Goal: Answer question/provide support: Share knowledge or assist other users

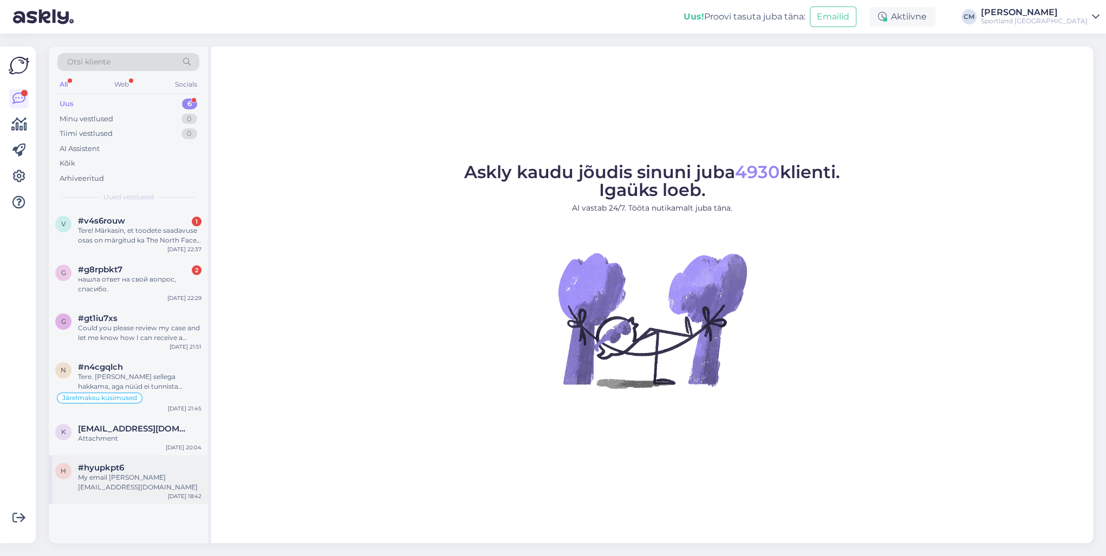
click at [157, 400] on div "My email [PERSON_NAME][EMAIL_ADDRESS][DOMAIN_NAME]" at bounding box center [139, 482] width 123 height 19
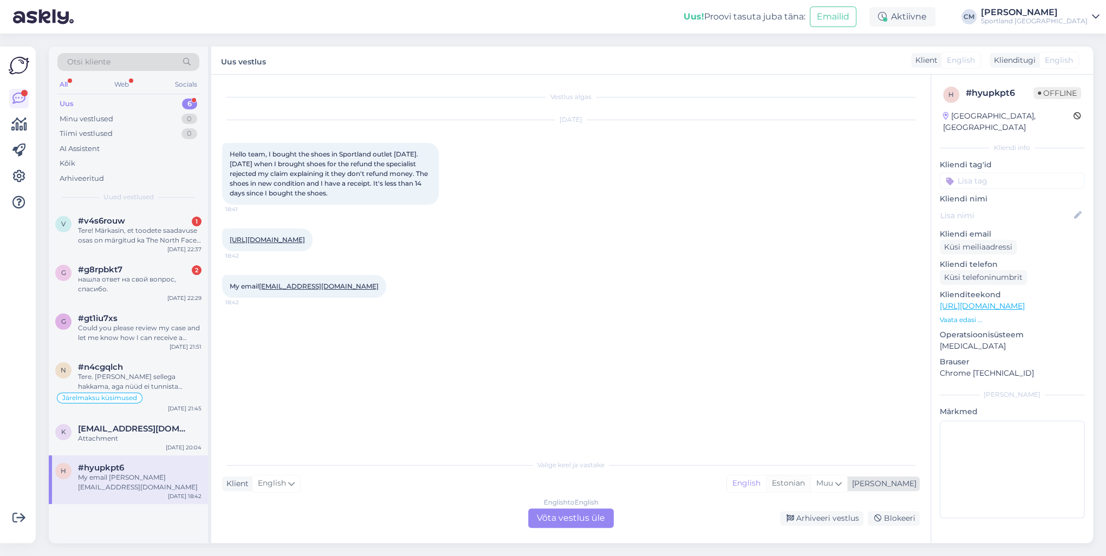
click at [810, 400] on div "Estonian" at bounding box center [788, 483] width 44 height 16
click at [611, 400] on div "English to Estonian Võta vestlus üle" at bounding box center [571, 517] width 86 height 19
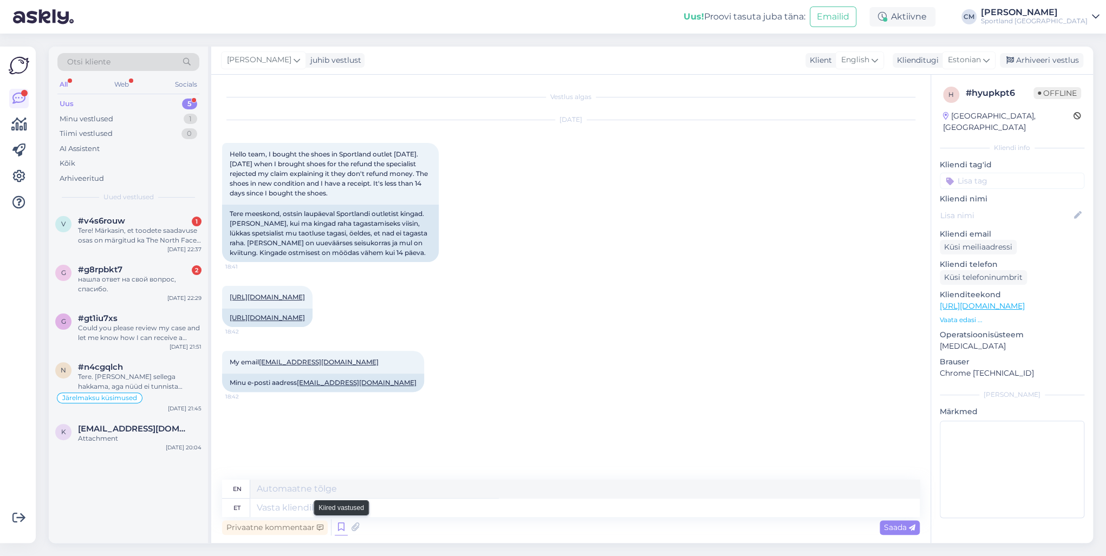
click at [338, 400] on icon at bounding box center [341, 527] width 13 height 16
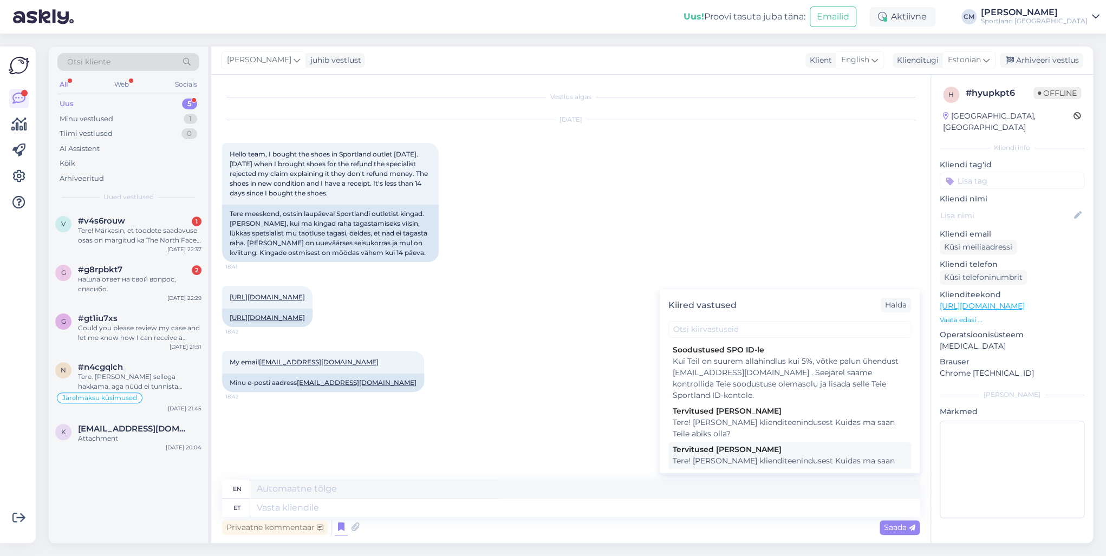
click at [717, 400] on div "Tere! [PERSON_NAME] klienditeenindusest Kuidas ma saan Teile abiks olla?" at bounding box center [789, 466] width 234 height 23
type textarea "Hello! I'm [PERSON_NAME] from customer service How can I help you?"
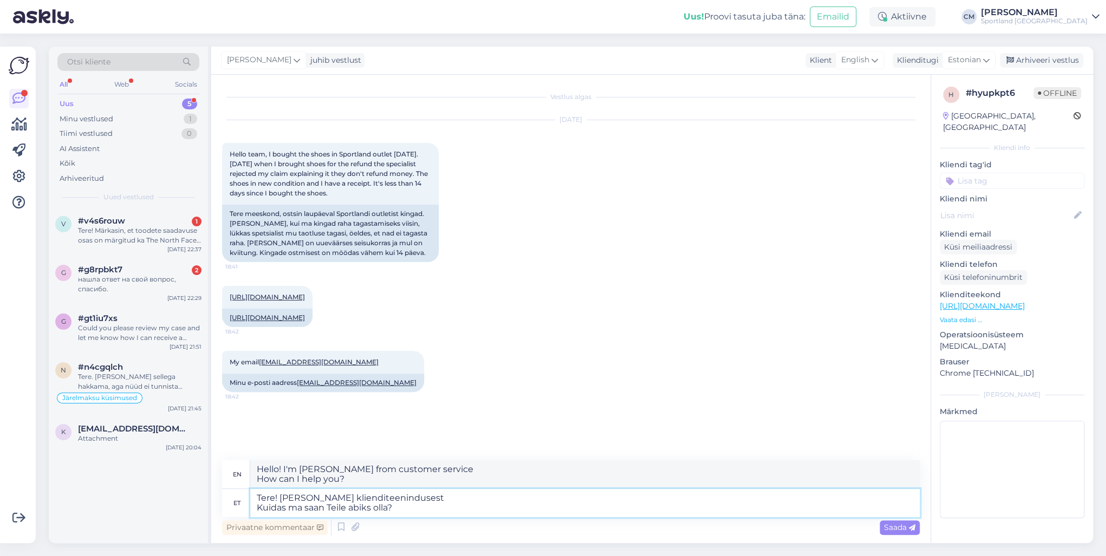
drag, startPoint x: 455, startPoint y: 509, endPoint x: 225, endPoint y: 500, distance: 229.8
click at [225, 400] on div "et Tere! [PERSON_NAME] klienditeenindusest Kuidas ma saan Teile abiks olla?" at bounding box center [570, 503] width 697 height 28
click at [407, 400] on textarea "Tere! [PERSON_NAME] klienditeenindusest Kuidas ma saan Teile abiks olla?" at bounding box center [584, 503] width 669 height 28
drag, startPoint x: 295, startPoint y: 500, endPoint x: 189, endPoint y: 493, distance: 105.8
click at [189, 400] on div "Otsi kliente All Web Socials Uus 5 Minu vestlused 1 Tiimi vestlused 0 AI Assist…" at bounding box center [571, 295] width 1044 height 496
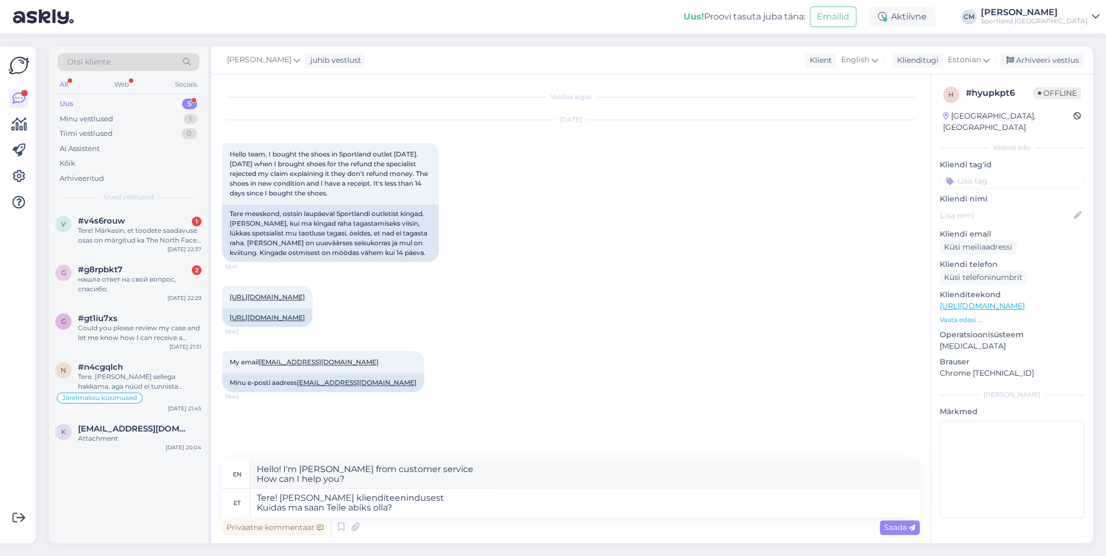
drag, startPoint x: 189, startPoint y: 494, endPoint x: 295, endPoint y: 509, distance: 106.7
click at [191, 400] on div "v #v4s6rouw 1 Tere! Märkasin, et toodete saadavuse osas on märgitud ka The Nort…" at bounding box center [128, 375] width 159 height 335
drag, startPoint x: 397, startPoint y: 513, endPoint x: 238, endPoint y: 503, distance: 159.5
click at [238, 400] on div "et Tere! [PERSON_NAME] klienditeenindusest Kuidas ma saan Teile abiks olla?" at bounding box center [570, 503] width 697 height 28
type textarea "Tere! [PERSON_NAME] klienditeenindusest"
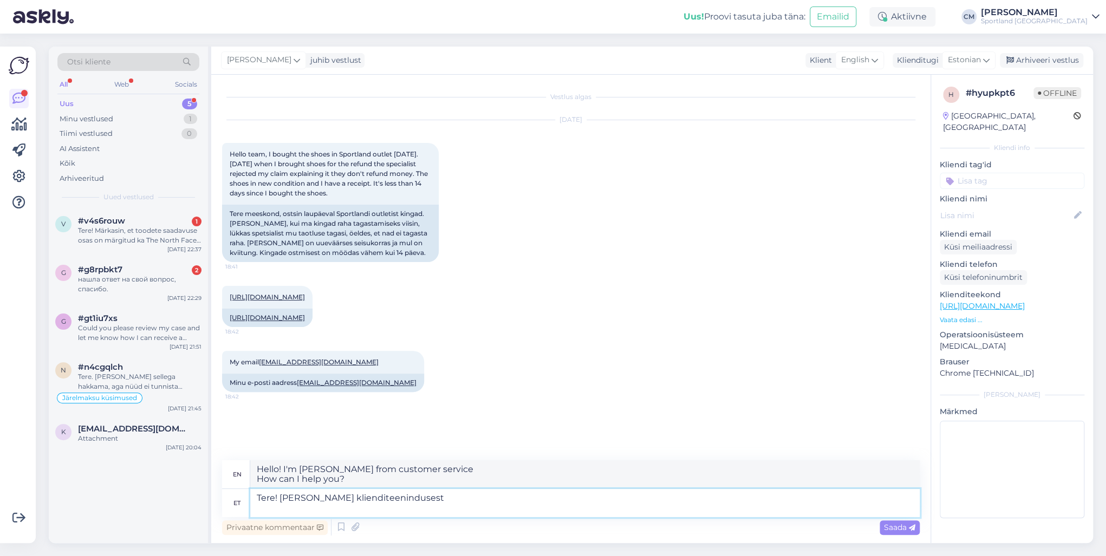
drag, startPoint x: 394, startPoint y: 493, endPoint x: 224, endPoint y: 484, distance: 170.2
click at [224, 400] on div "en Hello! I'm [PERSON_NAME] from customer service How can I help you? et Tere! …" at bounding box center [570, 488] width 697 height 57
type textarea "Hello! I'm [PERSON_NAME] from customer service"
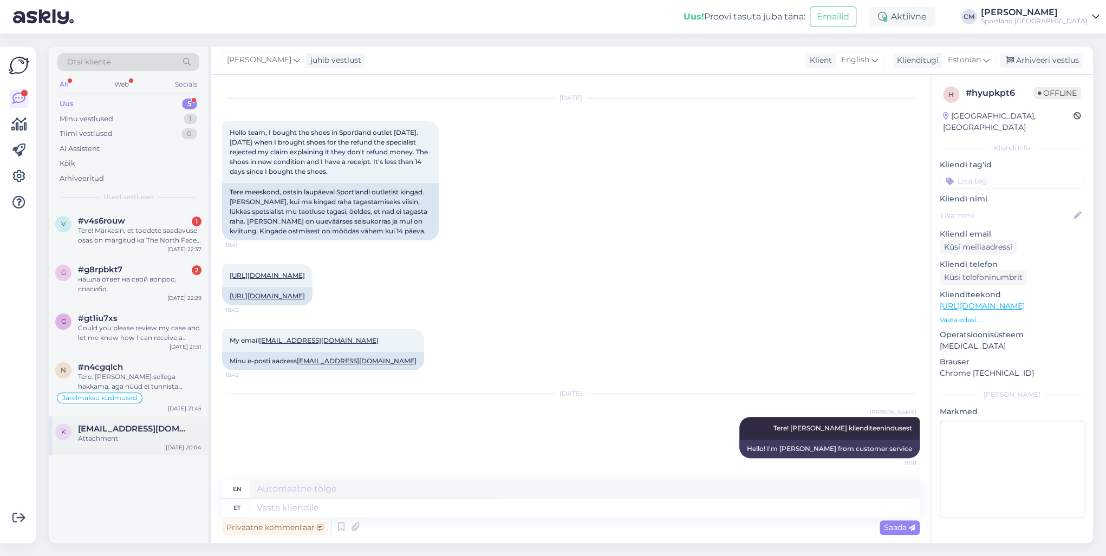
click at [136, 400] on div "Attachment" at bounding box center [139, 439] width 123 height 10
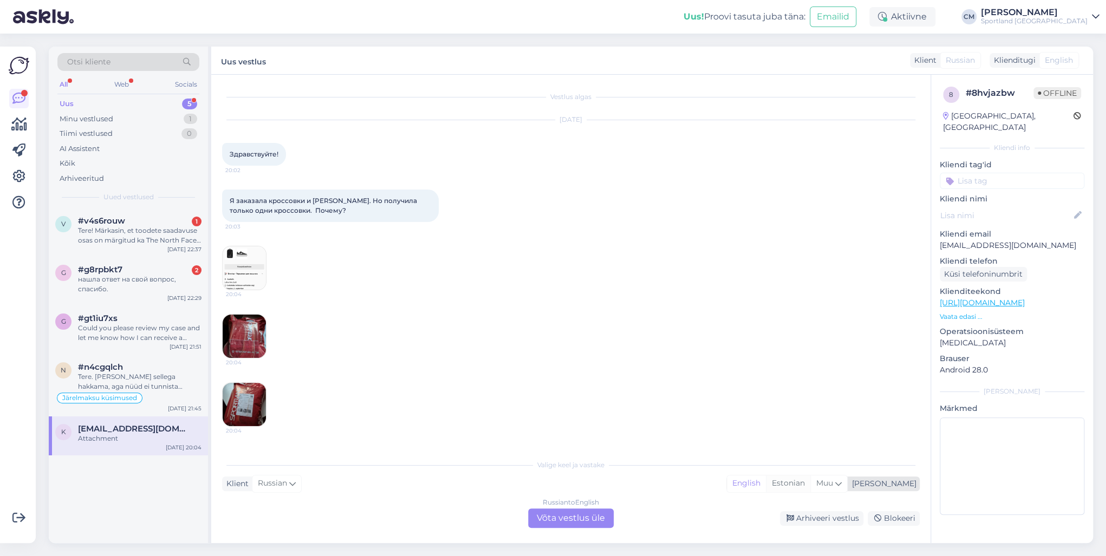
click at [810, 400] on div "Estonian" at bounding box center [788, 483] width 44 height 16
click at [560, 400] on div "Russian to Estonian Võta vestlus üle" at bounding box center [571, 517] width 86 height 19
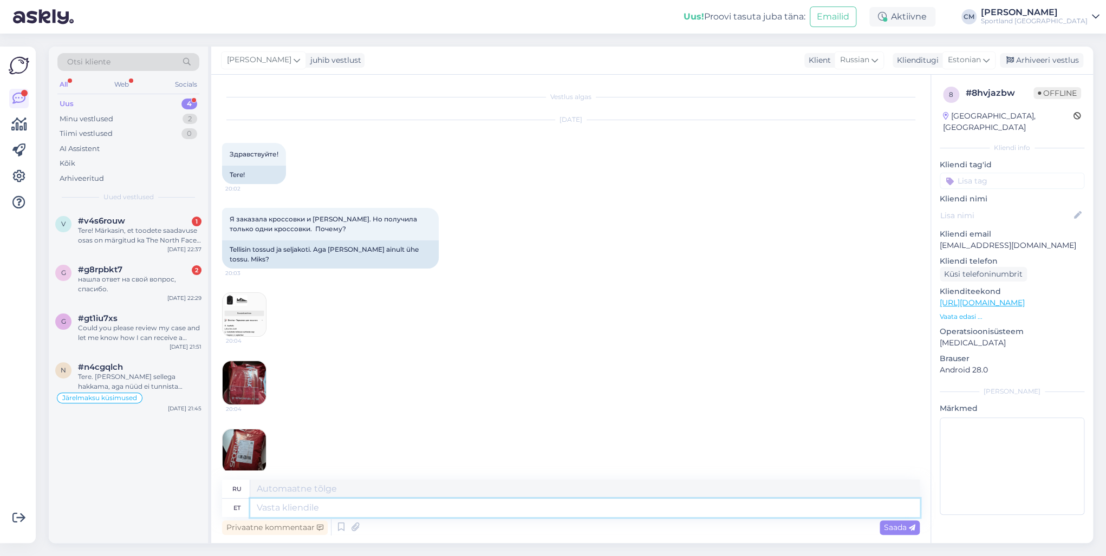
click at [462, 400] on textarea at bounding box center [584, 508] width 669 height 18
paste textarea "Tere! [PERSON_NAME] klienditeenindusest"
type textarea "Tere! [PERSON_NAME] klienditeenindusest"
type textarea "Здравствуйте! Меня зовут [PERSON_NAME], я из службы поддержки клиентов."
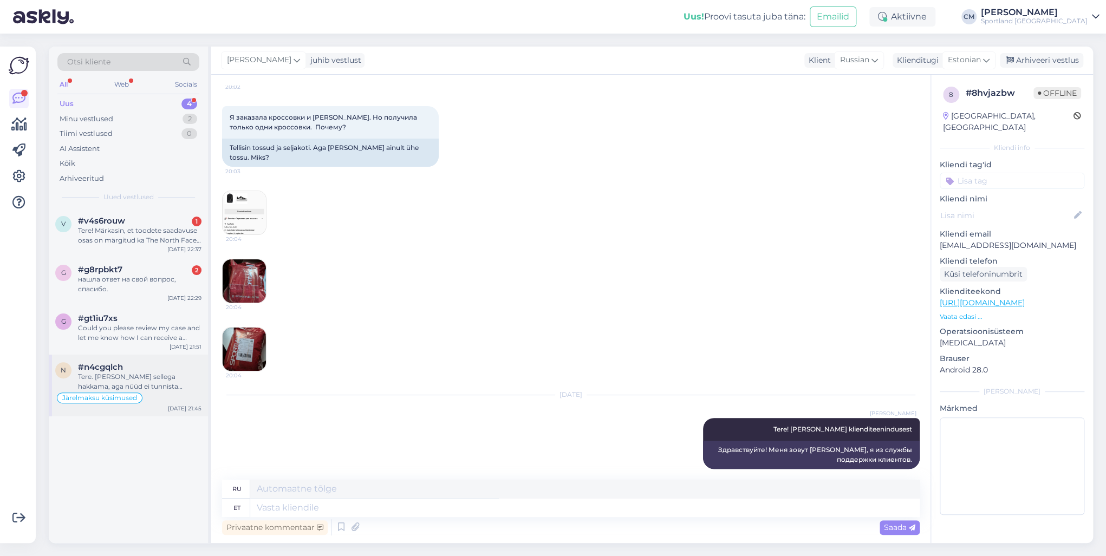
click at [161, 390] on div "Tere. [PERSON_NAME] sellega hakkama, aga nüüd ei tunnista sportland minu emaili." at bounding box center [139, 381] width 123 height 19
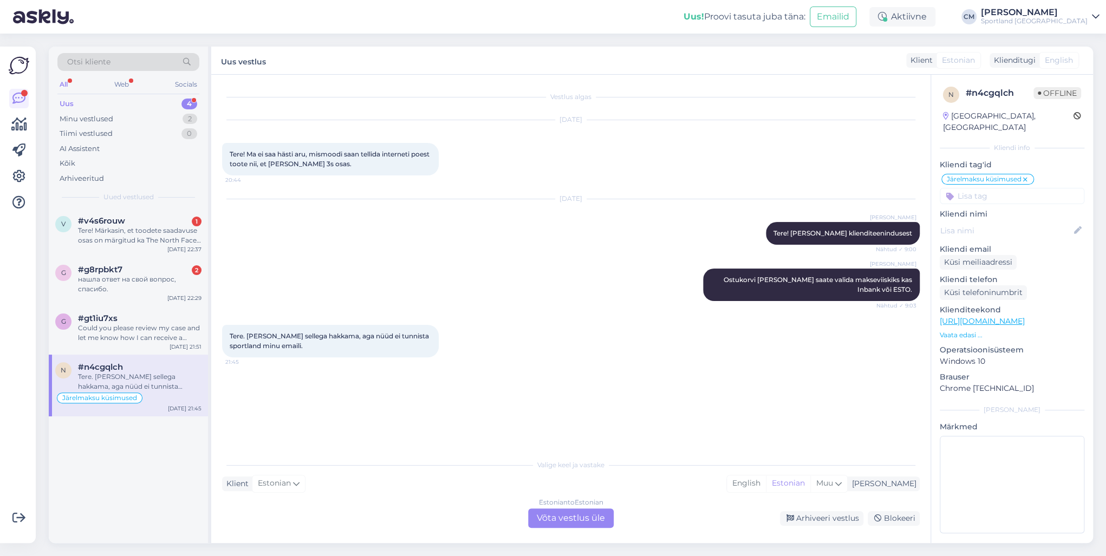
click at [591, 400] on div "Estonian to Estonian Võta vestlus üle" at bounding box center [571, 517] width 86 height 19
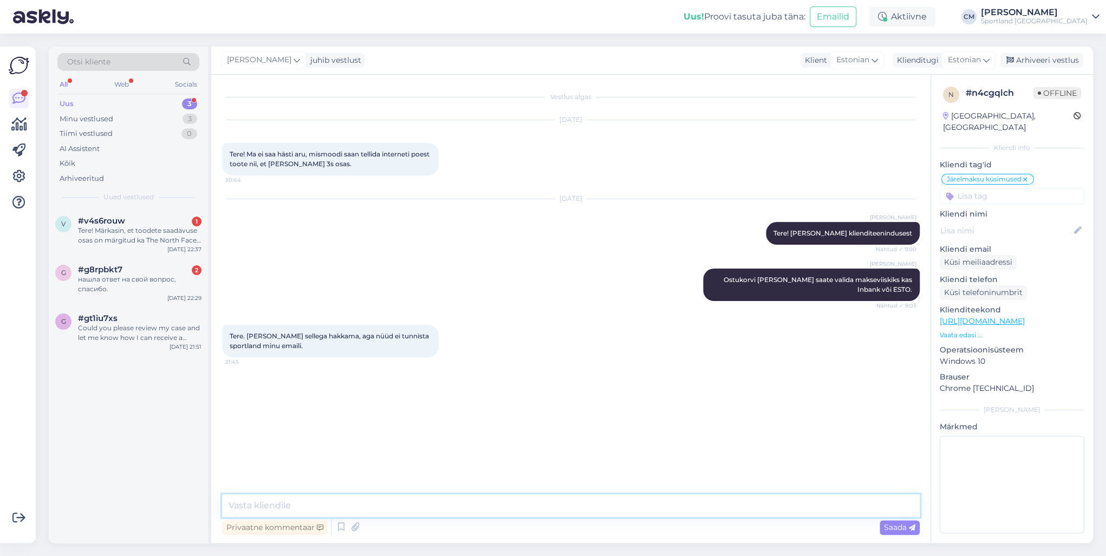
click at [527, 400] on textarea at bounding box center [570, 505] width 697 height 23
paste textarea "Tere! [PERSON_NAME] klienditeenindusest"
type textarea "Tere! [PERSON_NAME] klienditeenindusest"
drag, startPoint x: 312, startPoint y: 507, endPoint x: 186, endPoint y: 504, distance: 126.2
click at [186, 400] on div "Otsi kliente All Web Socials Uus 3 Minu vestlused 3 Tiimi vestlused 0 AI Assist…" at bounding box center [571, 295] width 1044 height 496
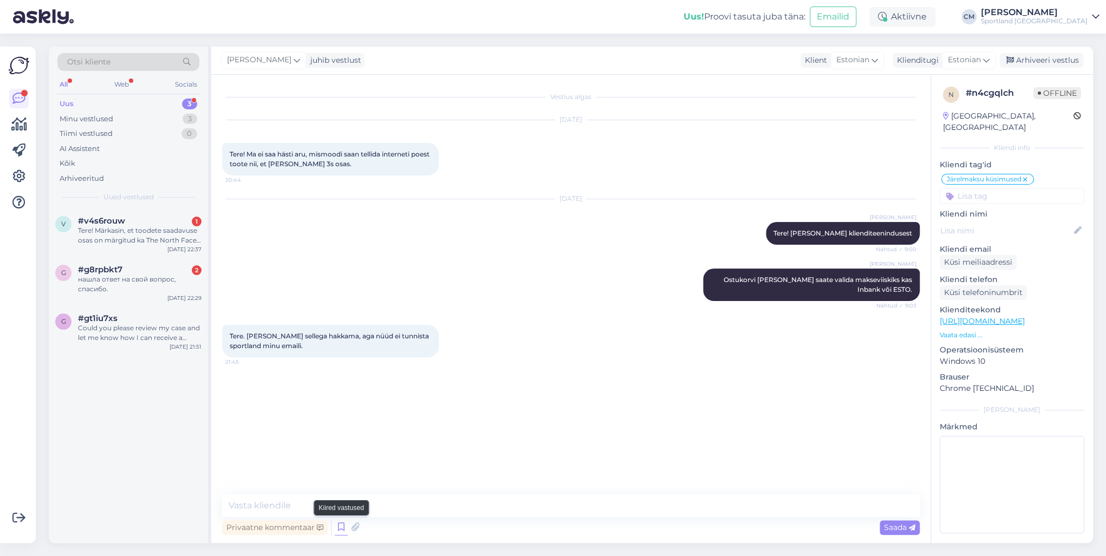
click at [335, 400] on icon at bounding box center [341, 527] width 13 height 16
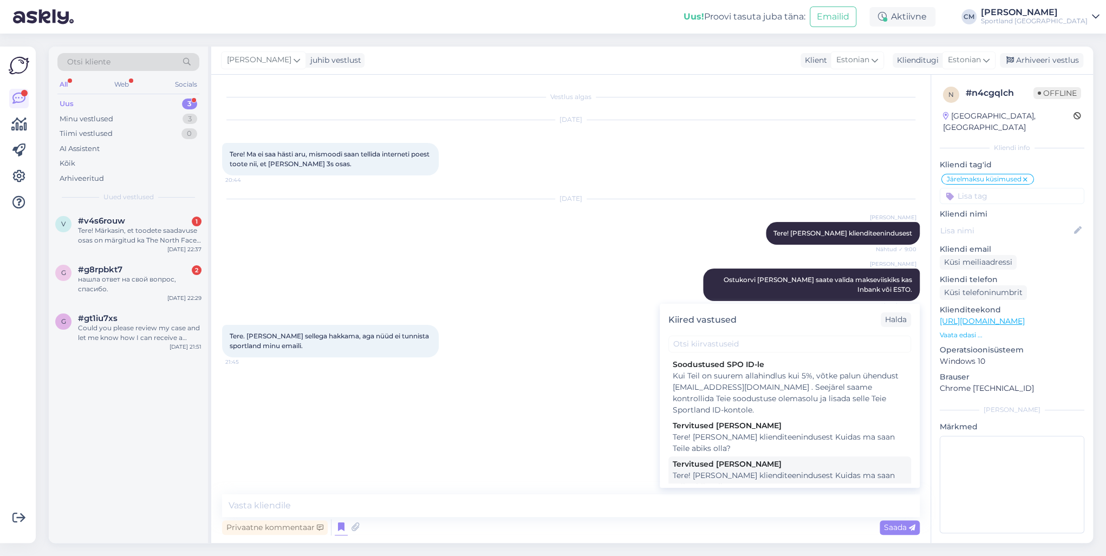
click at [715, 400] on div "Tere! [PERSON_NAME] klienditeenindusest Kuidas ma saan Teile abiks olla?" at bounding box center [789, 481] width 234 height 23
type textarea "Tere! [PERSON_NAME] klienditeenindusest Kuidas ma saan Teile abiks olla?"
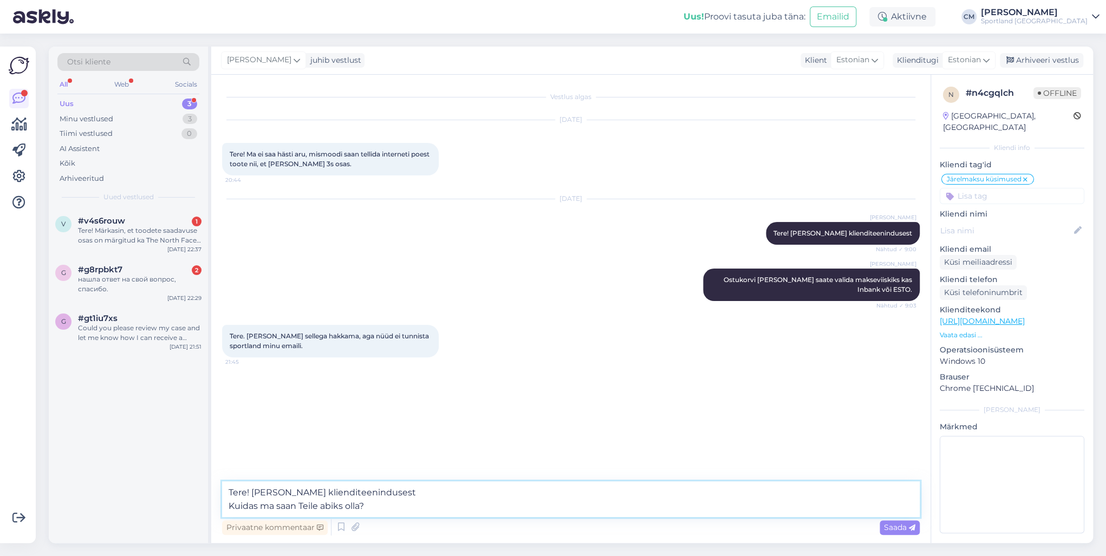
click at [635, 400] on textarea "Tere! [PERSON_NAME] klienditeenindusest Kuidas ma saan Teile abiks olla?" at bounding box center [570, 499] width 697 height 36
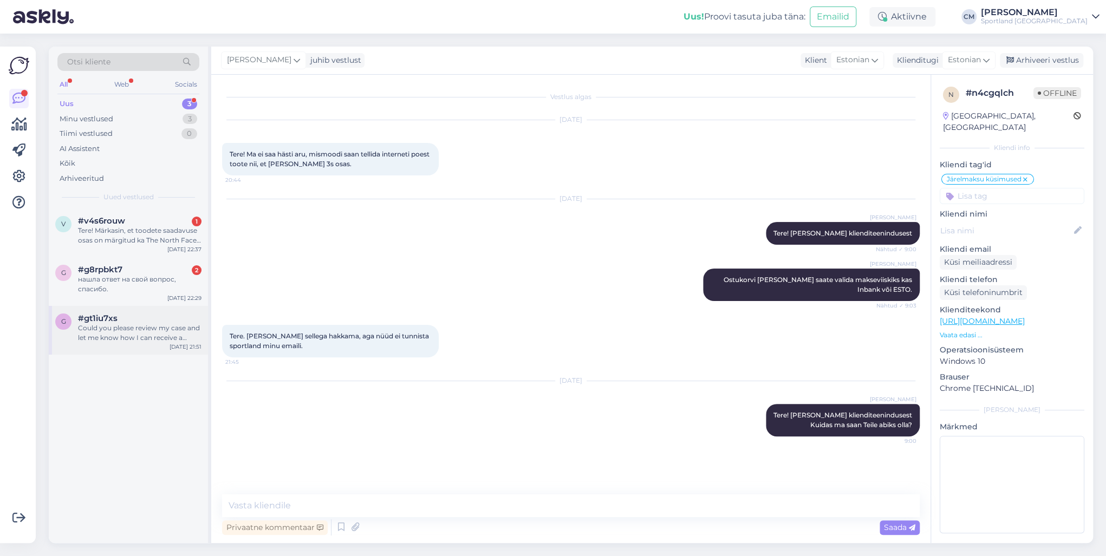
click at [176, 325] on div "Could you please review my case and let me know how I can receive a refund?" at bounding box center [139, 332] width 123 height 19
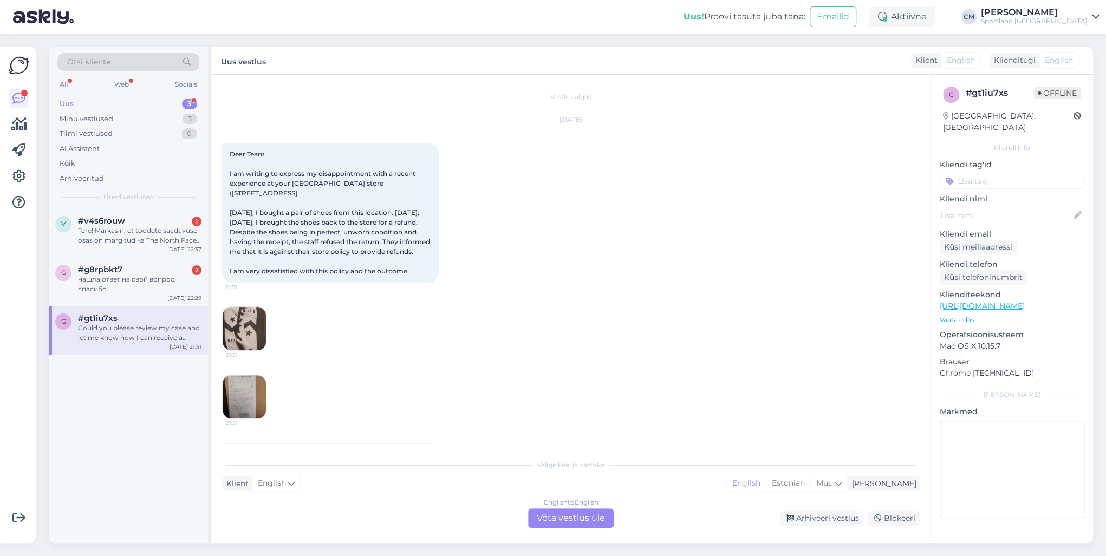
scroll to position [52, 0]
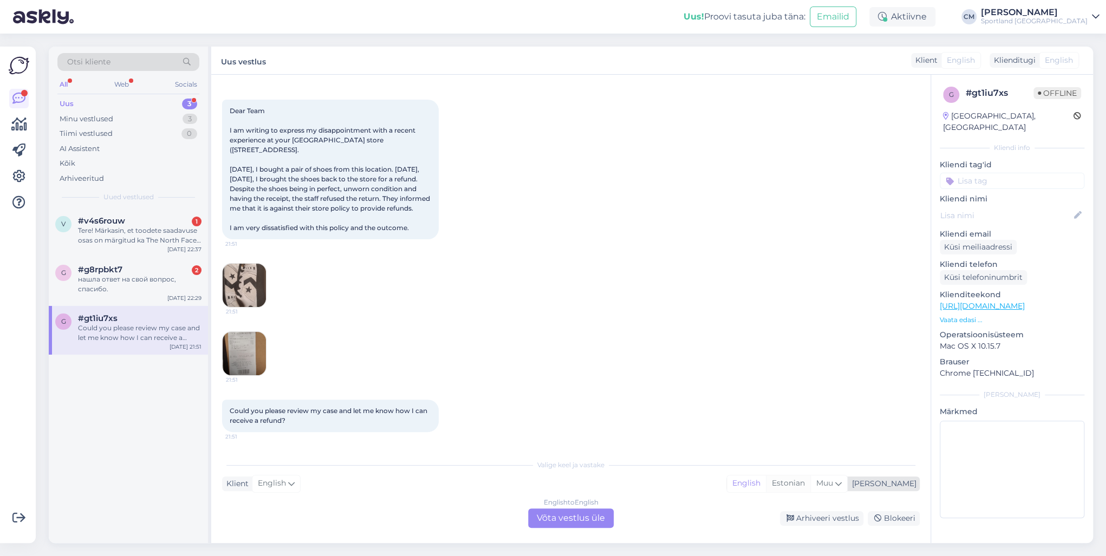
click at [810, 400] on div "Estonian" at bounding box center [788, 483] width 44 height 16
click at [540, 400] on div "English to Estonian Võta vestlus üle" at bounding box center [571, 517] width 86 height 19
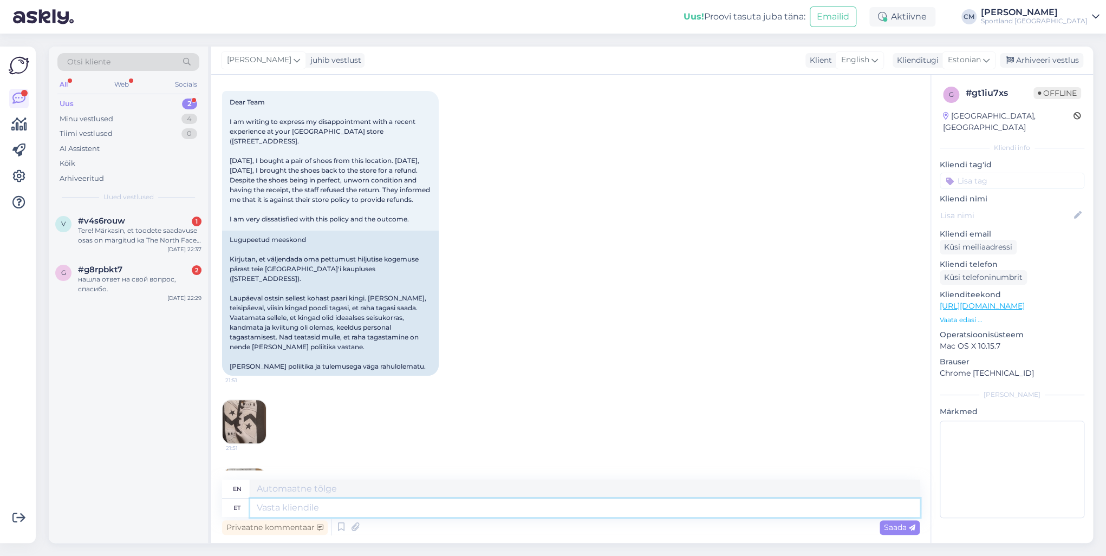
click at [413, 400] on textarea at bounding box center [584, 508] width 669 height 18
paste textarea "Tere! [PERSON_NAME] klienditeenindusest"
type textarea "Tere! [PERSON_NAME] klienditeenindusest"
type textarea "Hello! I'm [PERSON_NAME] from customer service"
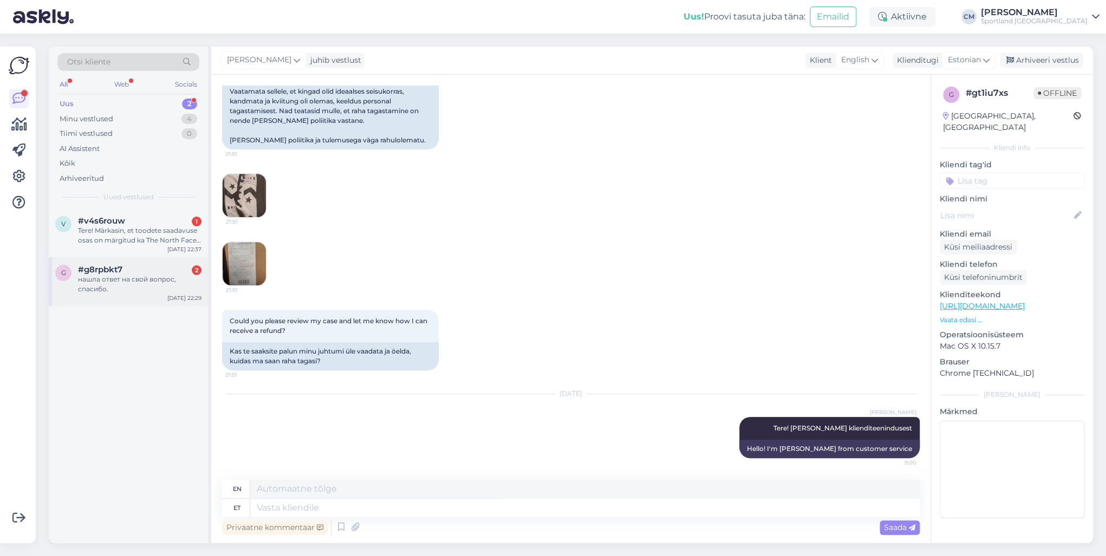
click at [123, 292] on div "нашла ответ на свой вопрос, спасибо." at bounding box center [139, 283] width 123 height 19
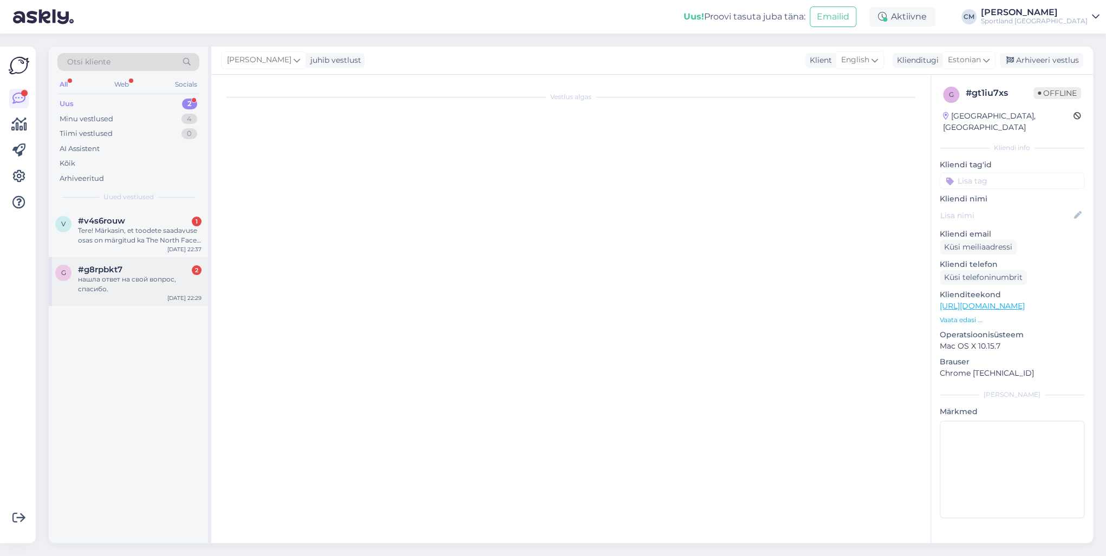
scroll to position [0, 0]
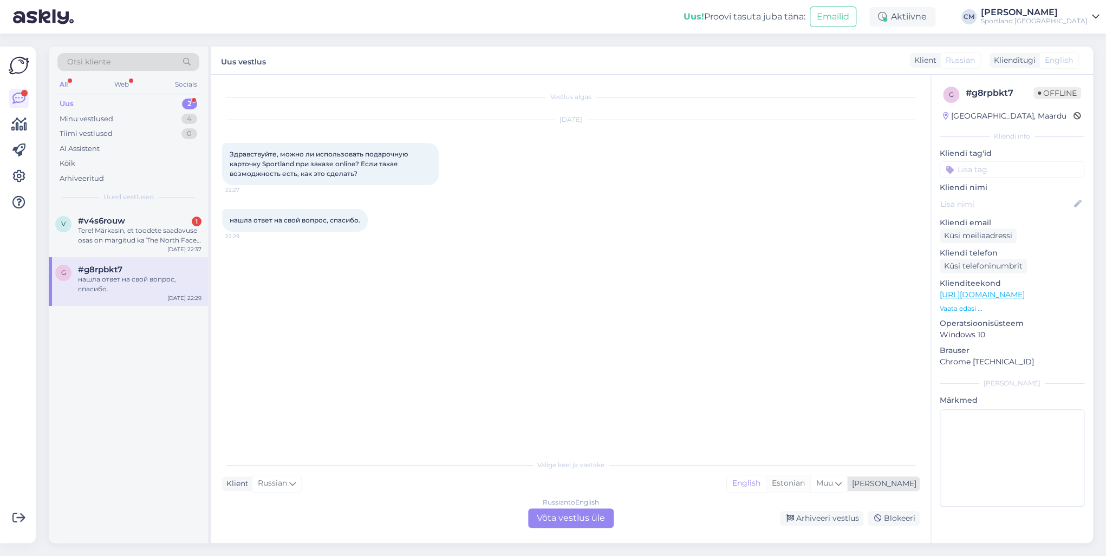
click at [810, 400] on div "Estonian" at bounding box center [788, 483] width 44 height 16
click at [598, 400] on div "Russian to Estonian Võta vestlus üle" at bounding box center [571, 517] width 86 height 19
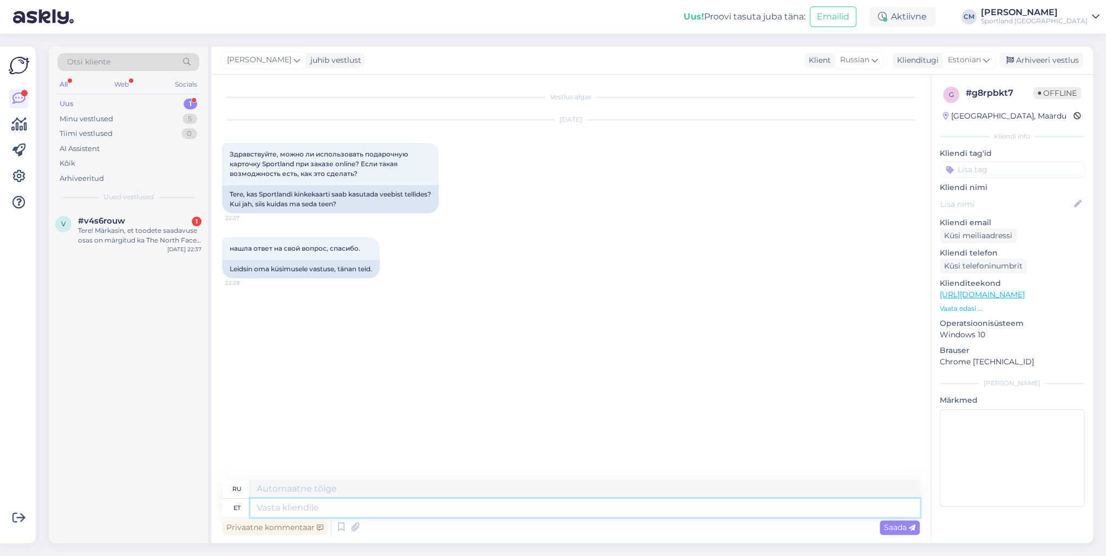
click at [509, 400] on textarea at bounding box center [584, 508] width 669 height 18
paste textarea "Tere! [PERSON_NAME] klienditeenindusest"
type textarea "Tere! [PERSON_NAME] klienditeenindusest"
type textarea "Здравствуйте! Меня зовут [PERSON_NAME], я из службы поддержки клиентов."
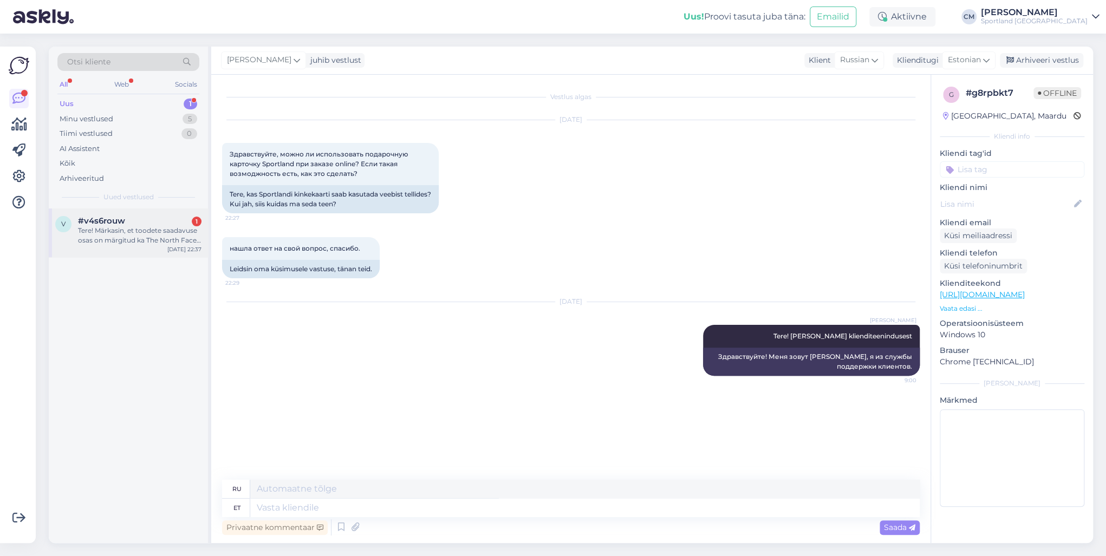
click at [152, 242] on div "Tere! Märkasin, et toodete saadavuse osas on märgitud ka The North Face'i kaupl…" at bounding box center [139, 235] width 123 height 19
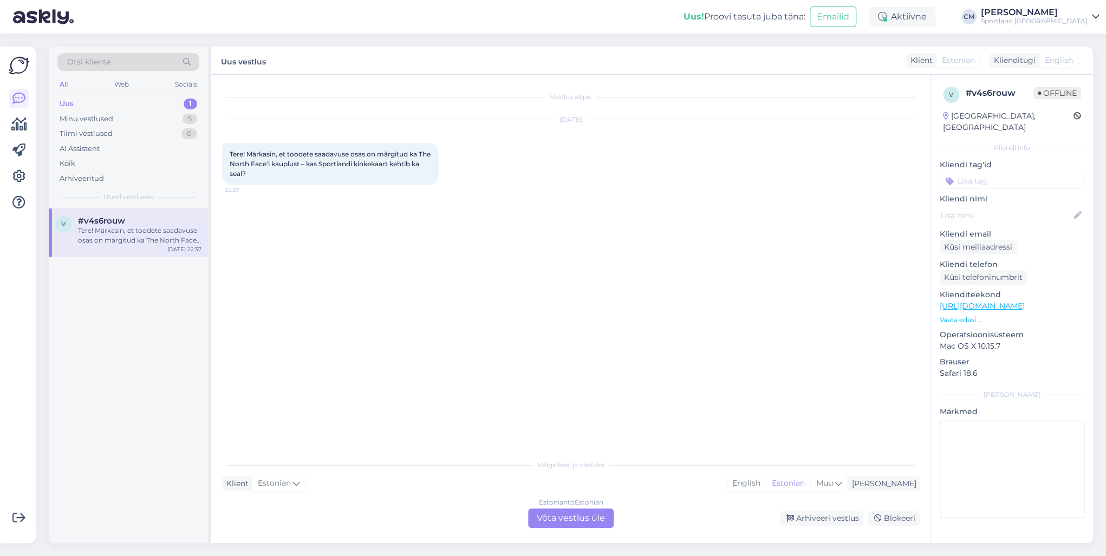
click at [565, 400] on div "Estonian to Estonian" at bounding box center [571, 503] width 64 height 10
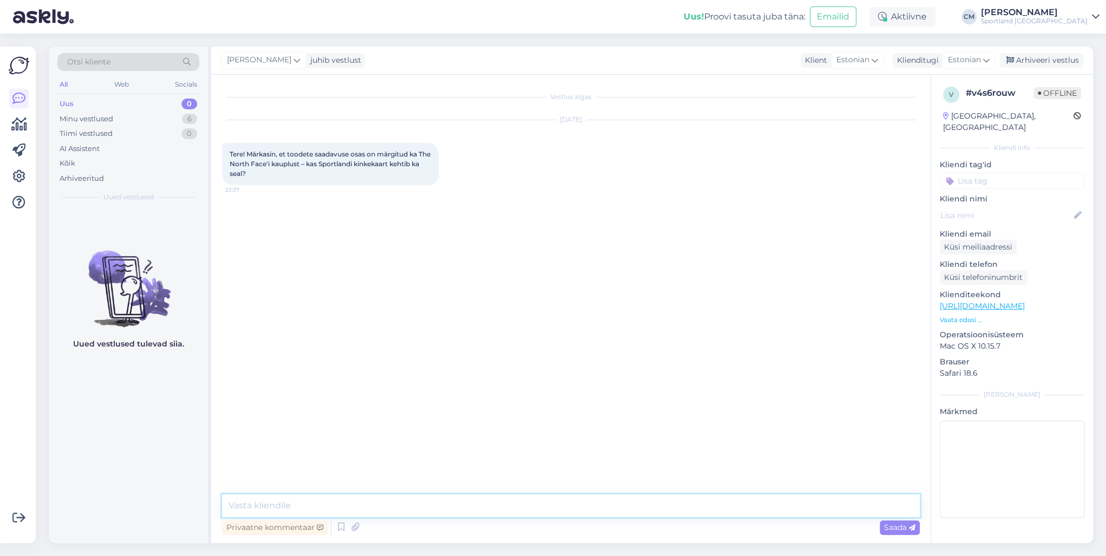
click at [474, 400] on textarea at bounding box center [570, 505] width 697 height 23
paste textarea "Tere! [PERSON_NAME] klienditeenindusest"
type textarea "Tere! [PERSON_NAME] klienditeenindusest"
click at [386, 400] on textarea at bounding box center [570, 505] width 697 height 23
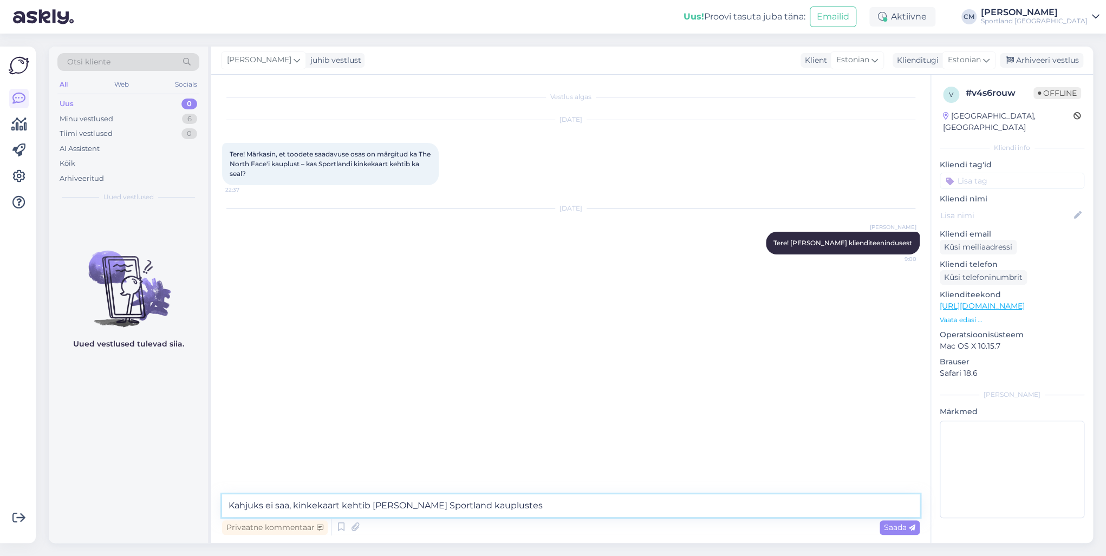
type textarea "Kahjuks ei saa, kinkekaart kehtib [PERSON_NAME] Sportland kauplustes."
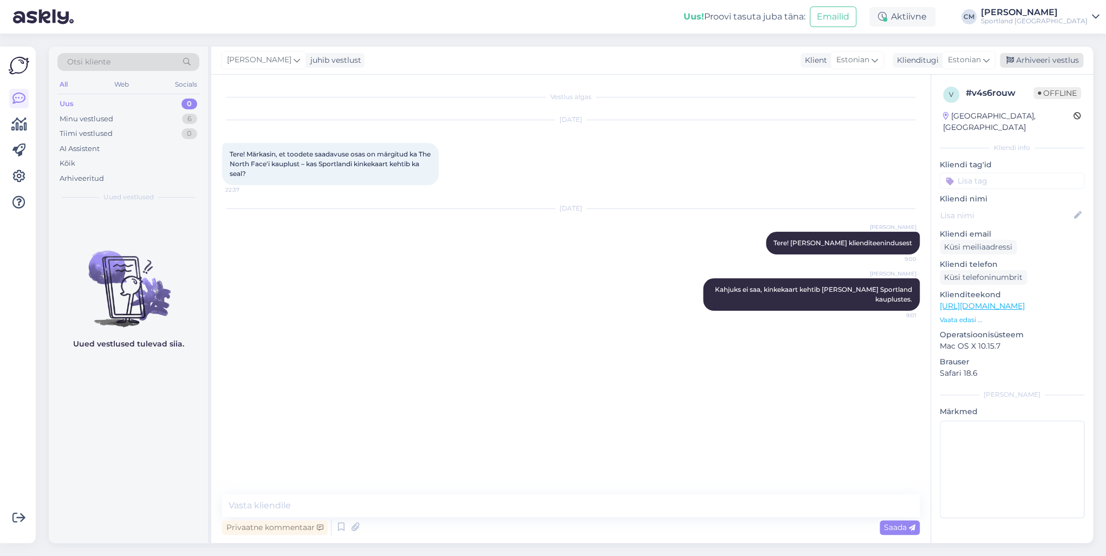
click at [828, 65] on div "Arhiveeri vestlus" at bounding box center [1040, 60] width 83 height 15
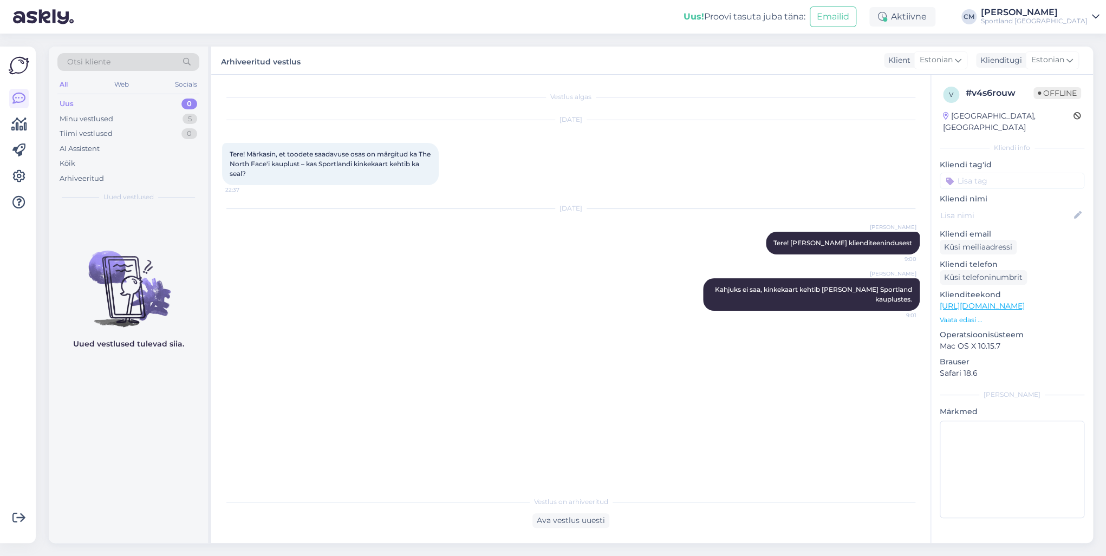
click at [828, 173] on input at bounding box center [1011, 181] width 145 height 16
type input "kinke"
click at [828, 206] on span "kinkekaart ([PERSON_NAME])" at bounding box center [1012, 209] width 87 height 6
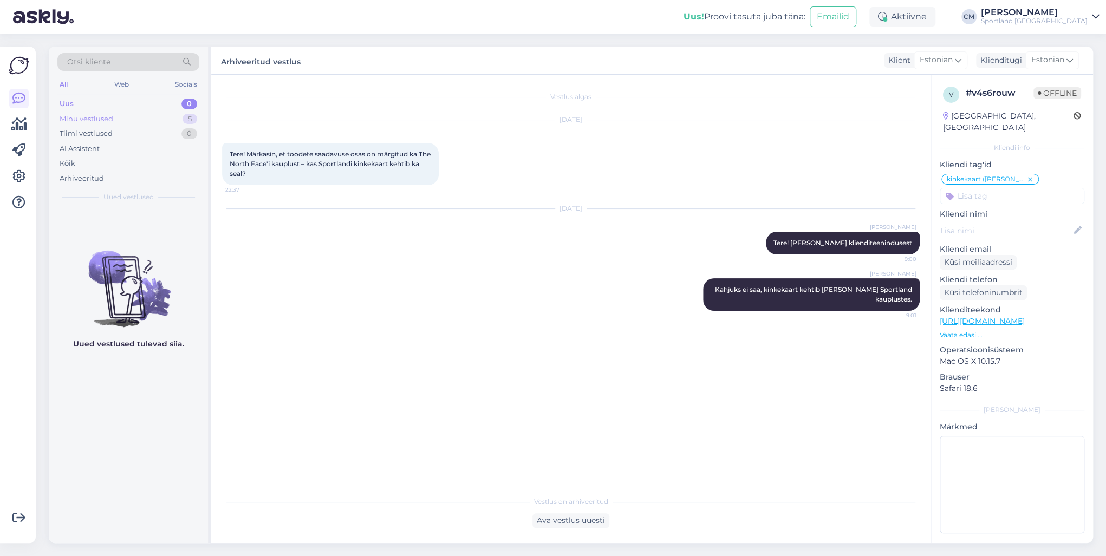
click at [113, 112] on div "Minu vestlused 5" at bounding box center [128, 119] width 142 height 15
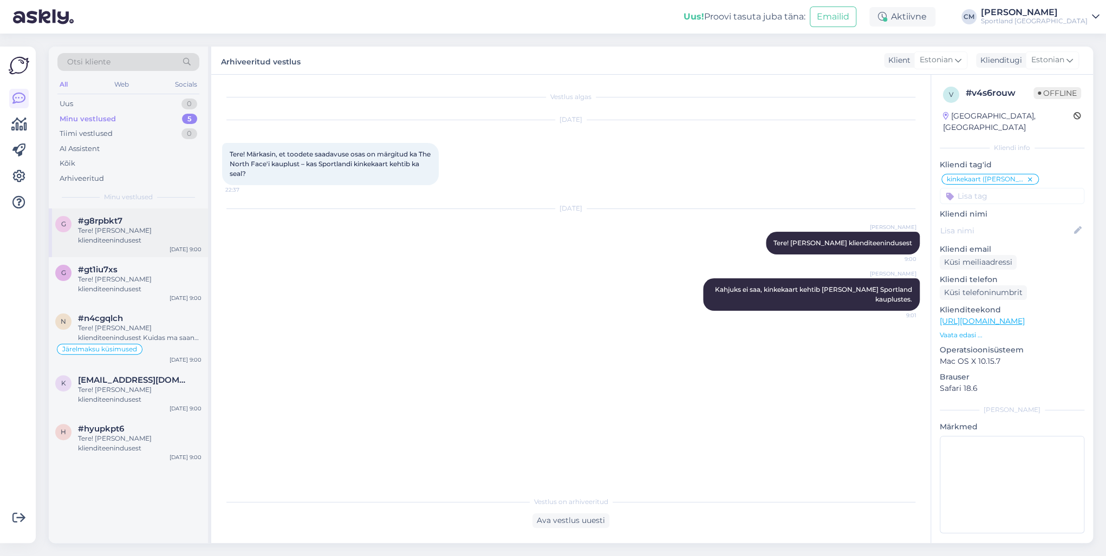
click at [121, 226] on div "Tere! [PERSON_NAME] klienditeenindusest" at bounding box center [139, 235] width 123 height 19
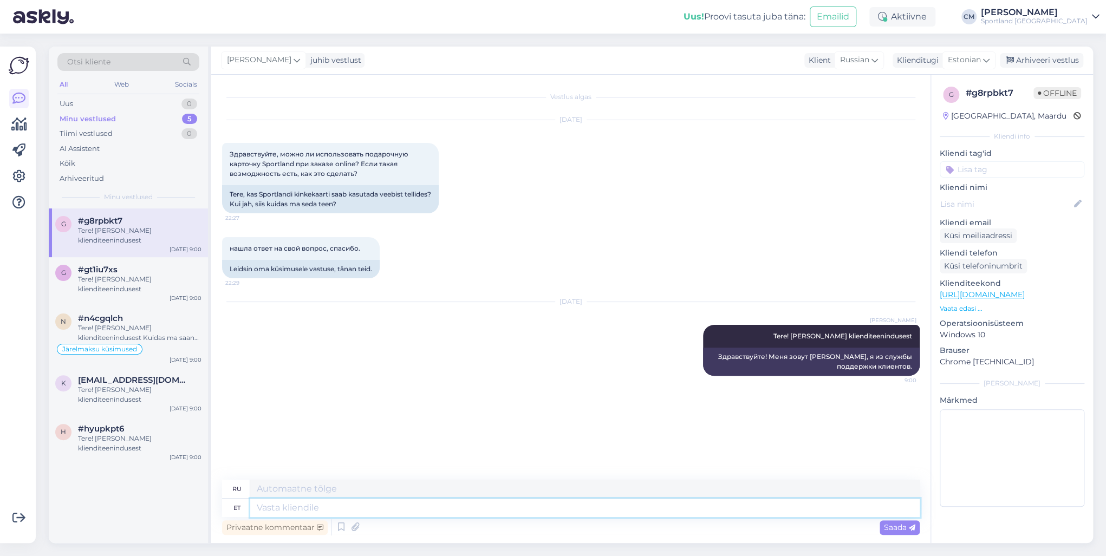
click at [377, 400] on textarea at bounding box center [584, 508] width 669 height 18
type textarea "[PERSON_NAME]"
type textarea "Хороший"
type textarea "[PERSON_NAME]."
type textarea "Приятно слышать."
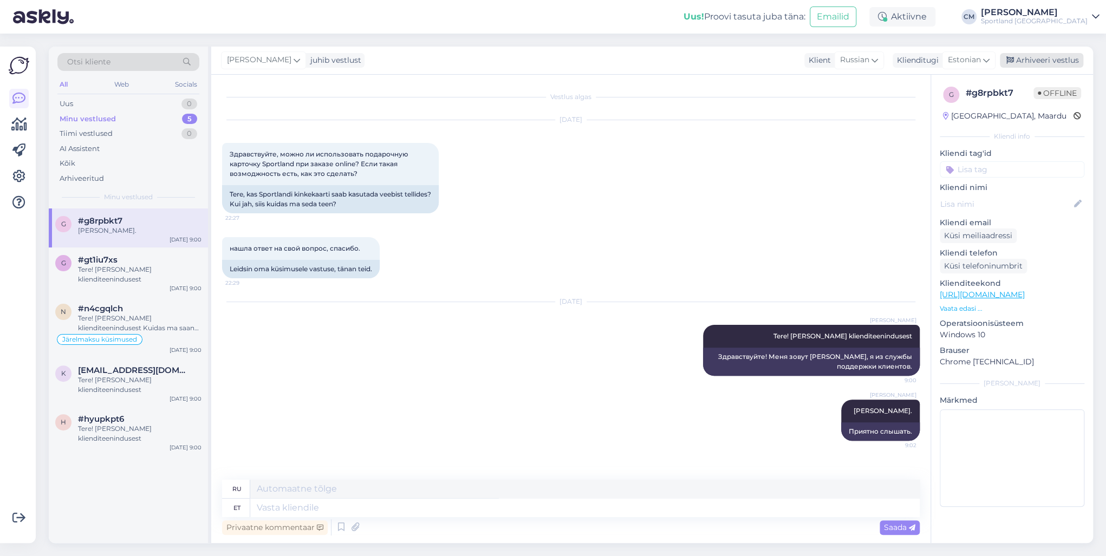
click at [828, 56] on div "Arhiveeri vestlus" at bounding box center [1040, 60] width 83 height 15
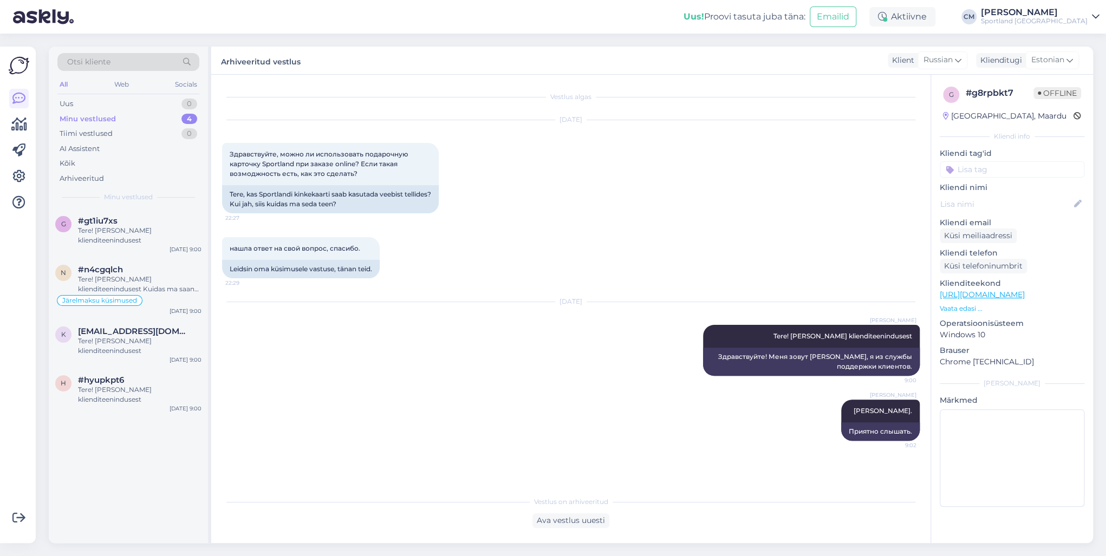
click at [828, 175] on input at bounding box center [1011, 169] width 145 height 16
type input "kinke"
click at [828, 210] on span "kinkekaart (e-poes)" at bounding box center [1012, 211] width 62 height 6
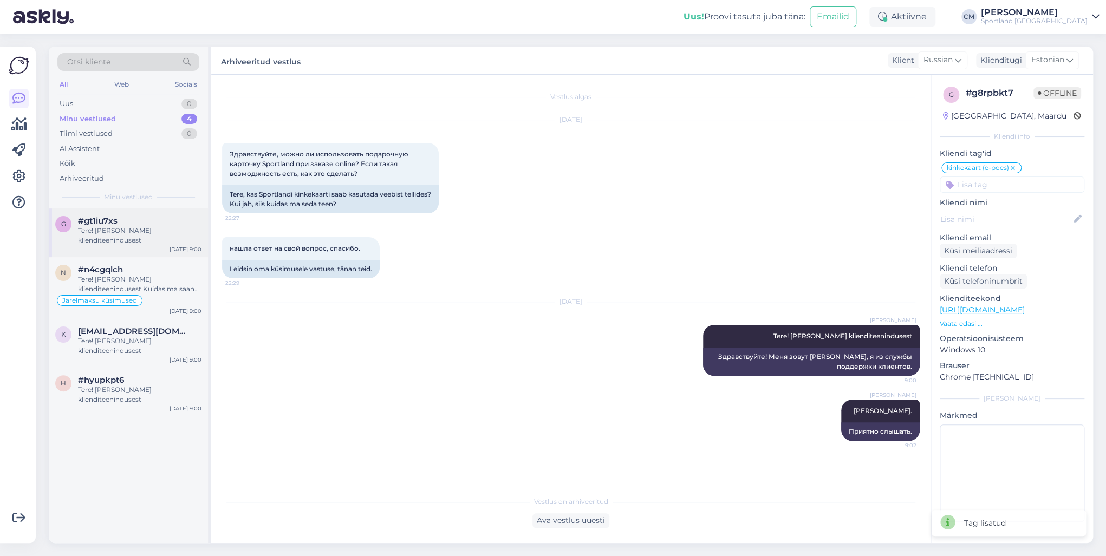
click at [117, 237] on div "Tere! [PERSON_NAME] klienditeenindusest" at bounding box center [139, 235] width 123 height 19
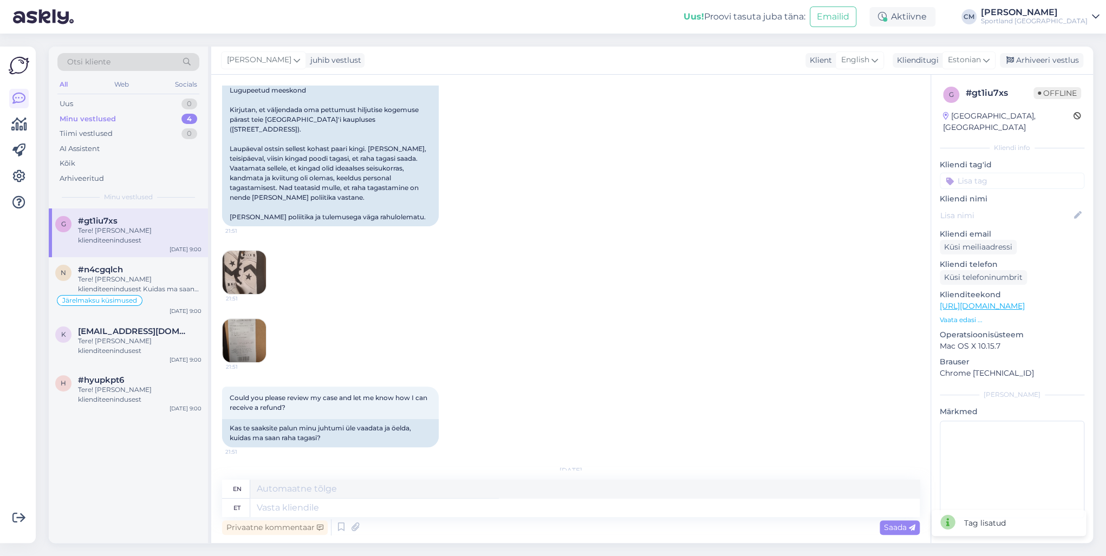
scroll to position [201, 0]
click at [254, 267] on img at bounding box center [244, 272] width 43 height 43
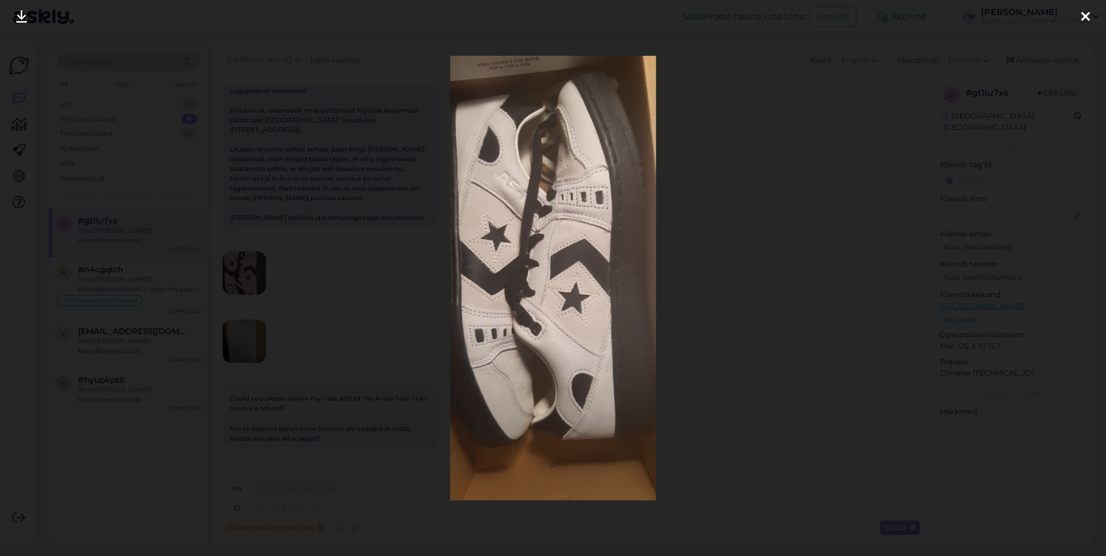
click at [274, 254] on div at bounding box center [553, 278] width 1106 height 556
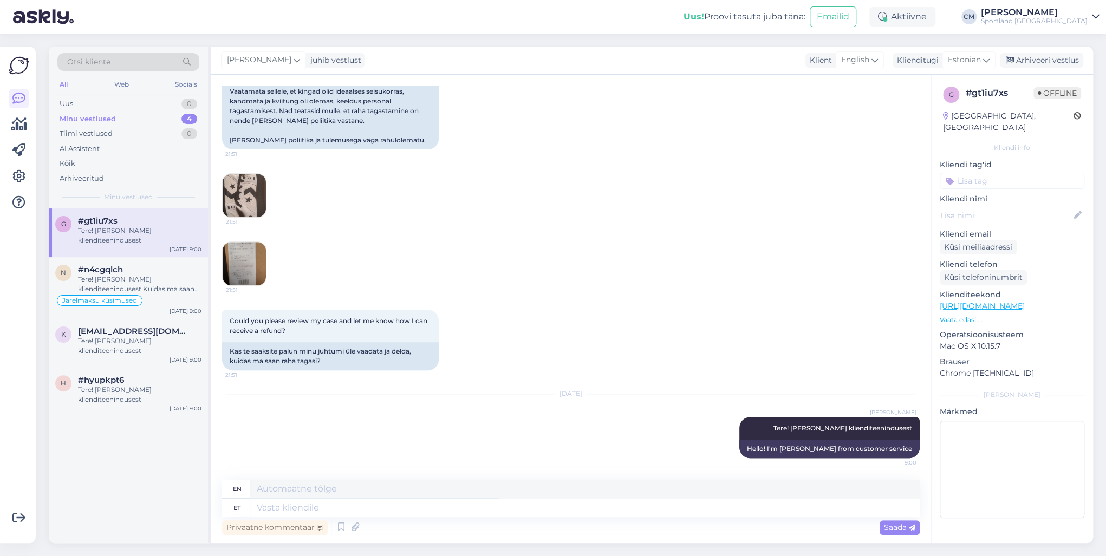
scroll to position [287, 0]
click at [312, 400] on textarea at bounding box center [584, 508] width 669 height 18
type textarea "K"
type textarea "Kauplusest t"
type textarea "From the store"
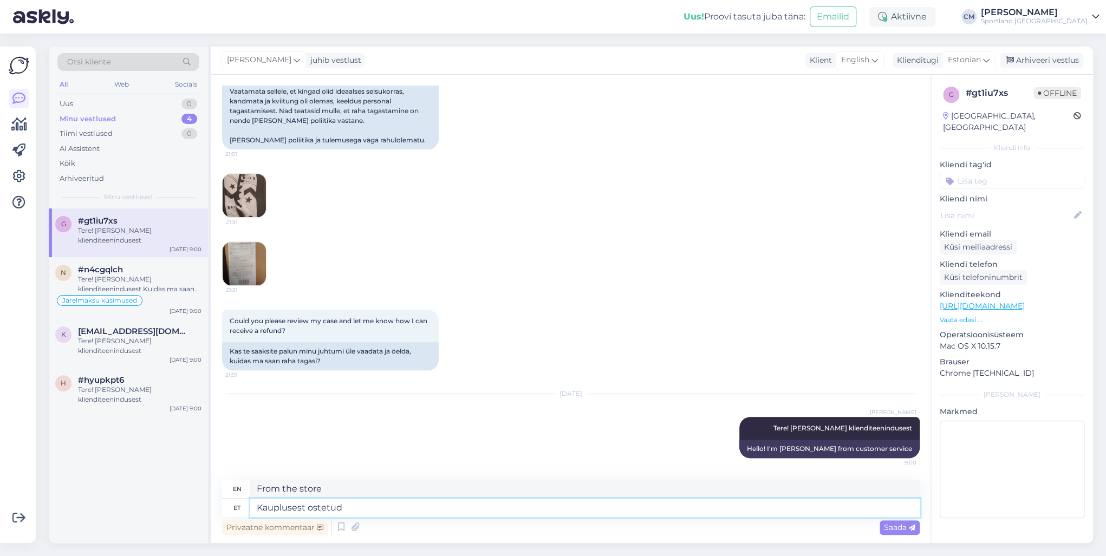
type textarea "Kauplusest ostetud t"
type textarea "Store-bought"
type textarea "Kauplusest ostetud tooteid ei"
type textarea "Store-bought products"
type textarea "Kauplusest ostetud tooteid ei ol"
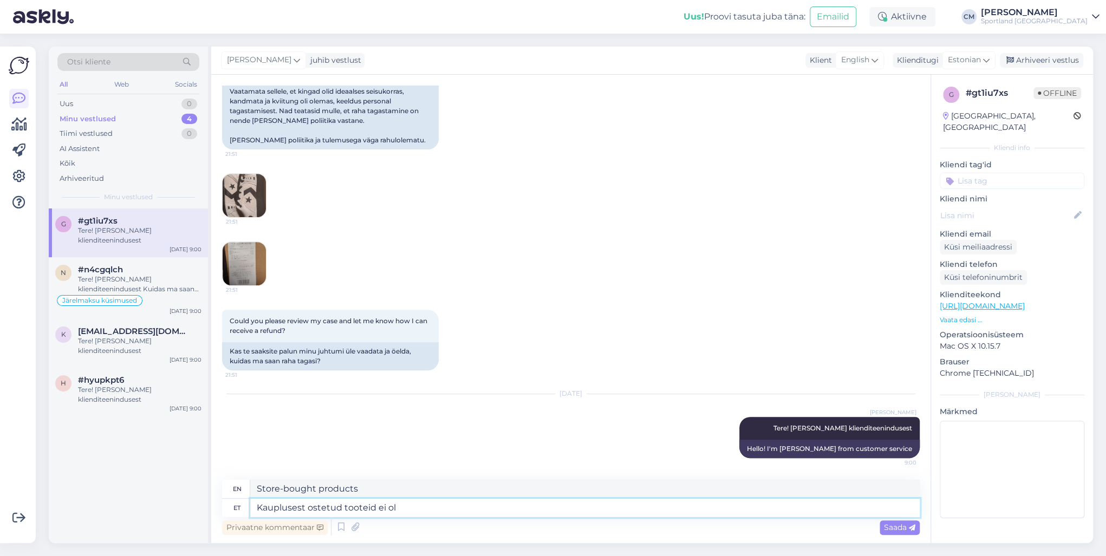
type textarea "Products purchased from the store are not"
type textarea "Kauplusest ostetud tooteid ei ole v"
type textarea "There are no store-bought products."
type textarea "Kauplusest ostetud tooteid ei ole võimalik t"
type textarea "Store-bought products are not available"
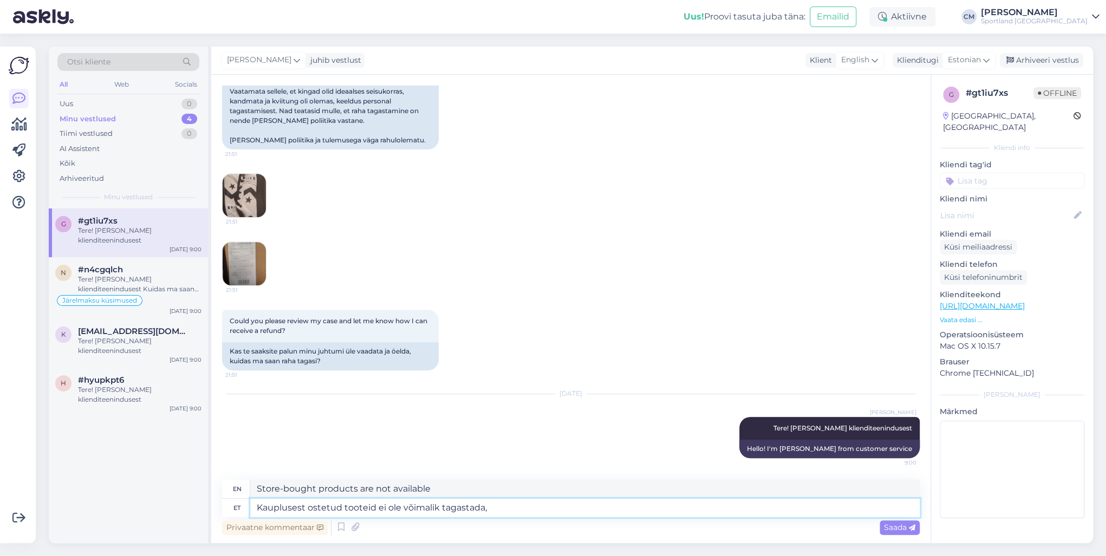
type textarea "Kauplusest ostetud tooteid ei ole võimalik tagastada, v"
type textarea "Products purchased in-store cannot be returned,"
type textarea "Kauplusest ostetud tooteid ei ole võimalik tagastada, [PERSON_NAME] o"
type textarea "Products purchased in the store cannot be returned, but"
type textarea "Kauplusest ostetud tooteid ei ole võimalik tagastada, [PERSON_NAME] on"
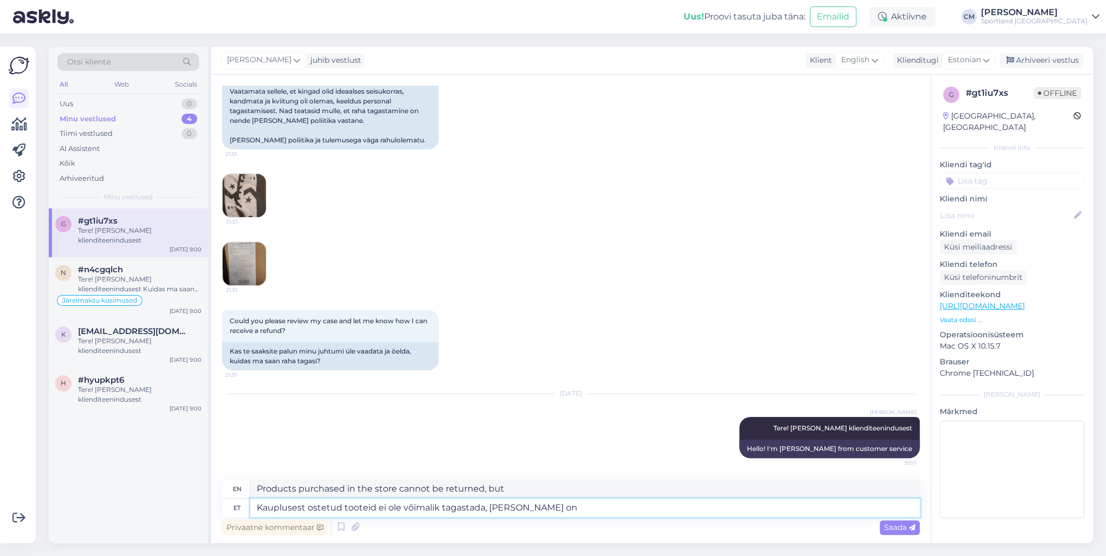
type textarea "Products purchased in the store cannot be returned, but are"
type textarea "Kauplusest ostetud tooteid ei ole võimalik tagastada, [PERSON_NAME] on võimalik…"
type textarea "Products purchased in the store cannot be returned, but can be"
type textarea "Kauplusest ostetud tooteid ei ole võimalik tagastada, [PERSON_NAME] on võimalik…"
type textarea "Products purchased in the store cannot be returned, but can be exchanged."
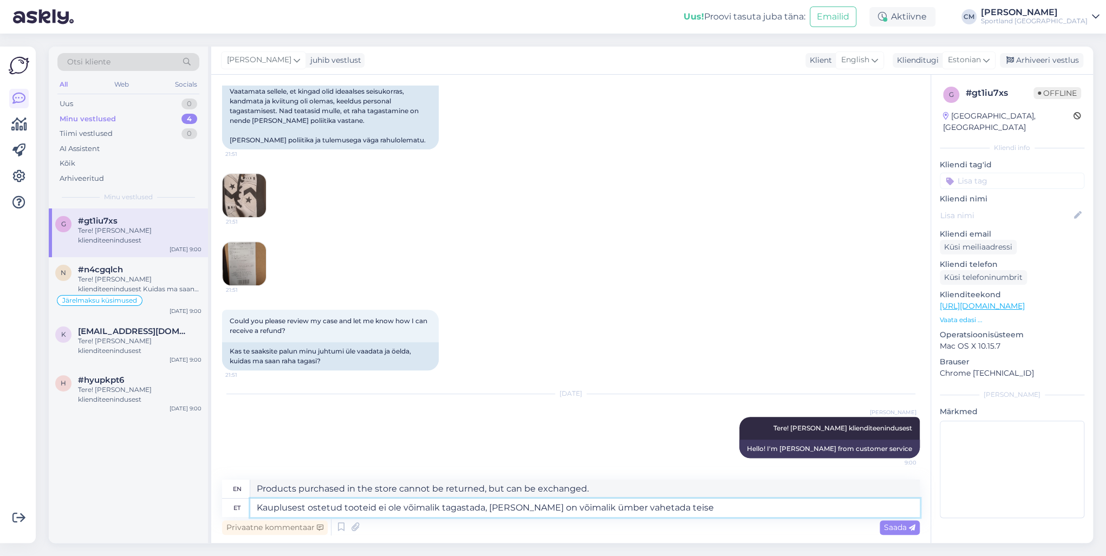
type textarea "Kauplusest ostetud tooteid ei ole võimalik tagastada, [PERSON_NAME] on võimalik…"
type textarea "Products purchased in the store cannot be returned, but can be exchanged for an…"
type textarea "Kauplusest ostetud tooteid ei ole võimalik tagastada, [PERSON_NAME] on võimalik…"
type textarea "Products purchased in the store cannot be returned, but can be exchanged for an…"
type textarea "Kauplusest ostetud tooteid ei ole võimalik tagastada, [PERSON_NAME] on võimalik…"
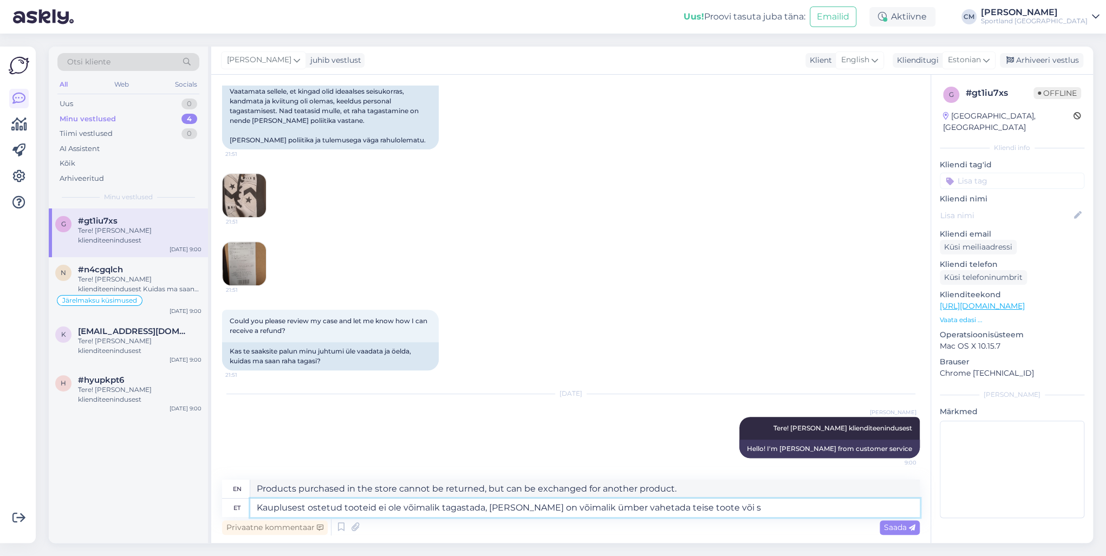
type textarea "Products purchased from the store cannot be returned, but can be exchanged for …"
type textarea "Kauplusest ostetud tooteid ei ole võimalik tagastada, [PERSON_NAME] on võimalik…"
type textarea "Products purchased in the store cannot be returned, but can be exchanged for an…"
type textarea "Kauplusest ostetud tooteid ei ole võimalik tagastada, [PERSON_NAME] on võimalik…"
type textarea "Products purchased in the store cannot be returned, but can be exchanged for an…"
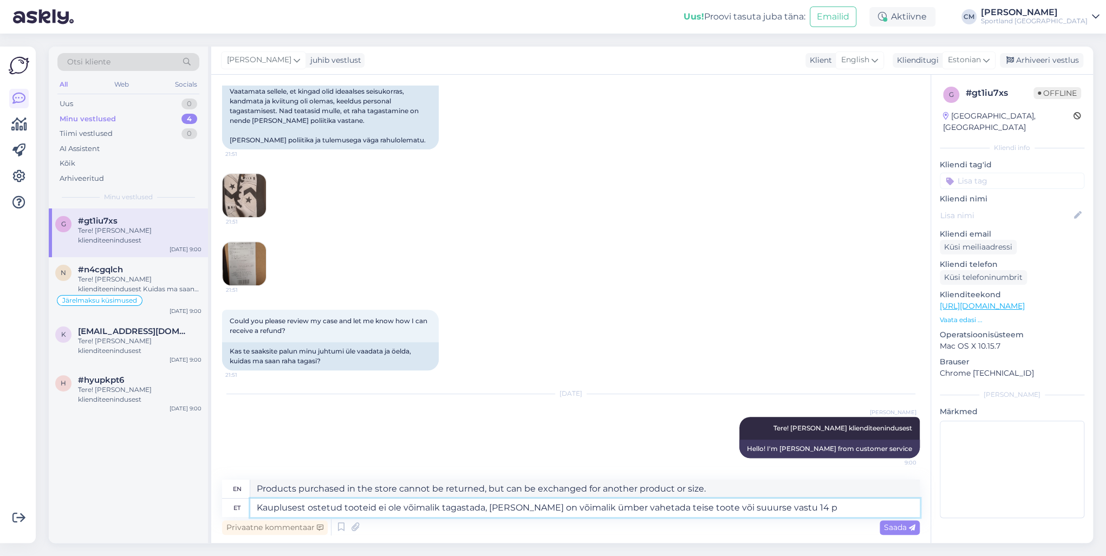
type textarea "Kauplusest ostetud tooteid ei ole võimalik tagastada, [PERSON_NAME] on võimalik…"
type textarea "Products purchased in the store cannot be returned, but can be exchanged for an…"
type textarea "Kauplusest ostetud tooteid ei ole võimalik tagastada, [PERSON_NAME] on võimalik…"
type textarea "Products purchased from the store cannot be returned, but can be exchanged for …"
type textarea "Kauplusest ostetud tooteid ei ole võimalik tagastada, [PERSON_NAME] on võimalik…"
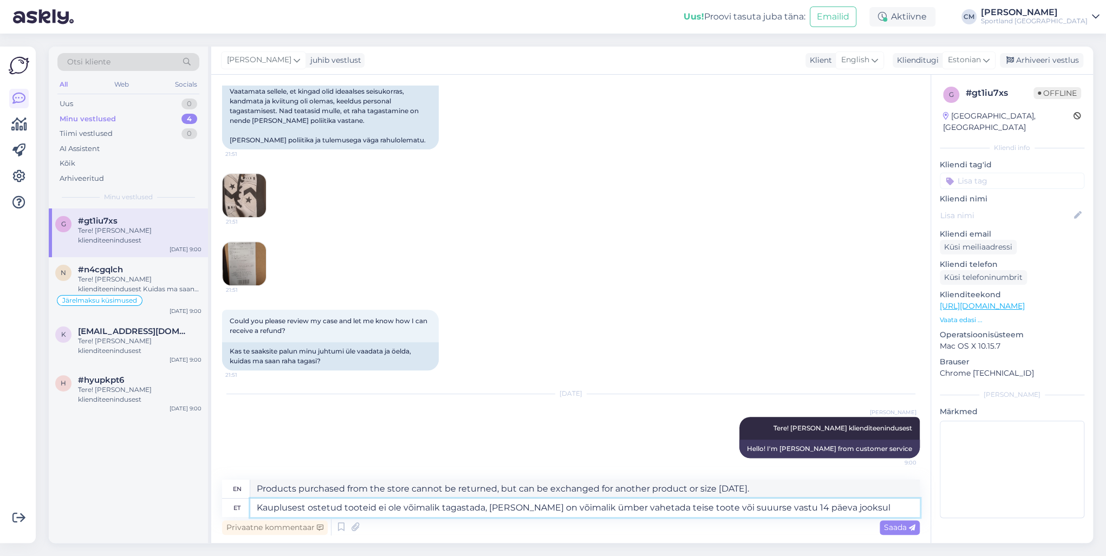
type textarea "Products purchased in the store cannot be returned, but can be exchanged for an…"
click at [720, 400] on textarea "Kauplusest ostetud tooteid ei ole võimalik tagastada, [PERSON_NAME] on võimalik…" at bounding box center [584, 508] width 669 height 18
type textarea "Kauplusest ostetud tooteid ei ole võimalik tagastada, [PERSON_NAME] on võimalik…"
type textarea "Products purchased from the store cannot be returned, but can be exchanged for …"
type textarea "Kauplusest ostetud tooteid ei ole võimalik tagastada, [PERSON_NAME] on võimalik…"
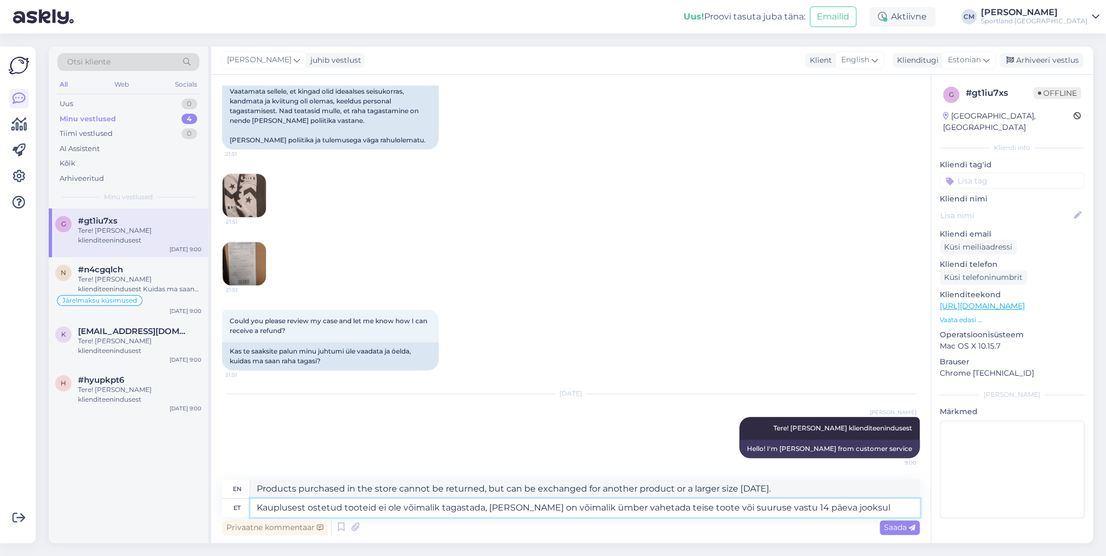
type textarea "Products purchased from the store cannot be returned, but can be exchanged for …"
click at [828, 400] on textarea "Kauplusest ostetud tooteid ei ole võimalik tagastada, [PERSON_NAME] on võimalik…" at bounding box center [584, 508] width 669 height 18
type textarea "Kauplusest ostetud tooteid ei ole võimalik tagastada, [PERSON_NAME] on võimalik…"
type textarea "Products purchased from the store cannot be returned, but can be exchanged for …"
type textarea "Kauplusest ostetud tooteid ei ole võimalik tagastada, [PERSON_NAME] on võimalik…"
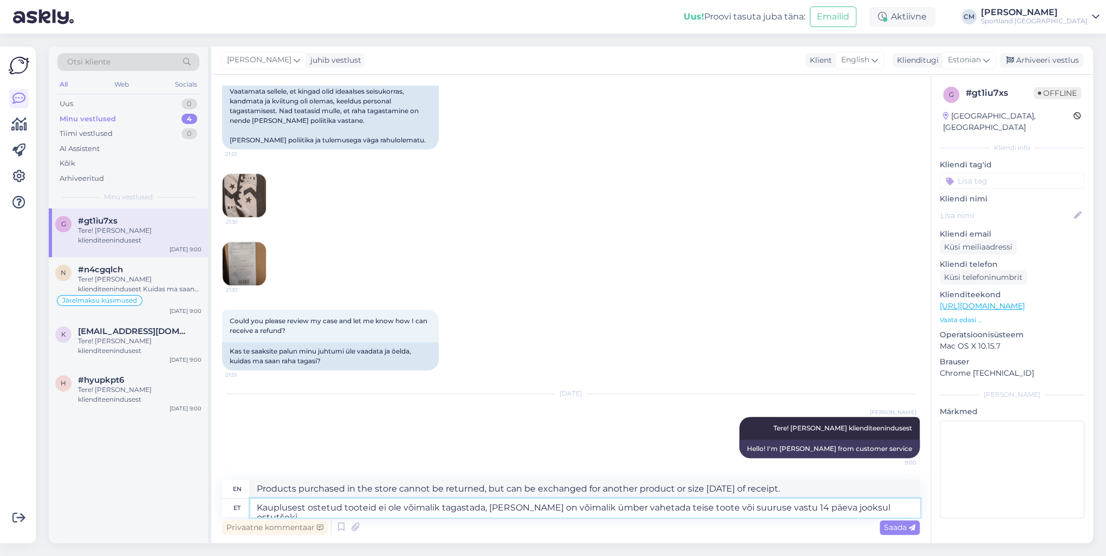
type textarea "Products purchased from the store cannot be returned, but can be exchanged for …"
type textarea "Kauplusest ostetud tooteid ei ole võimalik tagastada, [PERSON_NAME] on võimalik…"
type textarea "Products purchased in the store cannot be returned, but can be exchanged for an…"
type textarea "Kauplusest ostetud tooteid ei ole võimalik tagastada, [PERSON_NAME] on võimalik…"
type textarea "Products purchased from the store cannot be returned, but can be exchanged for …"
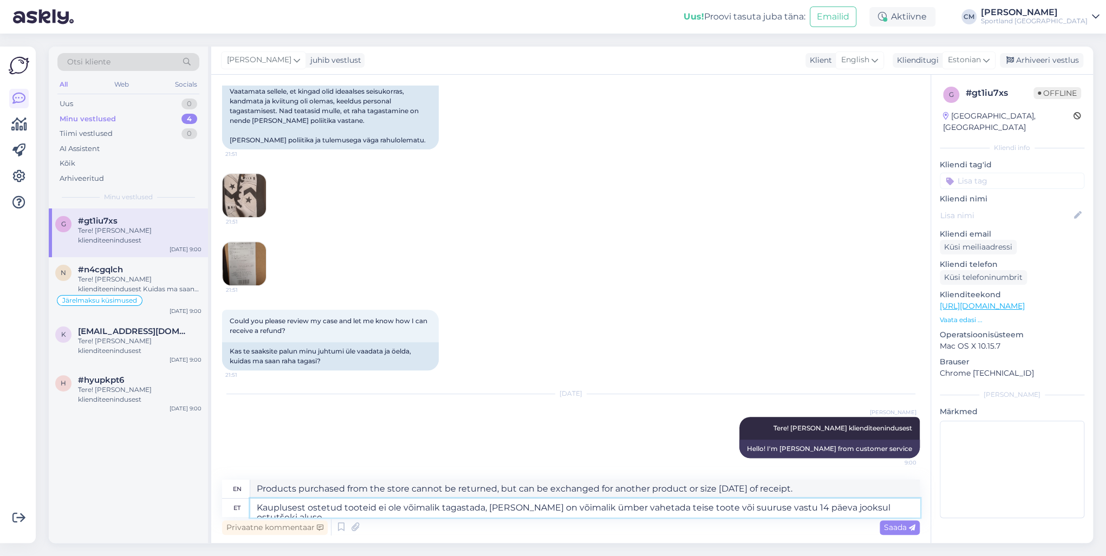
type textarea "Kauplusest ostetud tooteid ei ole võimalik tagastada, [PERSON_NAME] on võimalik…"
type textarea "Products purchased in the store cannot be returned, but can be exchanged for an…"
type textarea "Kauplusest ostetud tooteid ei ole võimalik tagastada, [PERSON_NAME] on võimalik…"
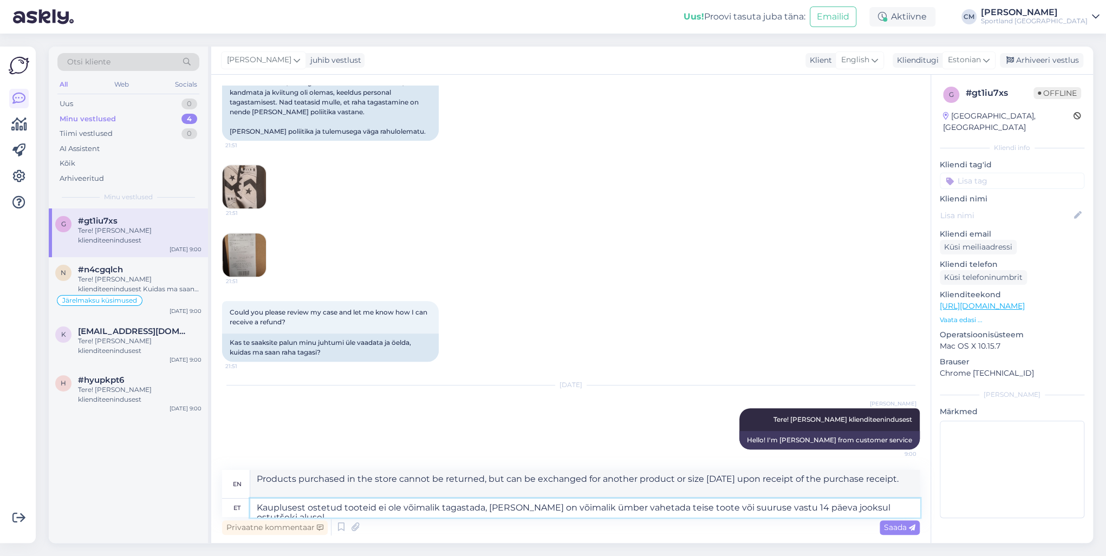
type textarea "Products purchased in the store cannot be returned, but can be exchanged for an…"
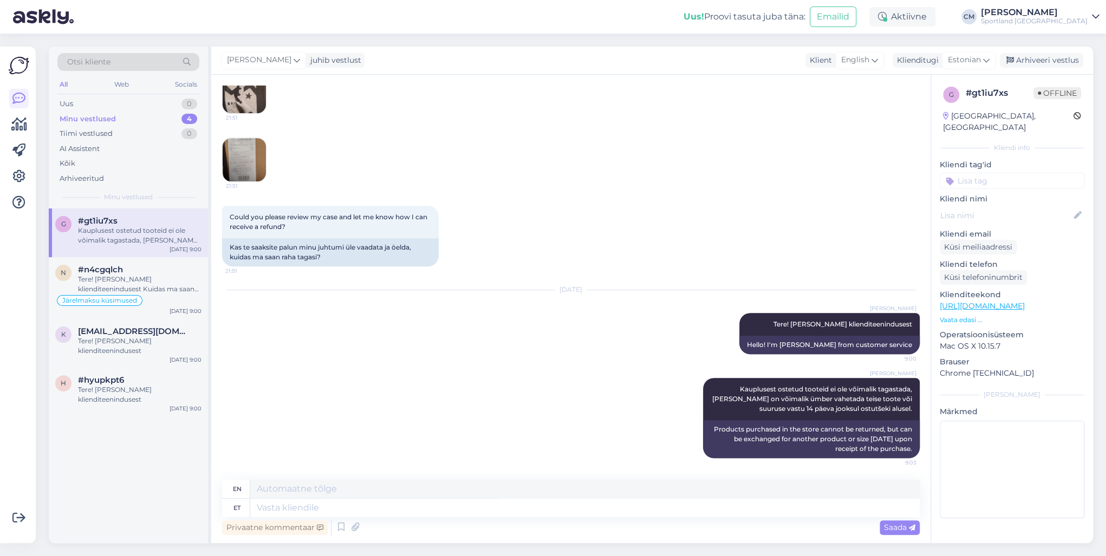
scroll to position [391, 0]
click at [828, 73] on div "[PERSON_NAME] juhib vestlust Klient English Klienditugi Estonian Arhiveeri vest…" at bounding box center [651, 61] width 881 height 28
click at [828, 58] on div "Arhiveeri vestlus" at bounding box center [1040, 60] width 83 height 15
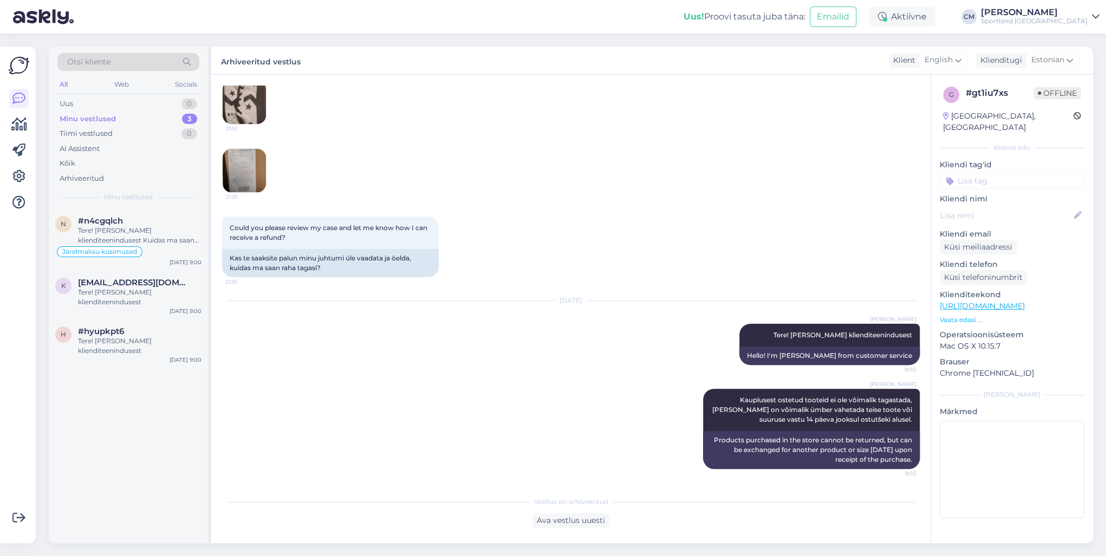
click at [828, 159] on p "Kliendi tag'id" at bounding box center [1011, 164] width 145 height 11
click at [828, 173] on input at bounding box center [1011, 181] width 145 height 16
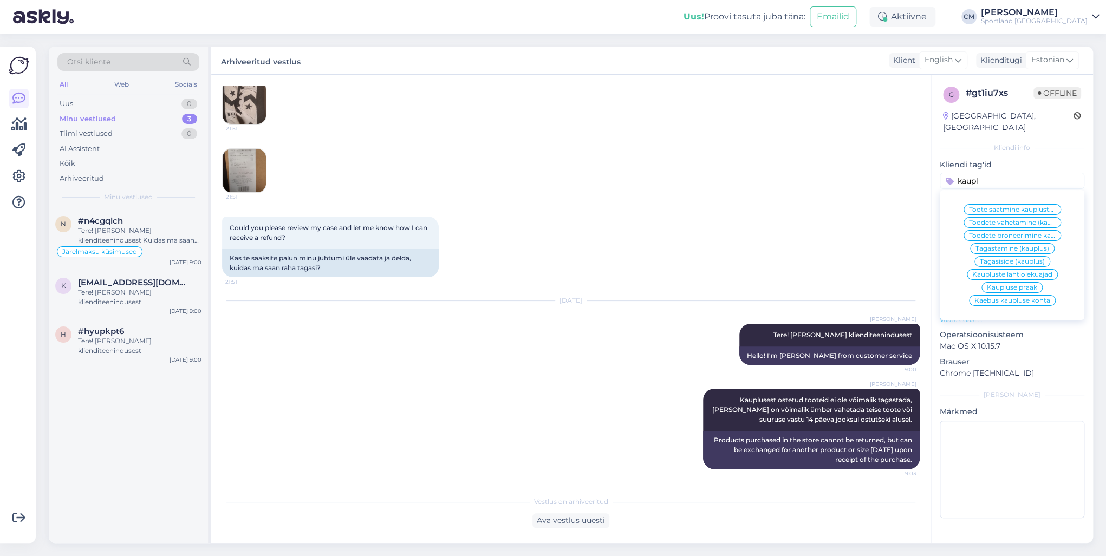
type input "kaupl"
click at [828, 243] on div "Tagastamine (kauplus)" at bounding box center [1012, 248] width 84 height 11
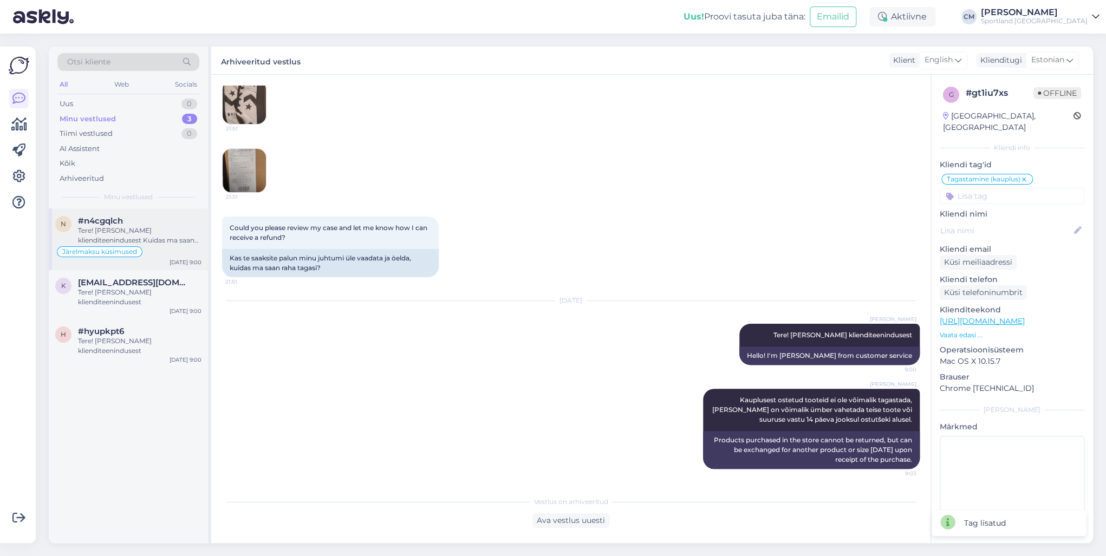
click at [117, 249] on span "Järelmaksu küsimused" at bounding box center [99, 252] width 75 height 6
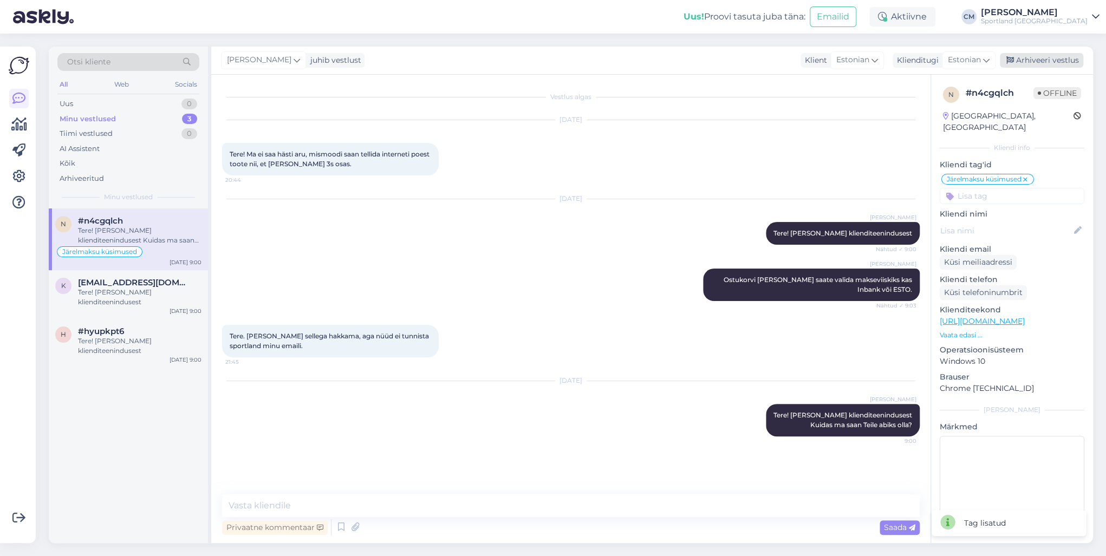
click at [828, 60] on div "Arhiveeri vestlus" at bounding box center [1040, 60] width 83 height 15
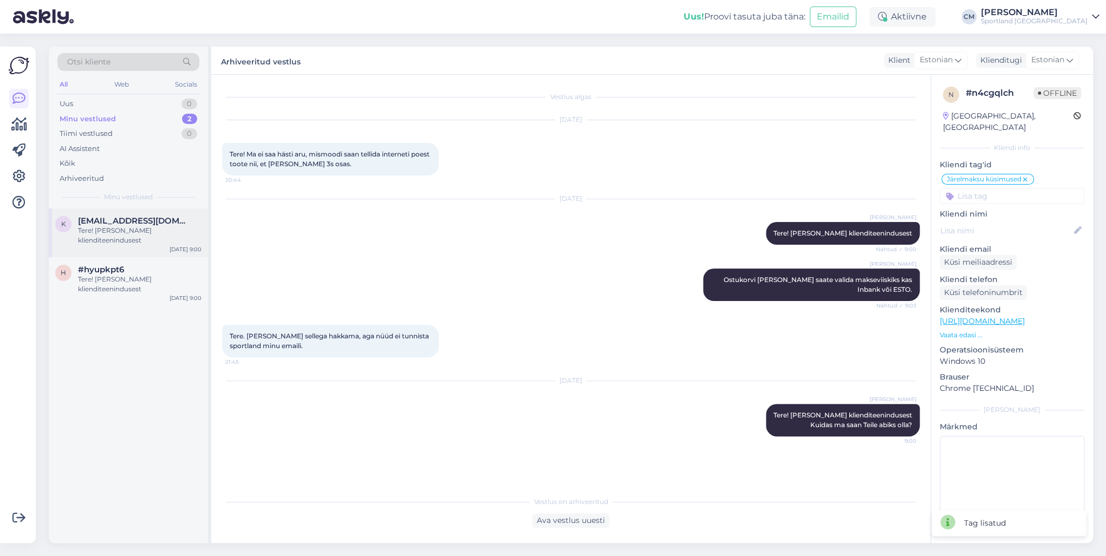
click at [145, 244] on div "Tere! [PERSON_NAME] klienditeenindusest" at bounding box center [139, 235] width 123 height 19
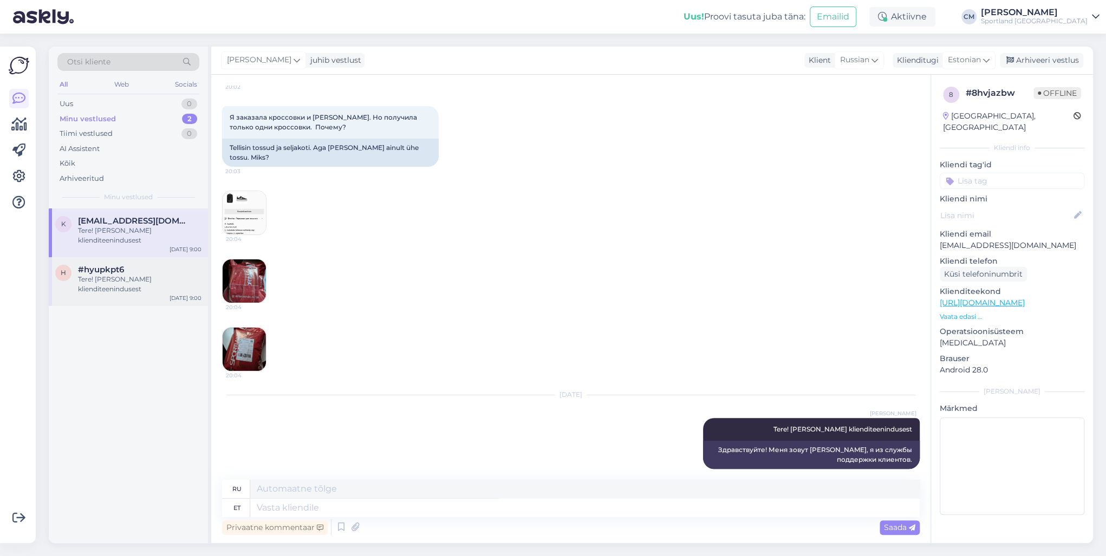
click at [102, 270] on span "#hyupkpt6" at bounding box center [101, 270] width 46 height 10
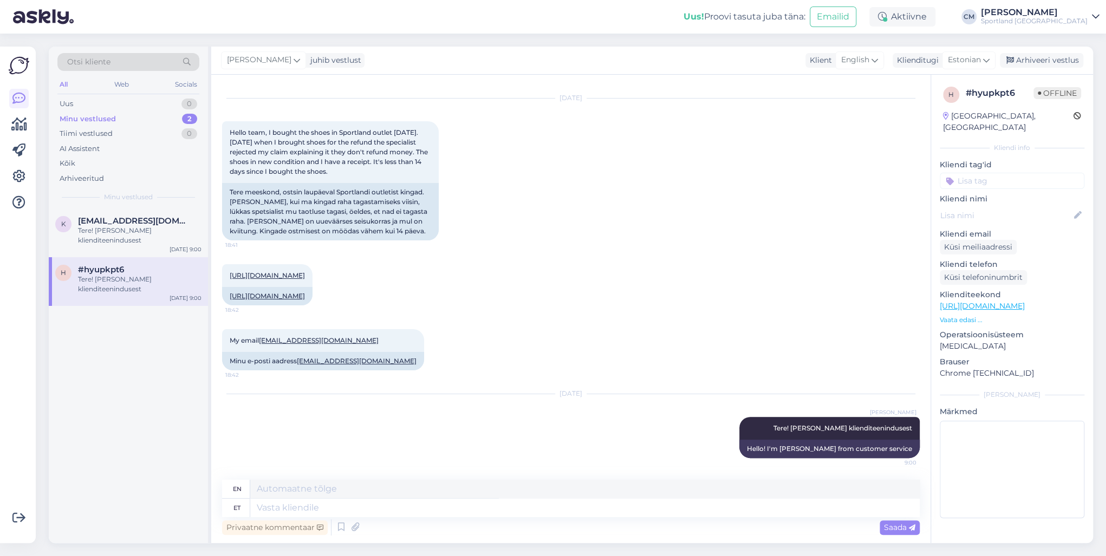
scroll to position [21, 0]
click at [335, 400] on textarea at bounding box center [584, 508] width 669 height 18
click at [93, 162] on div "Kõik" at bounding box center [128, 163] width 142 height 15
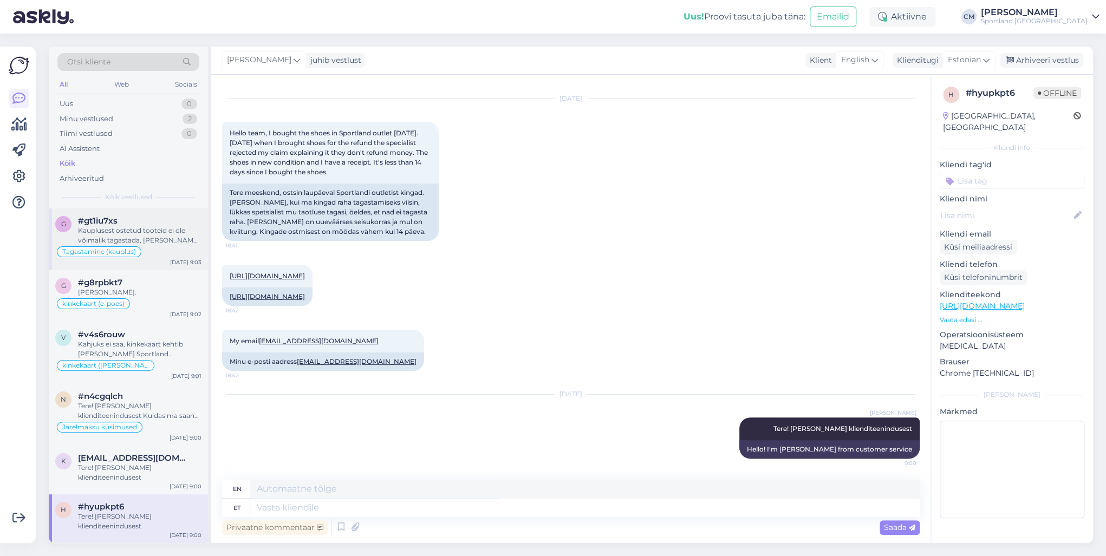
click at [127, 237] on div "Kauplusest ostetud tooteid ei ole võimalik tagastada, [PERSON_NAME] on võimalik…" at bounding box center [139, 235] width 123 height 19
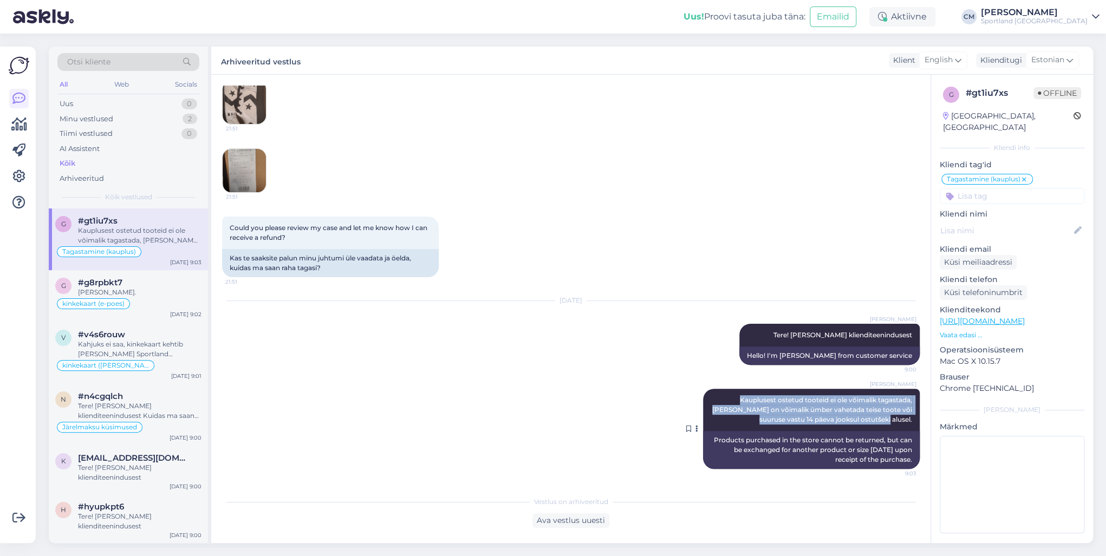
drag, startPoint x: 704, startPoint y: 400, endPoint x: 910, endPoint y: 421, distance: 206.3
click at [828, 400] on div "[PERSON_NAME] Kauplusest ostetud tooteid ei ole võimalik tagastada, [PERSON_NAM…" at bounding box center [811, 410] width 217 height 42
copy span "Kauplusest ostetud tooteid ei ole võimalik tagastada, [PERSON_NAME] on võimalik…"
click at [144, 117] on div "Minu vestlused 2" at bounding box center [128, 119] width 142 height 15
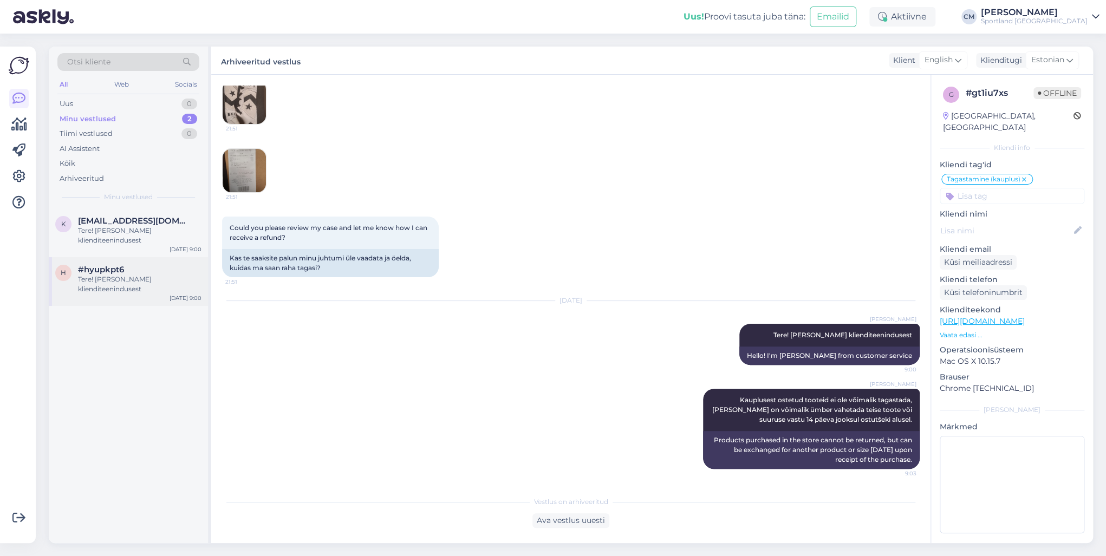
click at [158, 298] on div "h #hyupkpt6 Tere! [PERSON_NAME] klienditeenindusest [DATE] 9:00" at bounding box center [128, 281] width 159 height 49
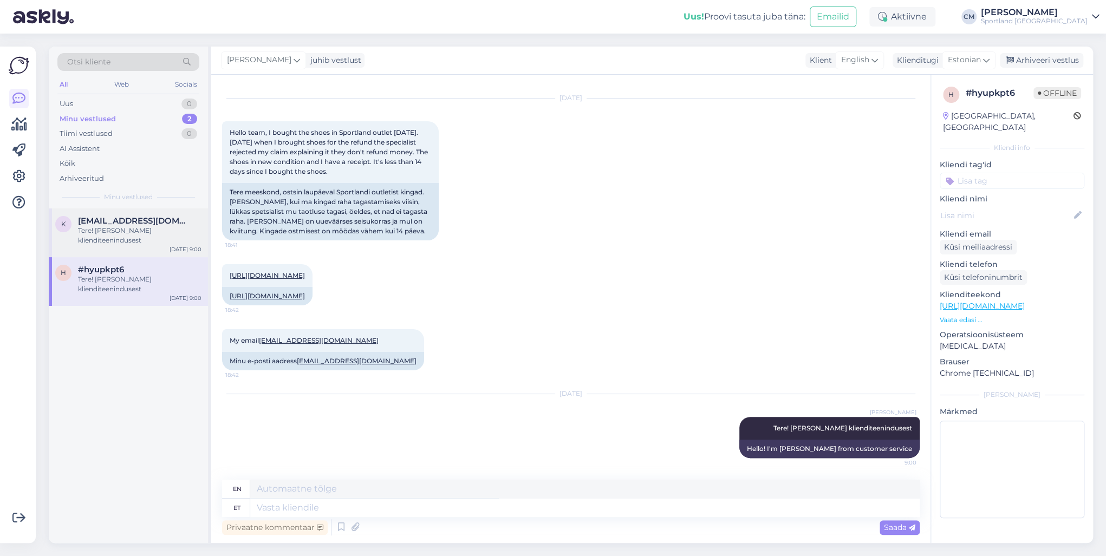
click at [158, 245] on div "k [EMAIL_ADDRESS][DOMAIN_NAME] Tere! [PERSON_NAME] klienditeenindusest [DATE] 9…" at bounding box center [128, 232] width 159 height 49
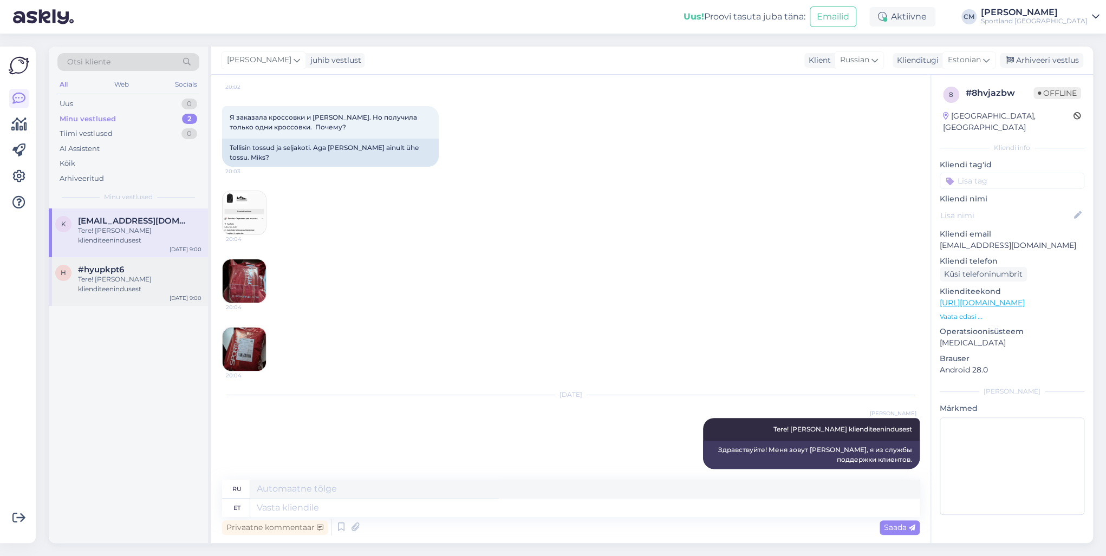
click at [154, 278] on div "Tere! [PERSON_NAME] klienditeenindusest" at bounding box center [139, 283] width 123 height 19
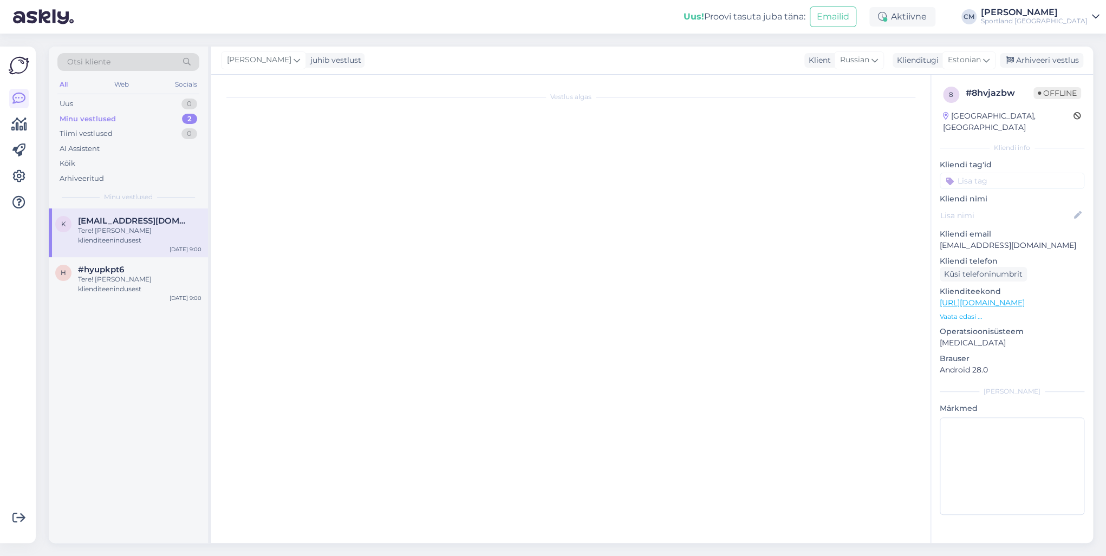
scroll to position [22, 0]
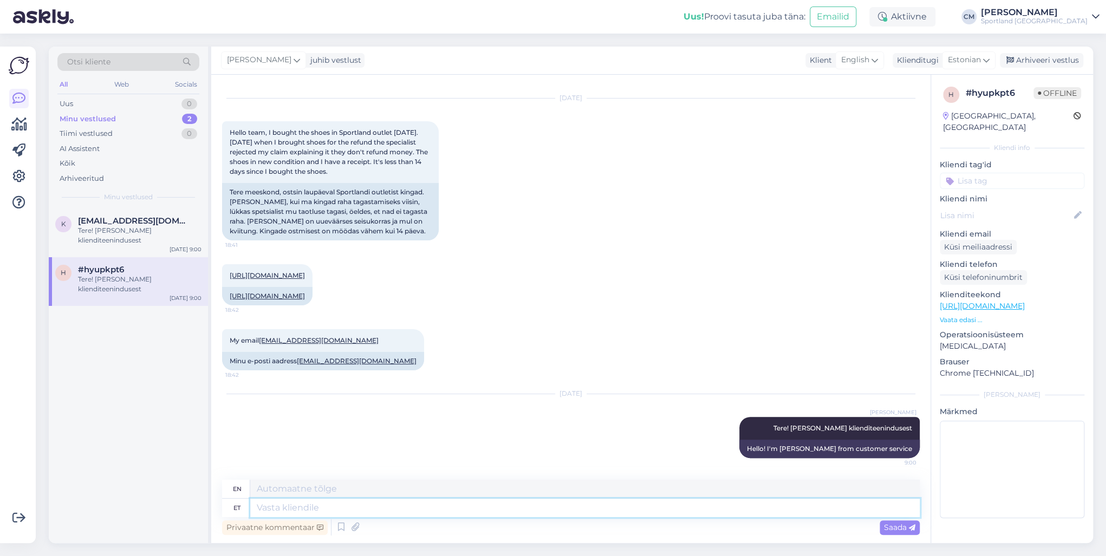
click at [313, 400] on textarea at bounding box center [584, 508] width 669 height 18
paste textarea "Kauplusest ostetud tooteid ei ole võimalik tagastada, [PERSON_NAME] on võimalik…"
type textarea "Kauplusest ostetud tooteid ei ole võimalik tagastada, [PERSON_NAME] on võimalik…"
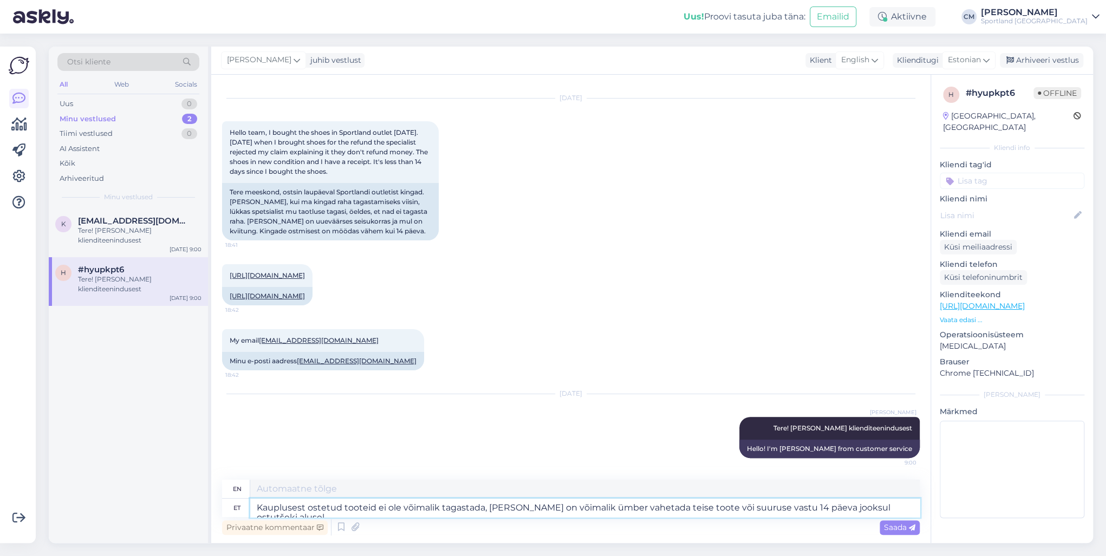
type textarea "Products purchased in the store cannot be returned, but can be exchanged for an…"
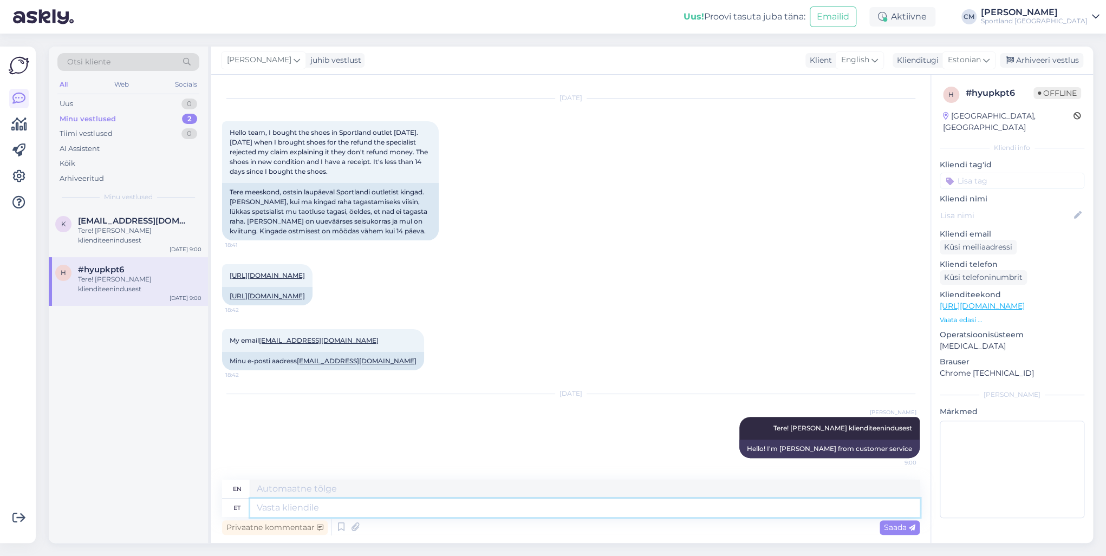
scroll to position [126, 0]
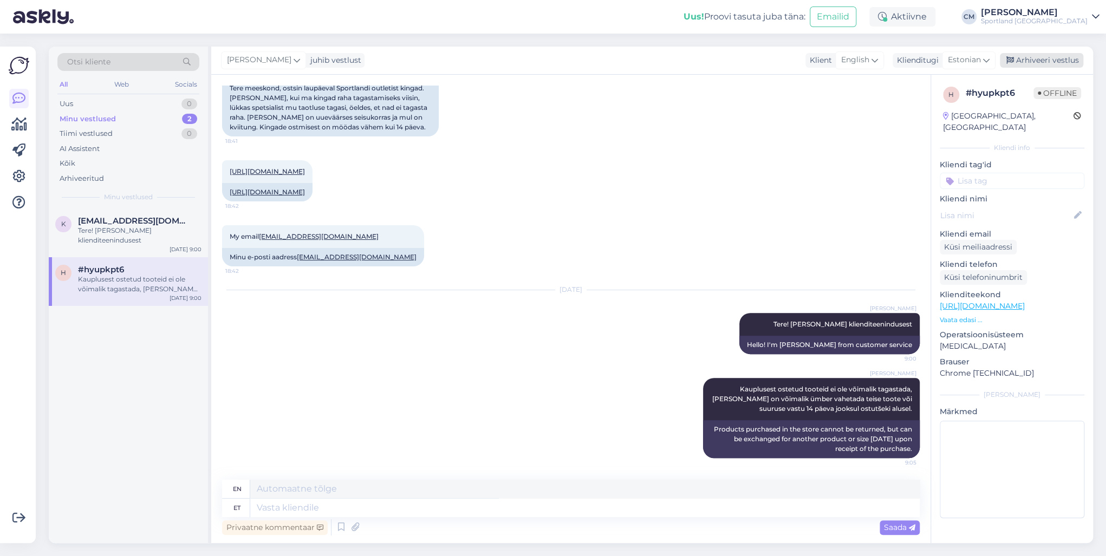
click at [828, 67] on div "Arhiveeri vestlus" at bounding box center [1040, 60] width 83 height 15
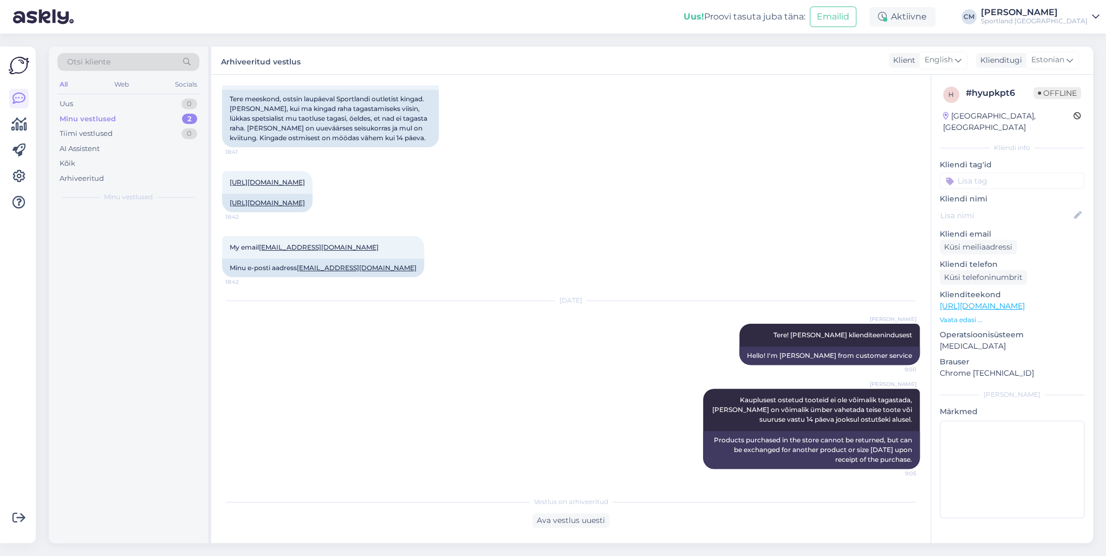
scroll to position [115, 0]
click at [828, 160] on div "Kliendi tag'id Võidu lunastamine Vaba aeg Vaata saadavust - leitavus Üritused U…" at bounding box center [1011, 174] width 145 height 30
click at [828, 173] on input at bounding box center [1011, 181] width 145 height 16
type input "tagasta"
click at [828, 206] on span "Tagastamine (kauplus)" at bounding box center [1012, 209] width 74 height 6
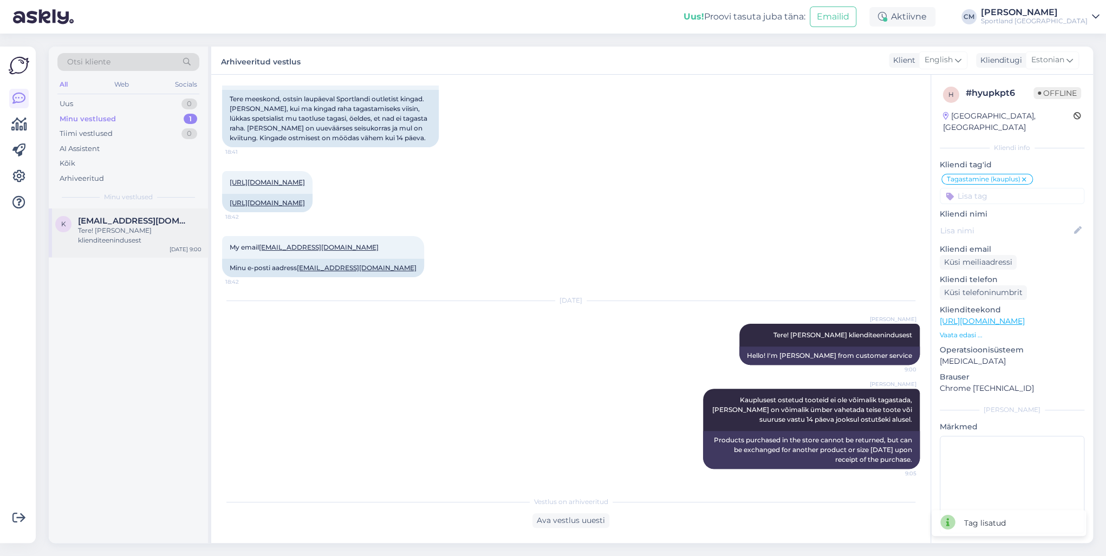
click at [167, 221] on span "[EMAIL_ADDRESS][DOMAIN_NAME]" at bounding box center [134, 221] width 113 height 10
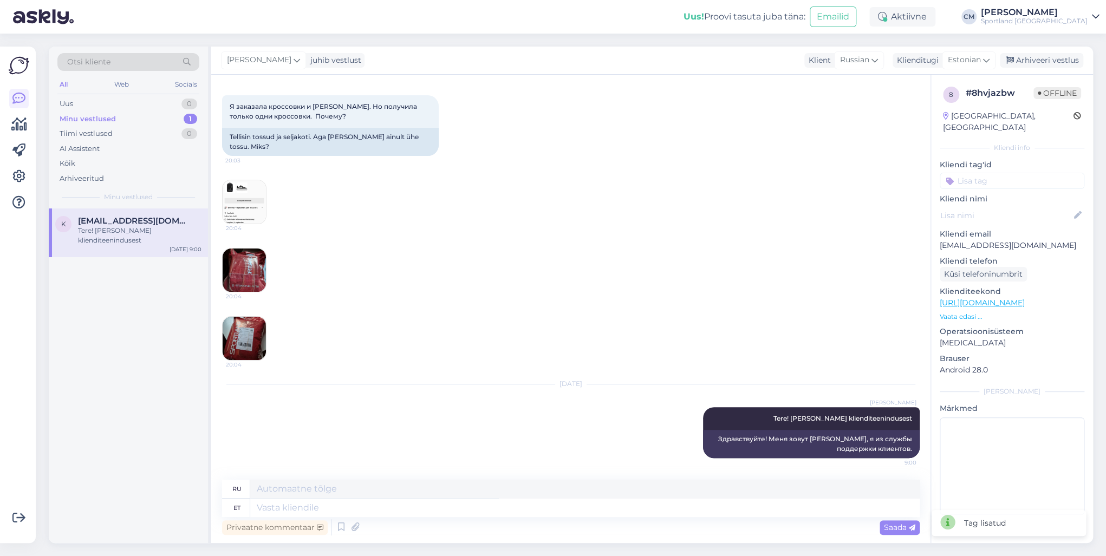
scroll to position [102, 0]
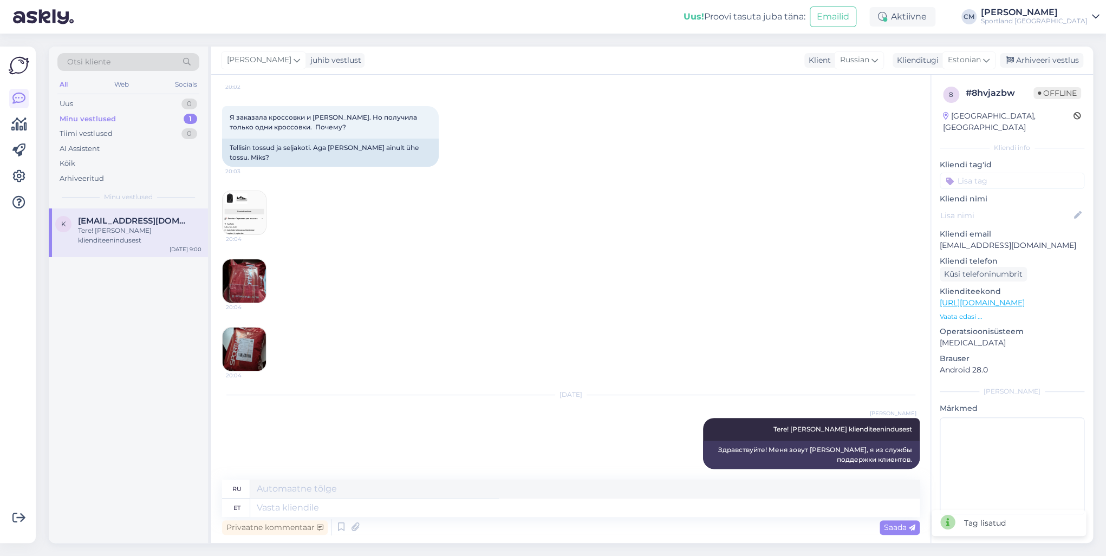
click at [250, 195] on img at bounding box center [244, 212] width 43 height 43
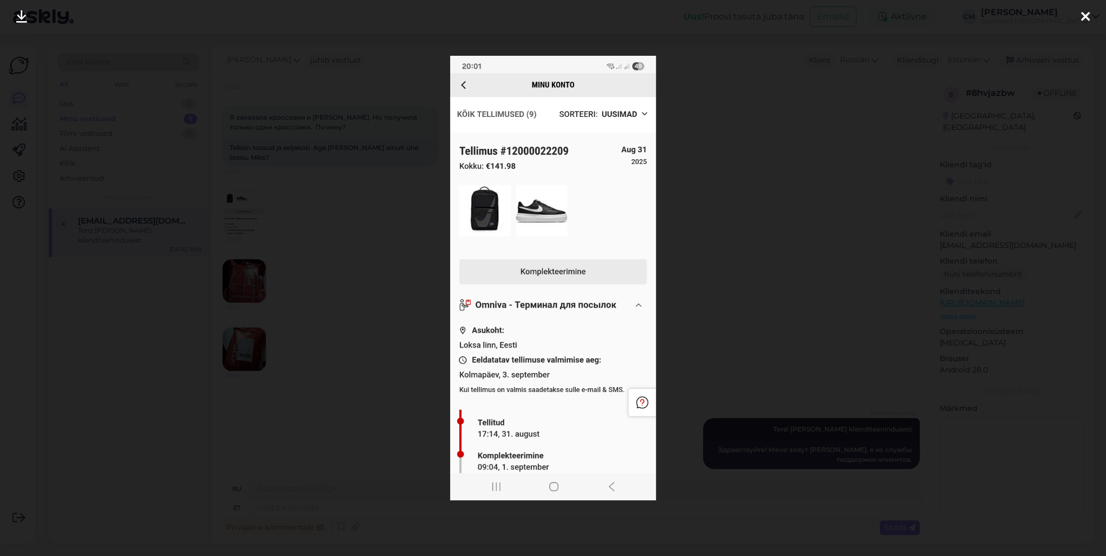
click at [256, 298] on div at bounding box center [553, 278] width 1106 height 556
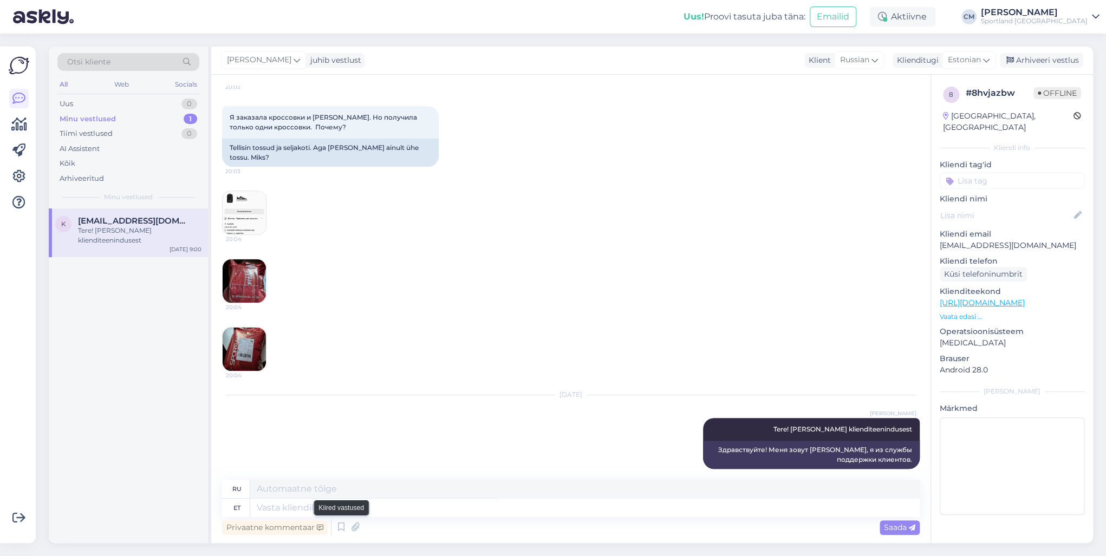
drag, startPoint x: 340, startPoint y: 534, endPoint x: 399, endPoint y: 475, distance: 83.8
click at [340, 400] on icon at bounding box center [341, 527] width 13 height 16
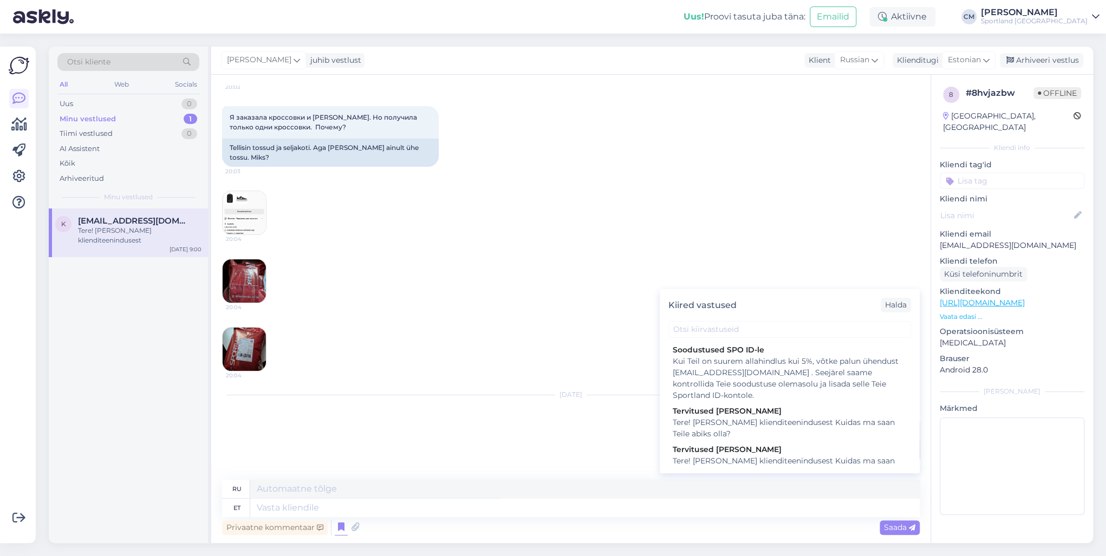
click at [714, 320] on div "Kiired vastused Halda" at bounding box center [789, 305] width 260 height 32
click at [715, 324] on input "text" at bounding box center [789, 329] width 243 height 17
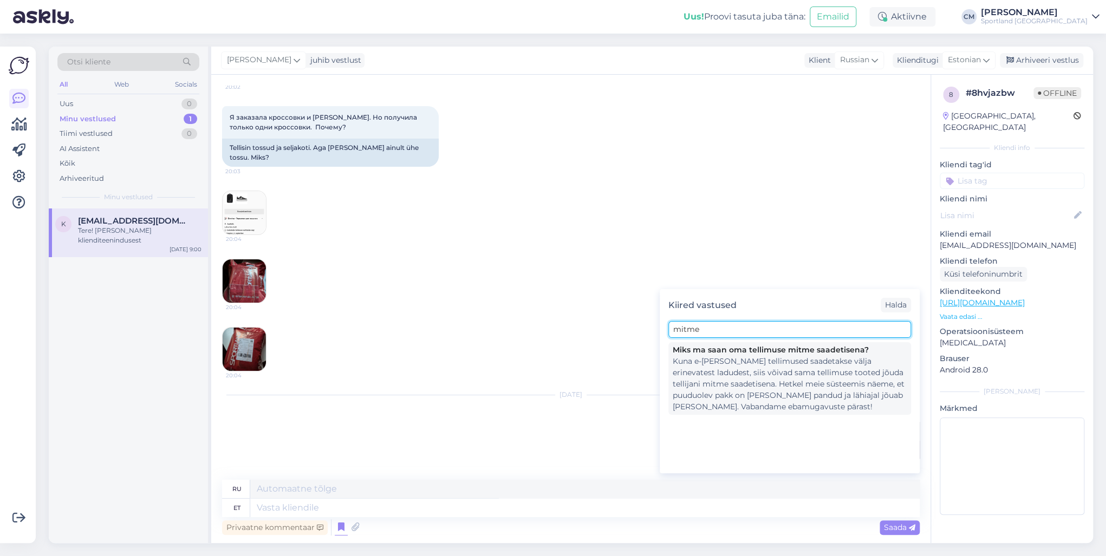
type input "mitme"
click at [715, 364] on div "Kuna e-[PERSON_NAME] tellimused saadetakse välja erinevatest ladudest, siis või…" at bounding box center [789, 384] width 234 height 57
type textarea "Поскольку заказы интернет-магазина отправляются с разных складов, товары одного…"
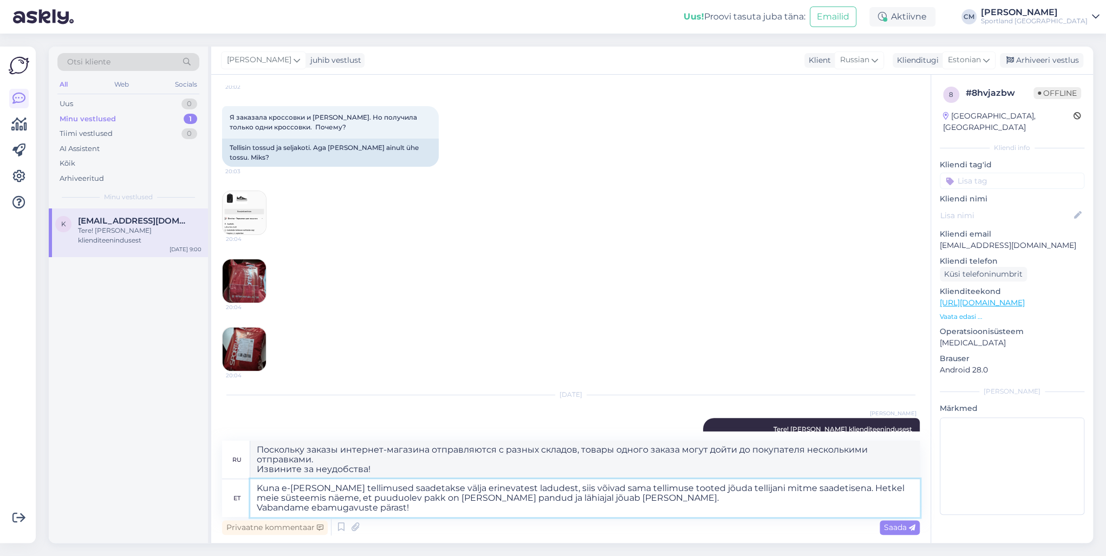
click at [525, 400] on textarea "Kuna e-[PERSON_NAME] tellimused saadetakse välja erinevatest ladudest, siis või…" at bounding box center [584, 498] width 669 height 38
drag, startPoint x: 505, startPoint y: 511, endPoint x: 230, endPoint y: 509, distance: 274.5
click at [230, 400] on div "et [PERSON_NAME] e-[PERSON_NAME] tellimused saadetakse välja erinevatest ladude…" at bounding box center [570, 498] width 697 height 38
type textarea "Kuna e-[PERSON_NAME] tellimused saadetakse välja erinevatest ladudest, siis või…"
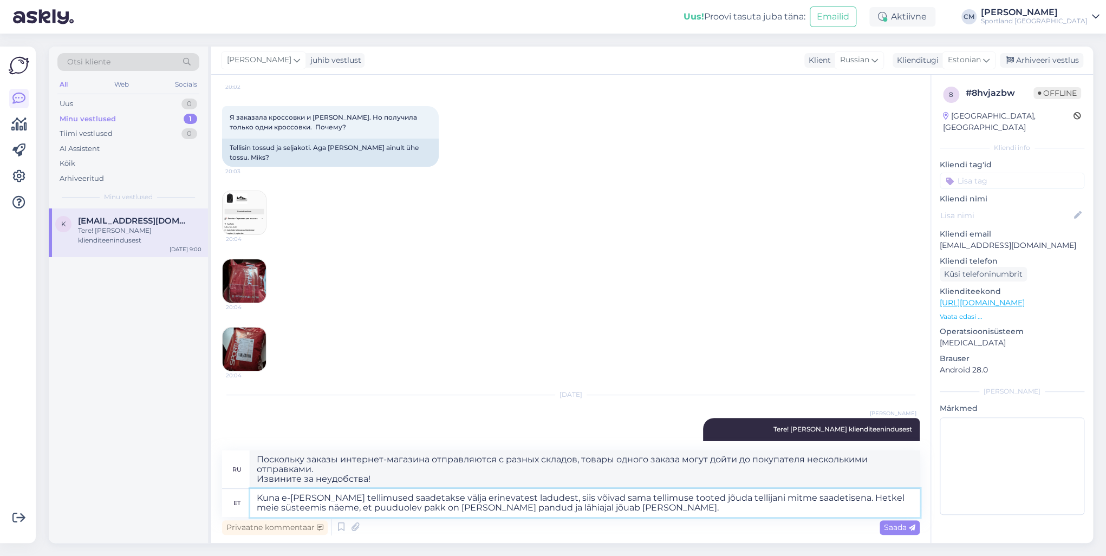
type textarea "Поскольку заказы в интернет-магазине отправляются с разных складов, товары из о…"
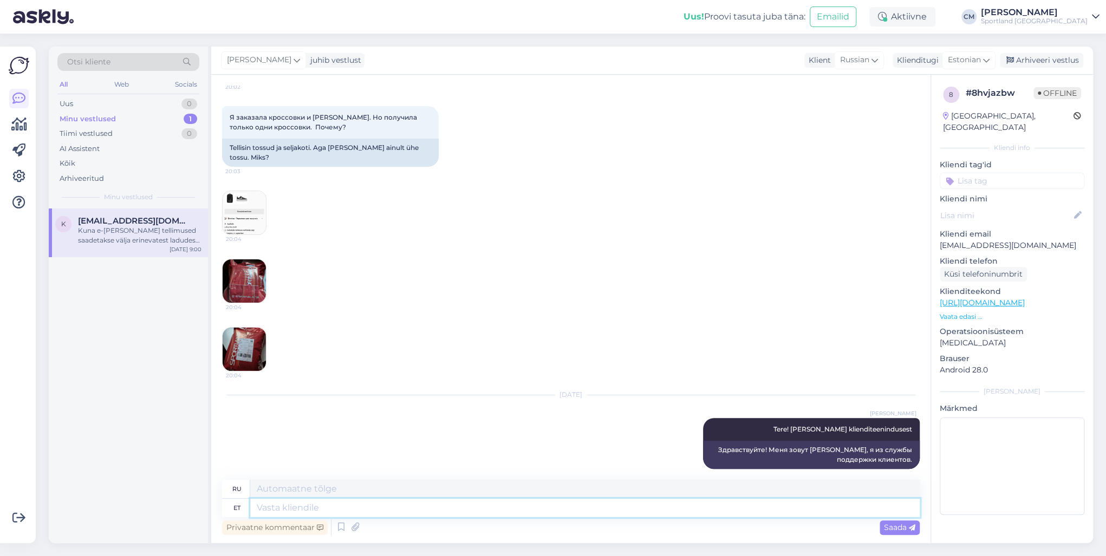
scroll to position [245, 0]
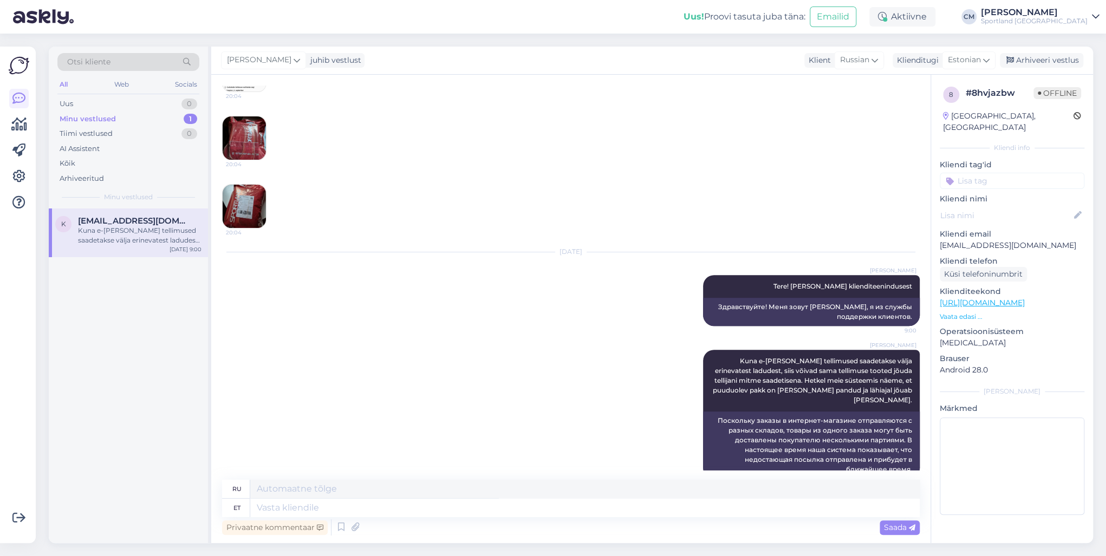
drag, startPoint x: 422, startPoint y: 520, endPoint x: 419, endPoint y: 511, distance: 9.8
click at [422, 400] on div "Privaatne kommentaar Saada" at bounding box center [570, 527] width 697 height 21
click at [415, 400] on textarea at bounding box center [584, 508] width 669 height 18
type textarea "Jälgimiskood:"
type textarea "Код отслеживания:"
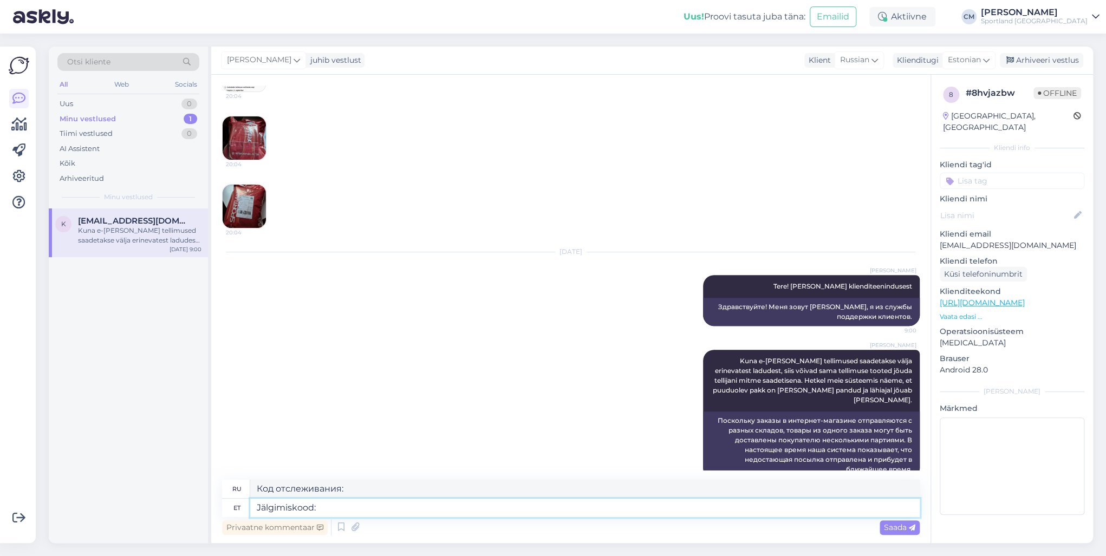
paste textarea "CC836492860EE"
type textarea "Jälgimiskood: CC836492860EE"
type textarea "Код отслеживания: CC836492860EE"
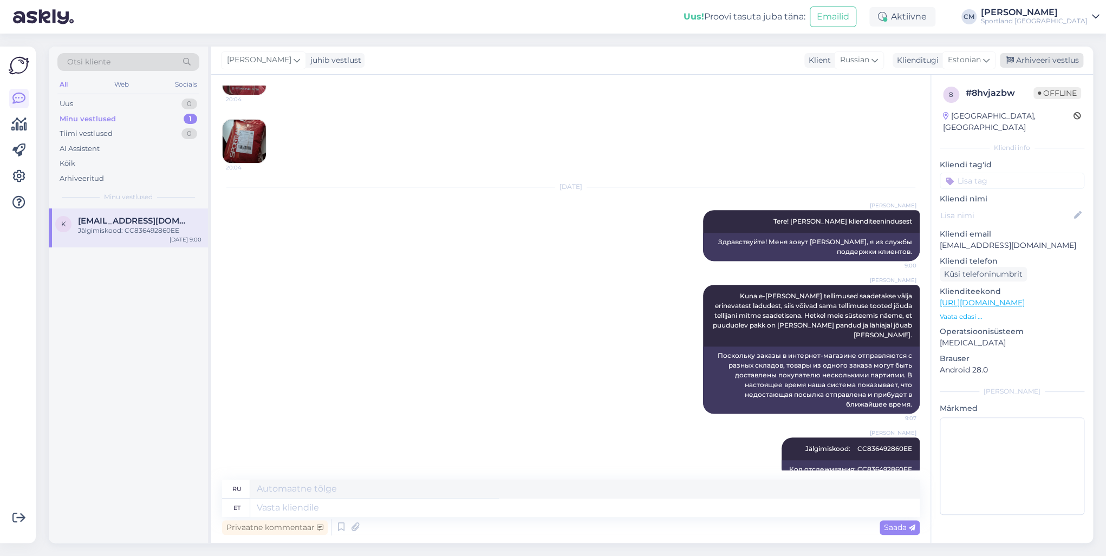
click at [828, 58] on div "Arhiveeri vestlus" at bounding box center [1040, 60] width 83 height 15
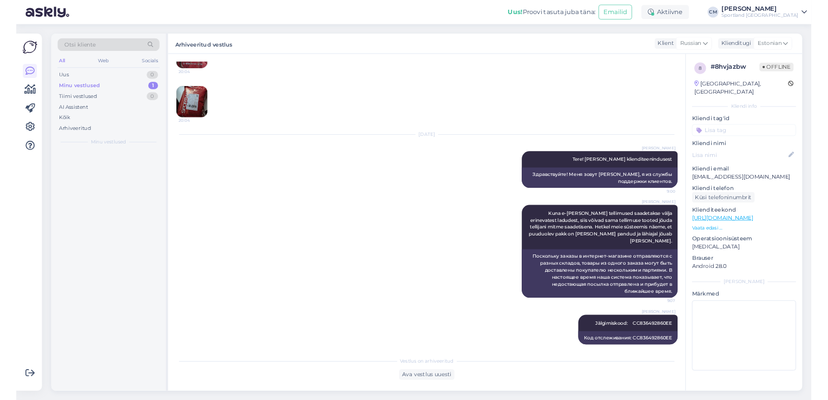
scroll to position [299, 0]
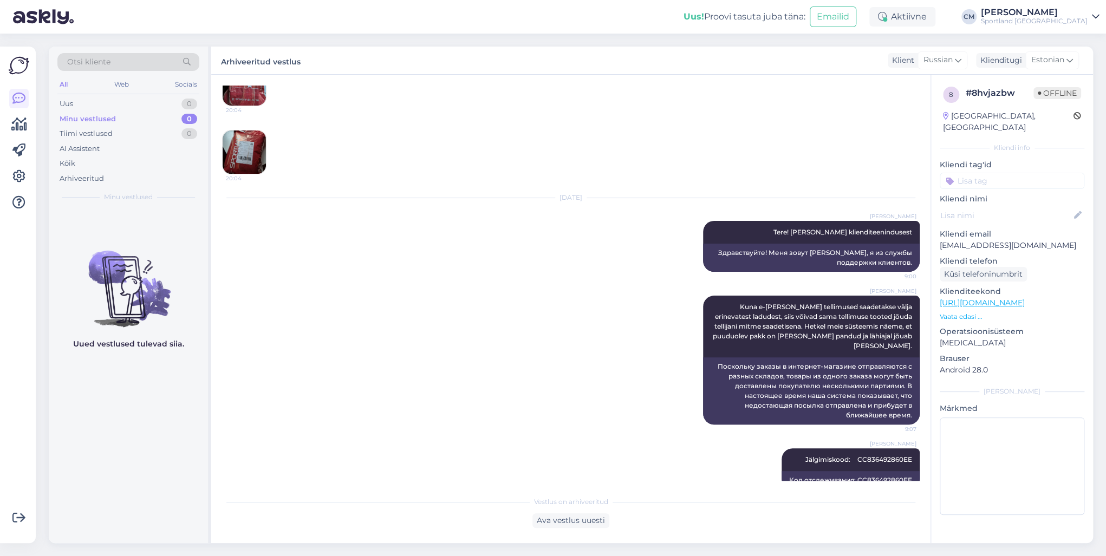
click at [828, 173] on input at bounding box center [1011, 181] width 145 height 16
type input "tell"
click at [828, 194] on div "Tellimuse [PERSON_NAME] info Tellimuse tühistamine Tellimuse probleemid Tellimu…" at bounding box center [1011, 235] width 145 height 82
click at [828, 206] on span "Tellimuse [PERSON_NAME] info" at bounding box center [1012, 209] width 87 height 6
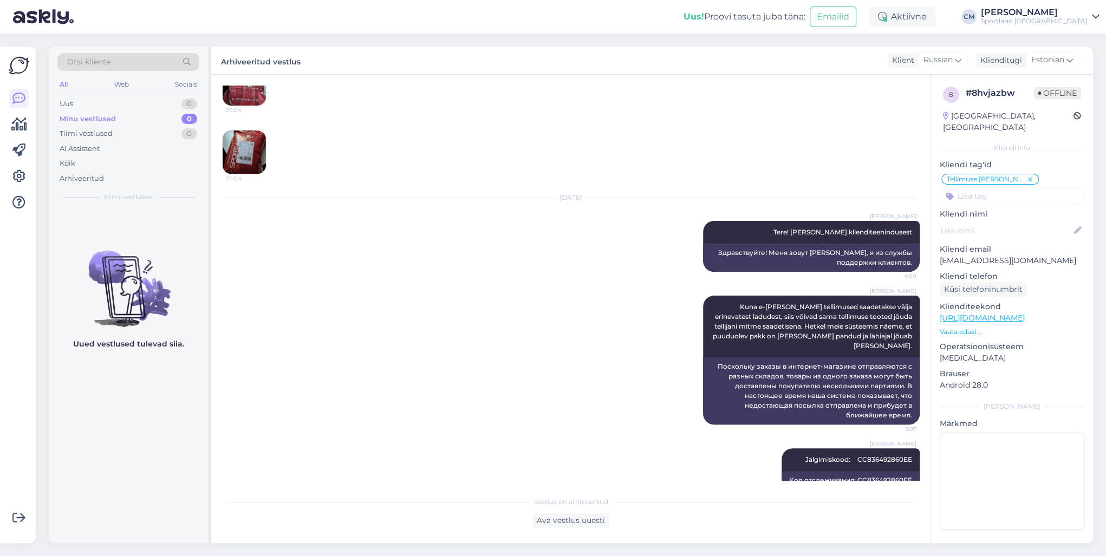
click at [427, 400] on div "[PERSON_NAME] Jälgimiskood: CC836492860EE 9:07 Код отслеживания: CC836492860EE" at bounding box center [570, 468] width 697 height 65
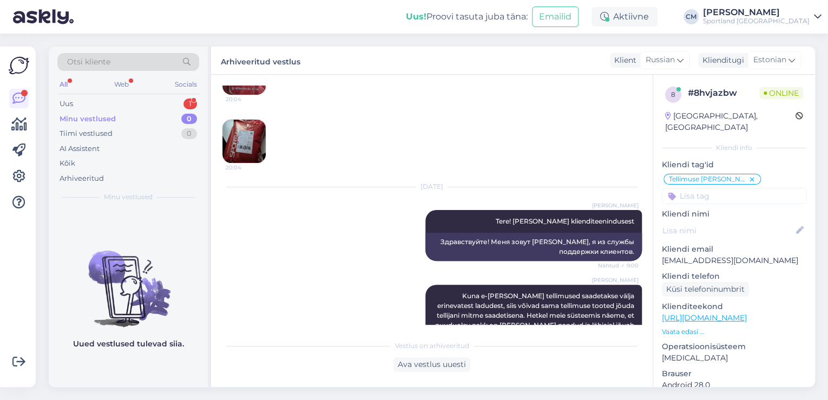
scroll to position [501, 0]
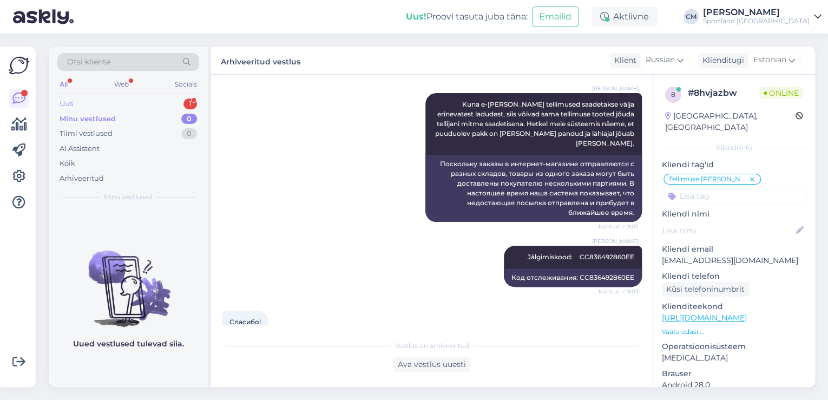
click at [193, 104] on div "1" at bounding box center [191, 104] width 14 height 11
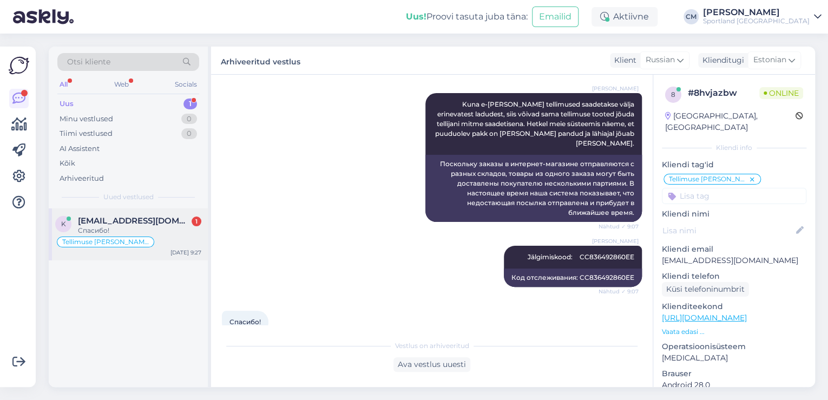
click at [141, 234] on div "Спасибо!" at bounding box center [139, 231] width 123 height 10
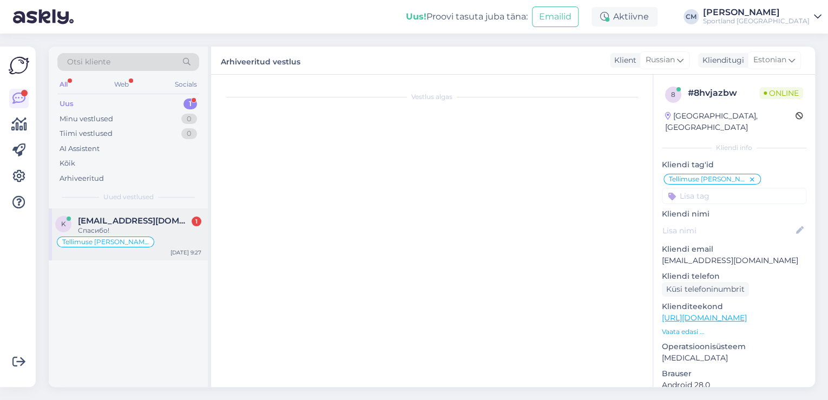
scroll to position [538, 0]
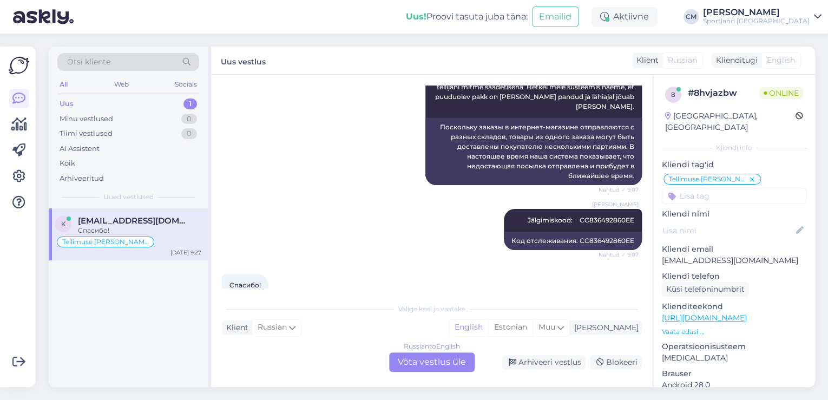
click at [560, 339] on div "Valige [PERSON_NAME] vastake Klient Russian Mina English Estonian Muu Russian t…" at bounding box center [432, 335] width 420 height 74
click at [533, 335] on div "Estonian" at bounding box center [510, 327] width 44 height 16
click at [441, 359] on div "Russian to Estonian Võta vestlus üle" at bounding box center [432, 361] width 86 height 19
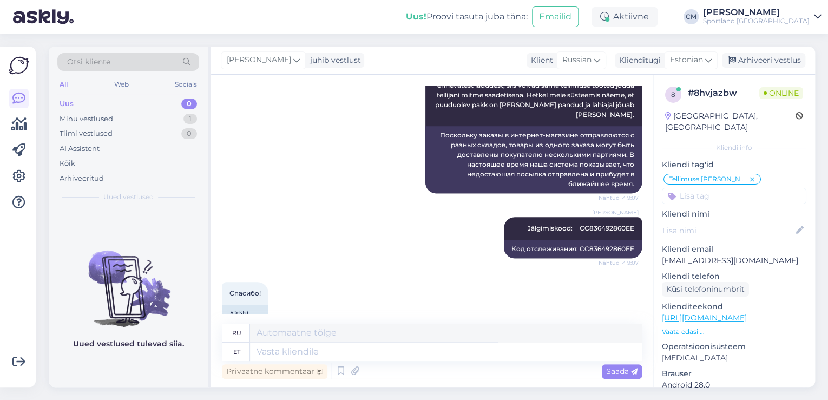
scroll to position [531, 0]
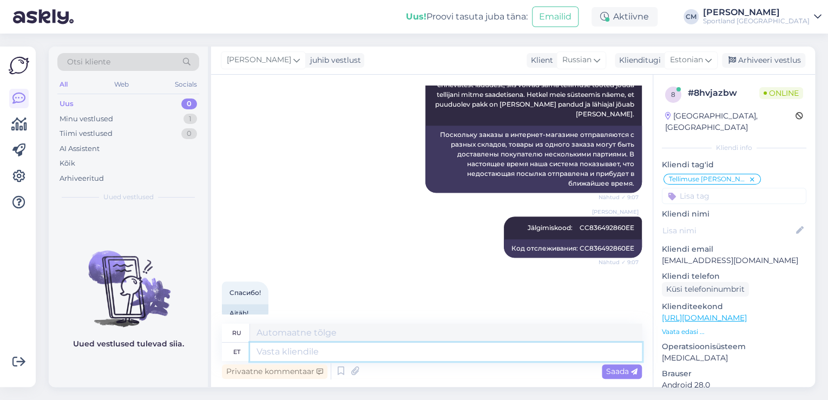
click at [352, 352] on textarea at bounding box center [446, 352] width 392 height 18
type textarea "Kas s"
type textarea "Является"
type textarea "Kas saa"
type textarea "Могу ли я"
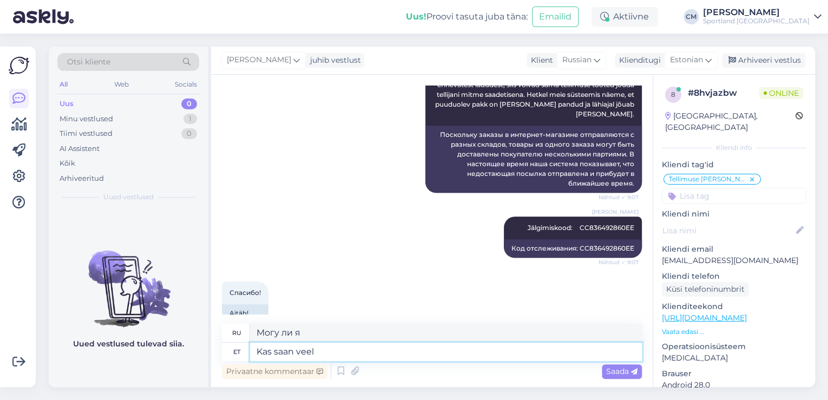
type textarea "Kas saan veel a"
type textarea "Можно мне еще?"
type textarea "Kas saan veel aidata?"
type textarea "Могу ли я еще помочь?"
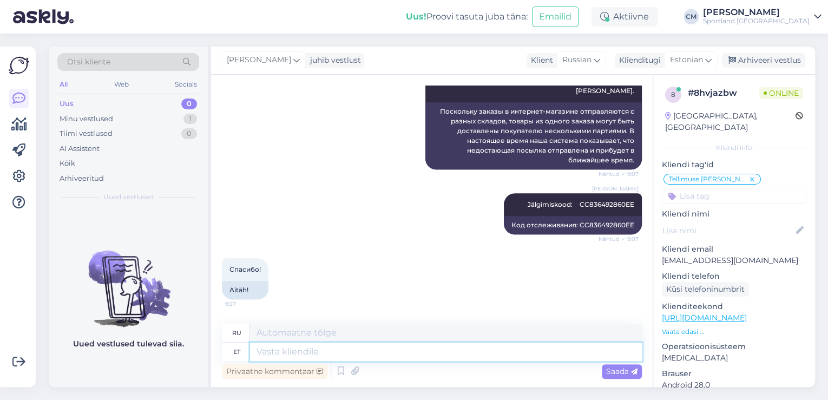
scroll to position [596, 0]
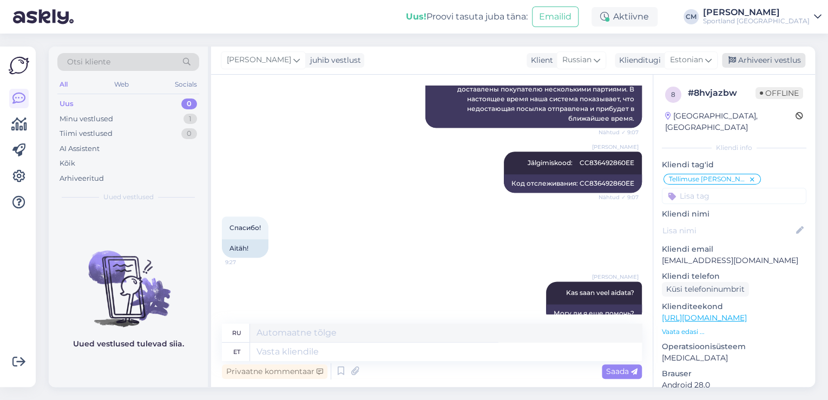
click at [745, 61] on div "Arhiveeri vestlus" at bounding box center [763, 60] width 83 height 15
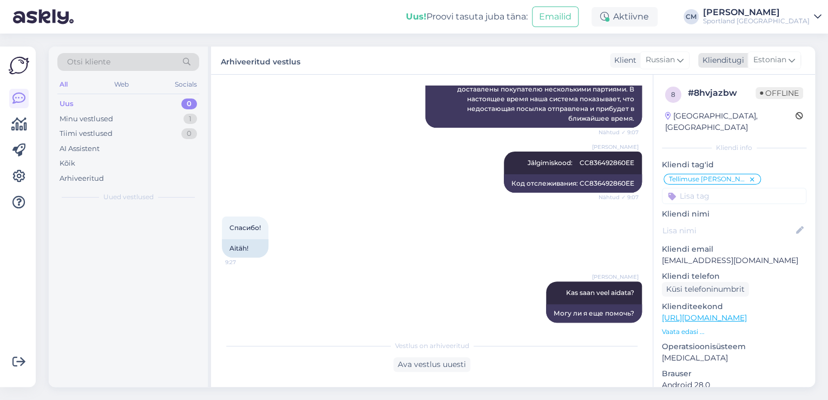
scroll to position [585, 0]
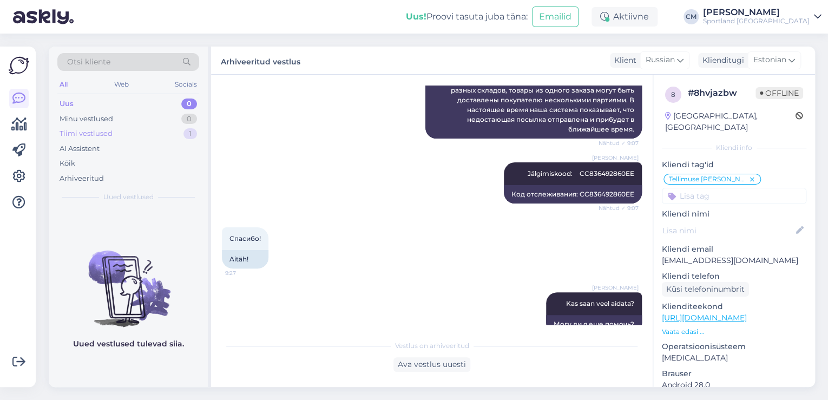
click at [178, 129] on div "Tiimi vestlused 1" at bounding box center [128, 133] width 142 height 15
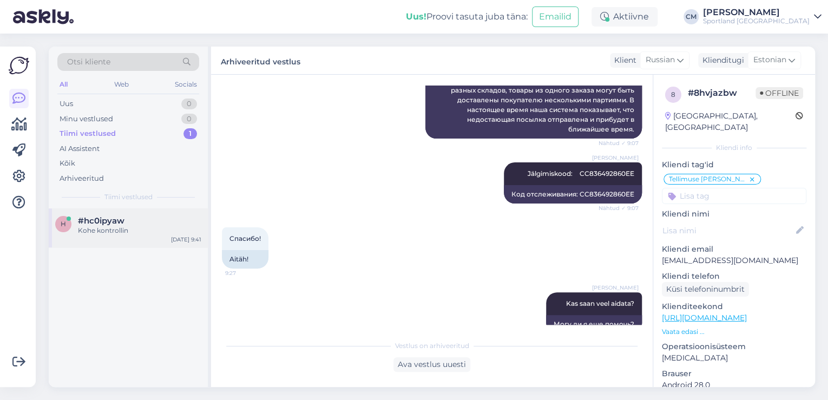
click at [140, 238] on div "h #hc0ipyaw Kohe kontrollin [DATE] 9:41" at bounding box center [128, 227] width 159 height 39
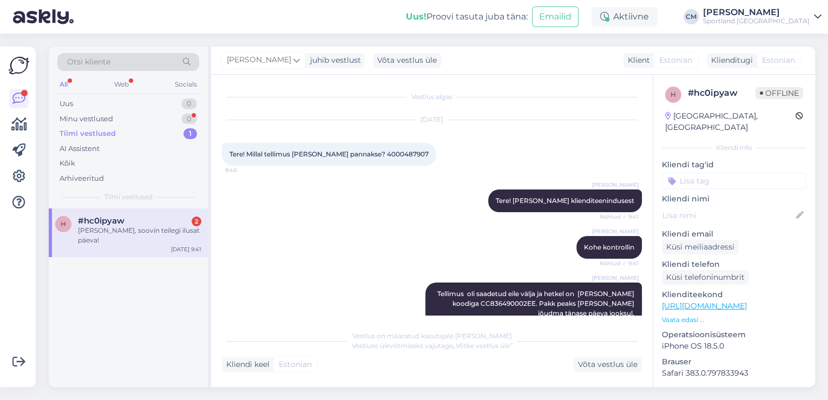
scroll to position [161, 0]
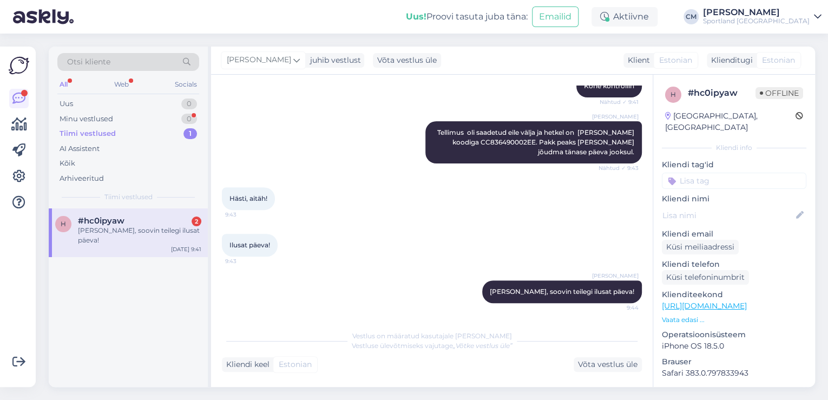
click at [548, 240] on div "Ilusat päeva! 9:43" at bounding box center [432, 245] width 420 height 47
click at [164, 226] on div "[PERSON_NAME], soovin teilegi ilusat päeva!" at bounding box center [139, 235] width 123 height 19
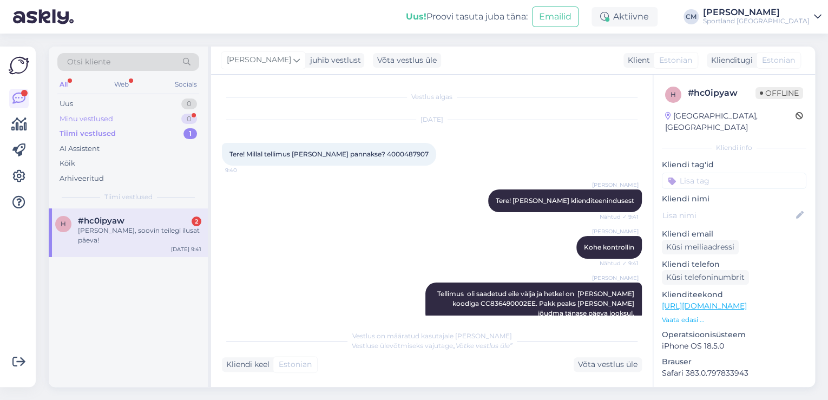
click at [193, 125] on div "Minu vestlused 0" at bounding box center [128, 119] width 142 height 15
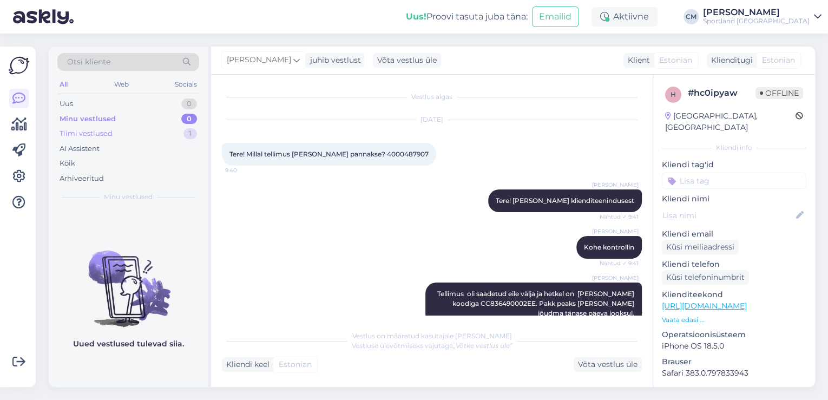
click at [192, 128] on div "1" at bounding box center [191, 133] width 14 height 11
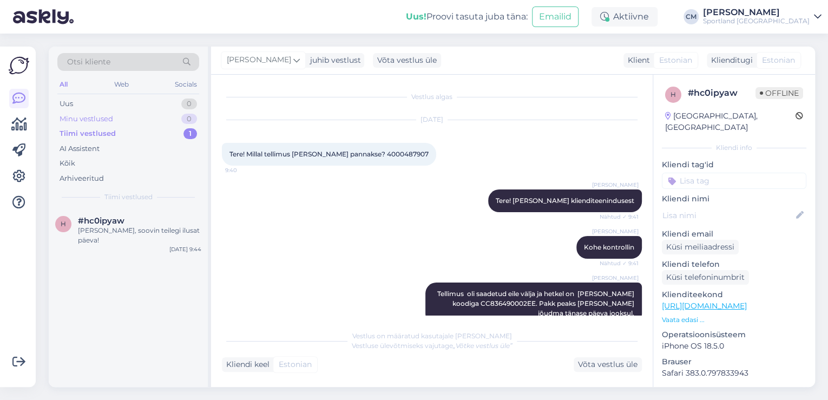
click at [186, 119] on div "0" at bounding box center [189, 119] width 16 height 11
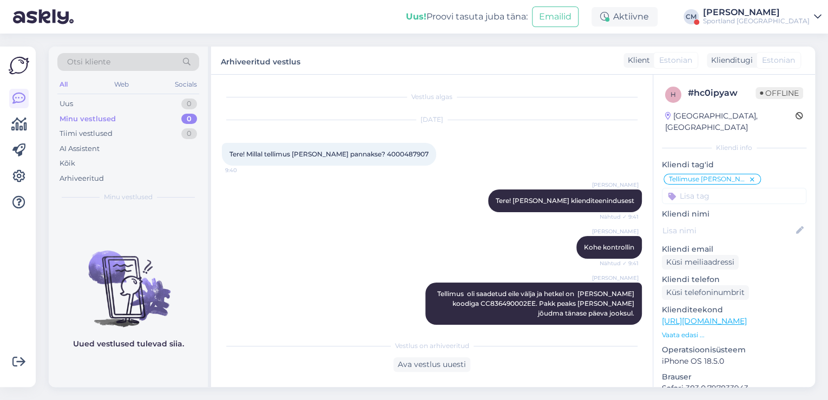
drag, startPoint x: 737, startPoint y: 22, endPoint x: 749, endPoint y: 24, distance: 12.6
click at [737, 22] on div "Sportland [GEOGRAPHIC_DATA]" at bounding box center [756, 21] width 107 height 9
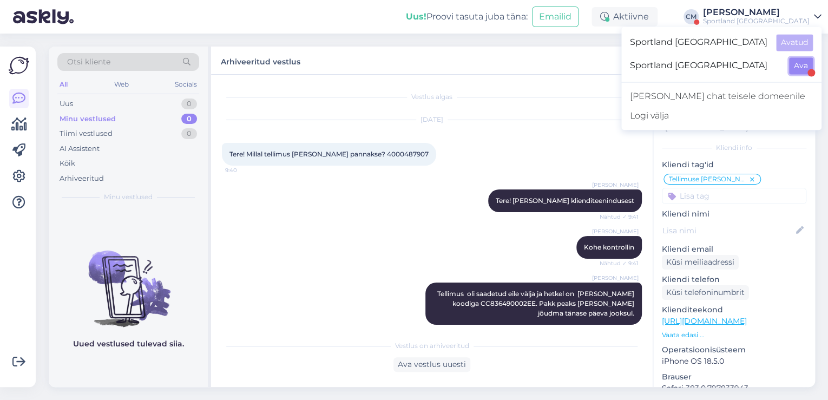
click at [800, 62] on button "Ava" at bounding box center [801, 65] width 24 height 17
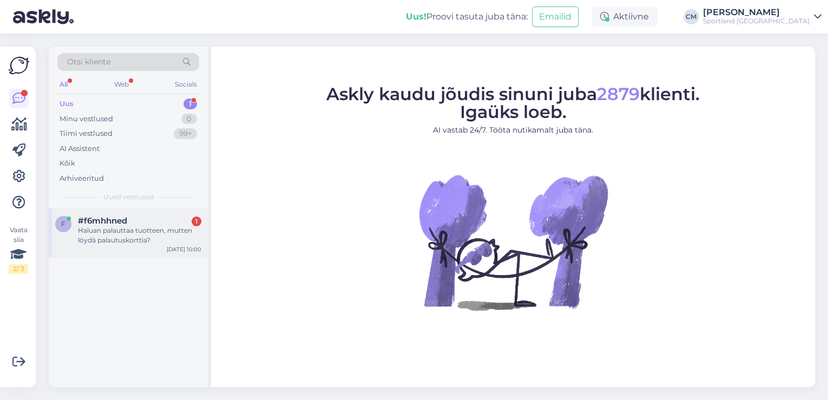
click at [158, 238] on div "Haluan palauttaa tuotteen, mutten löydä palautuskorttia?" at bounding box center [139, 235] width 123 height 19
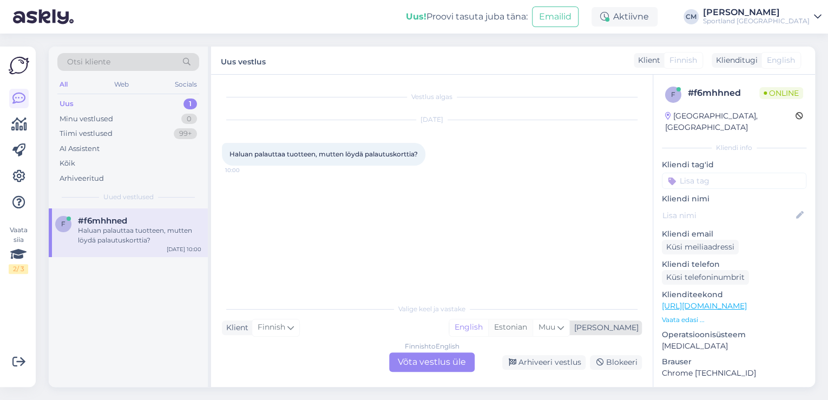
click at [533, 333] on div "Estonian" at bounding box center [510, 327] width 44 height 16
click at [420, 362] on div "Finnish to Estonian Võta vestlus üle" at bounding box center [432, 361] width 86 height 19
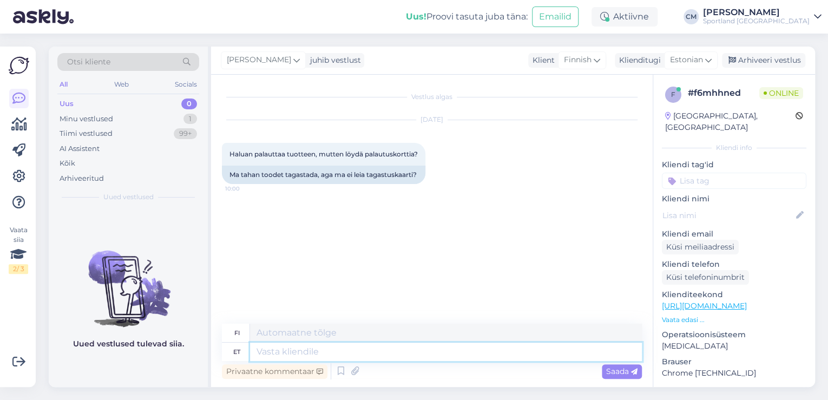
click at [345, 358] on textarea at bounding box center [446, 352] width 392 height 18
type textarea "Tere!"
type textarea "Hei!"
type textarea "[PERSON_NAME] C"
type textarea "[PERSON_NAME]"
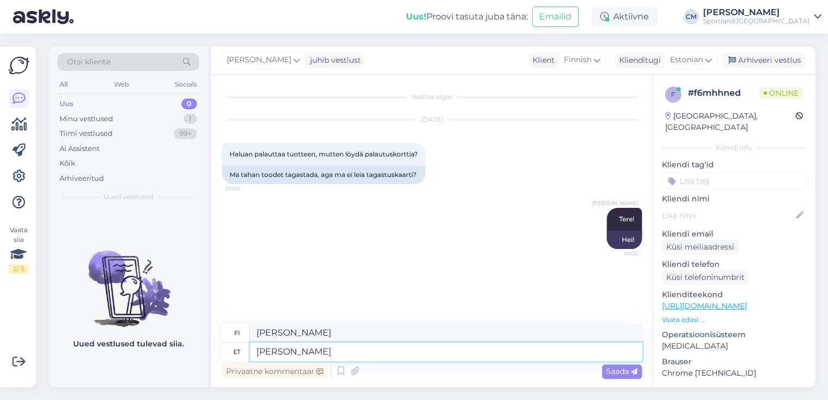
type textarea "[PERSON_NAME]"
type textarea "[PERSON_NAME] Klienditeenindusest."
type textarea "[PERSON_NAME] asiakaspalvelusta."
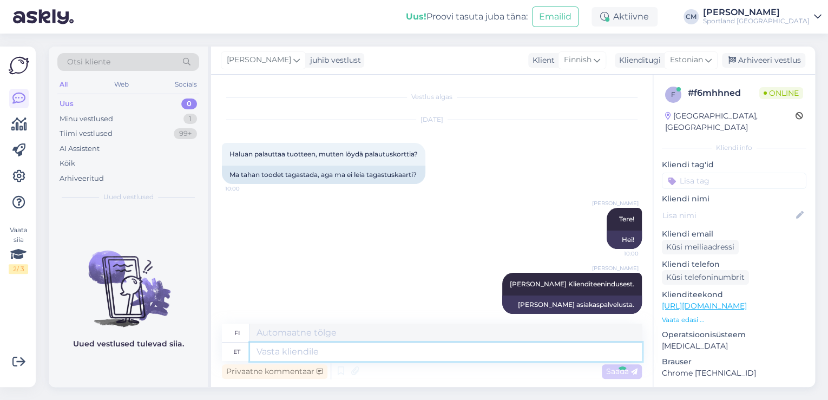
scroll to position [11, 0]
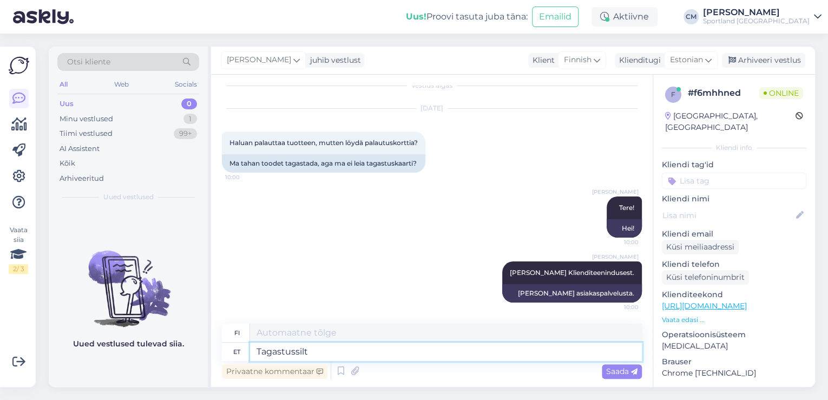
type textarea "Tagastussilt o"
type textarea "Palautustarra"
type textarea "Tagastussilt on"
type textarea "Palautustarra on"
type textarea "Tagastussilt on paki s"
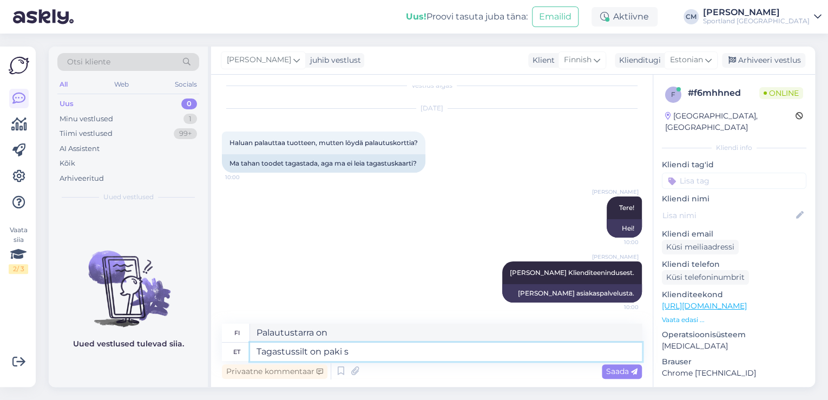
type textarea "Palautustarra on paketin kyljessä."
type textarea "Tagastussilt on paki sees ko"
type textarea "Palautustarra on paketin sisällä."
type textarea "Tagastussilt on paki sees koos toodetega."
type textarea "Palautustarra on tuotteiden mukana paketin sisällä."
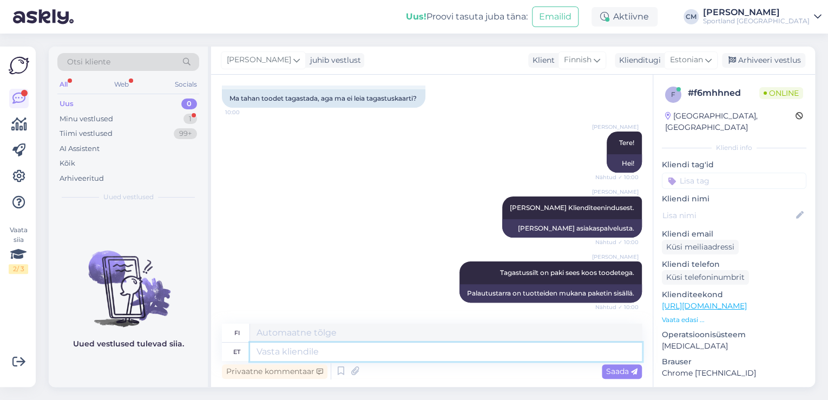
scroll to position [141, 0]
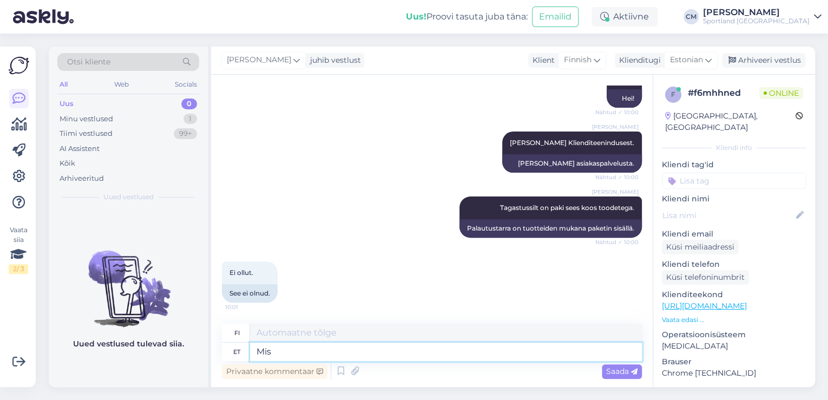
type textarea "Mis o"
type textarea "Mitä"
type textarea "Mis on t"
type textarea "Mikä on"
type textarea "Mis on tellimuse n"
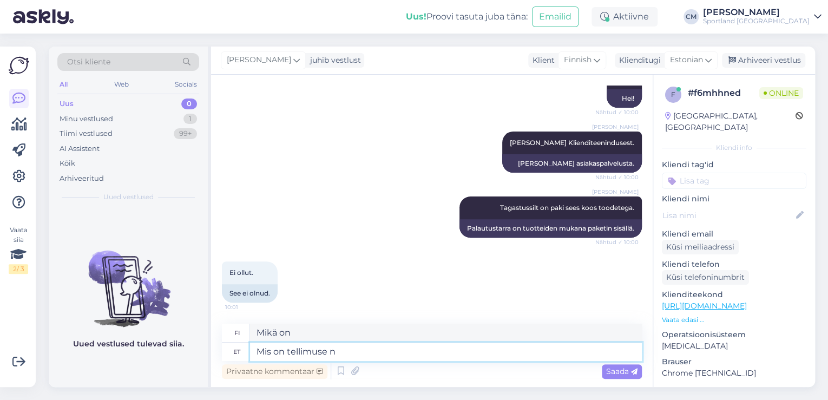
type textarea "Mikä on järjestys?"
type textarea "Mis on tellimuse number?"
type textarea "Mikä on tilausnumero?"
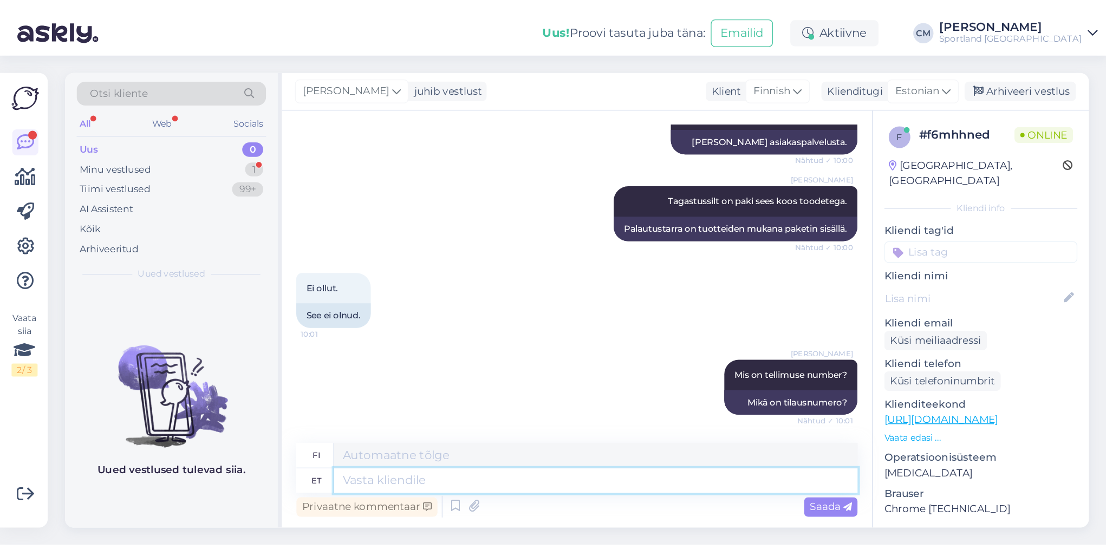
scroll to position [271, 0]
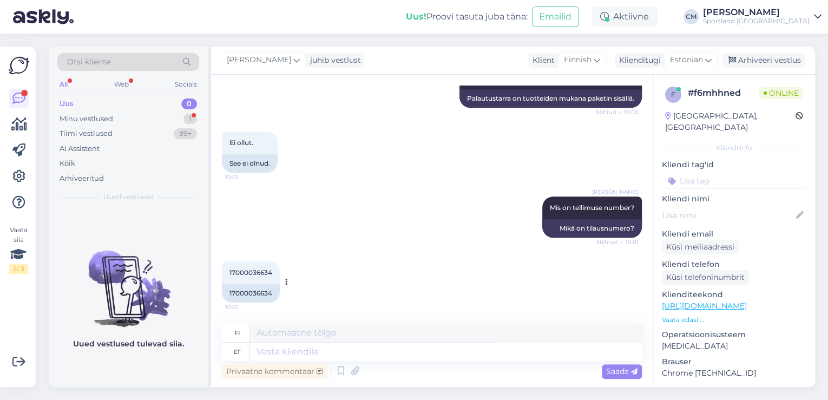
click at [246, 295] on div "17000036634" at bounding box center [251, 293] width 58 height 18
copy div "17000036634"
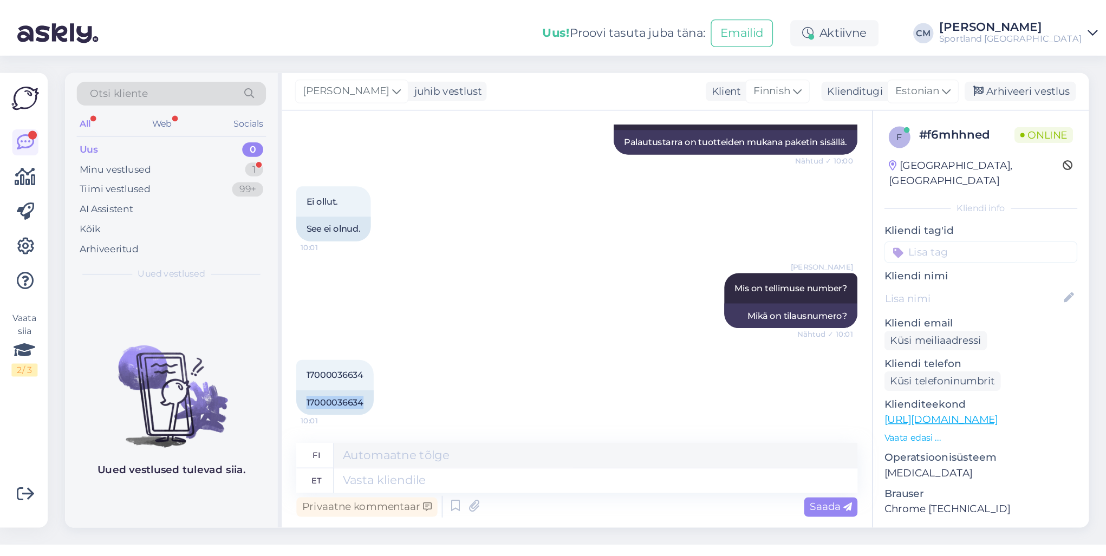
scroll to position [115, 0]
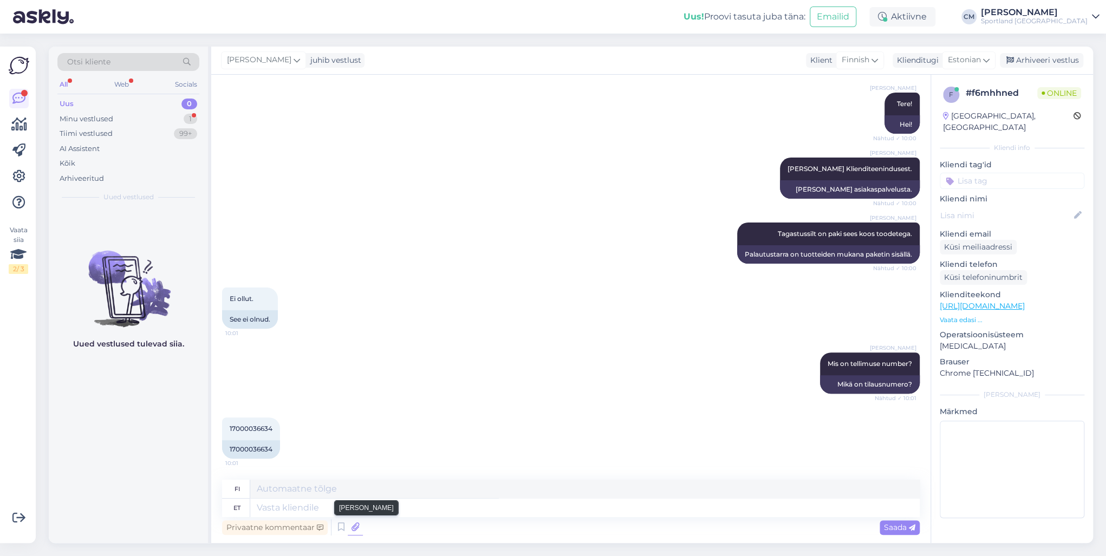
click at [353, 400] on icon at bounding box center [355, 527] width 15 height 16
click at [351, 400] on icon at bounding box center [355, 527] width 15 height 16
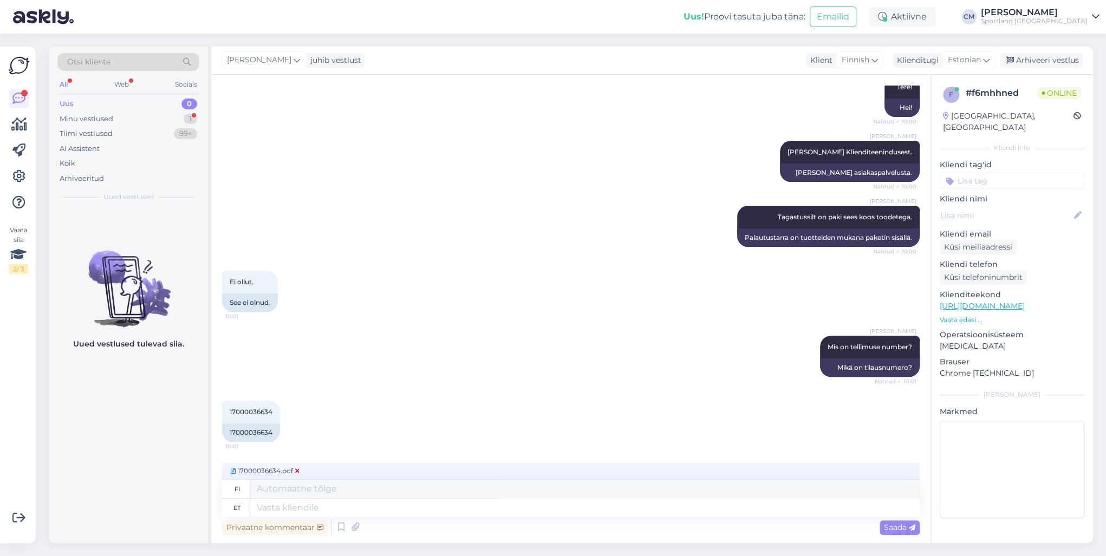
click at [296, 400] on icon at bounding box center [297, 471] width 4 height 6
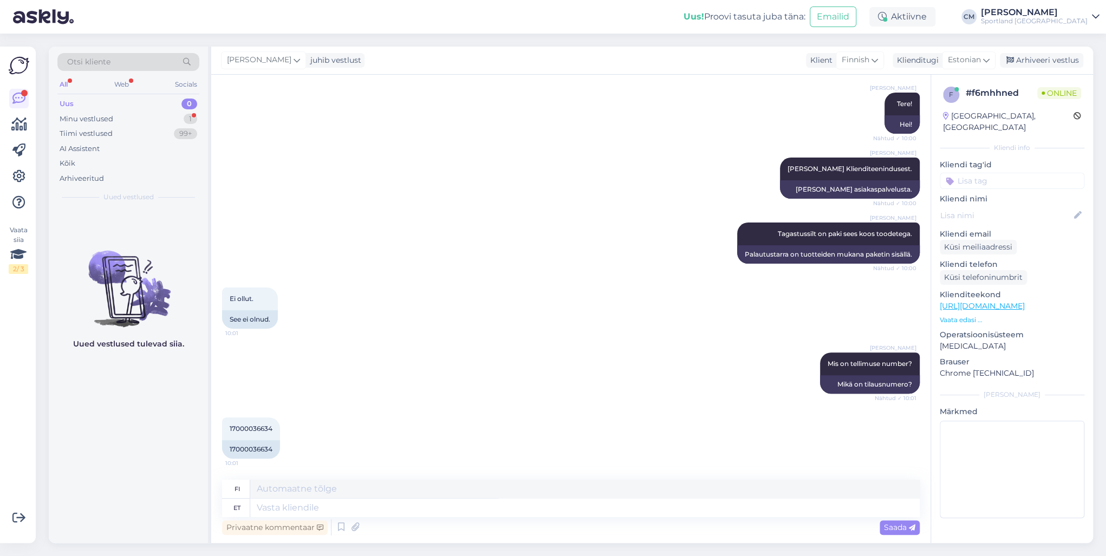
drag, startPoint x: 366, startPoint y: 448, endPoint x: 357, endPoint y: 464, distance: 17.9
click at [366, 400] on div "17000036634 10:01 17000036634" at bounding box center [570, 438] width 697 height 65
click at [340, 400] on icon at bounding box center [341, 527] width 13 height 16
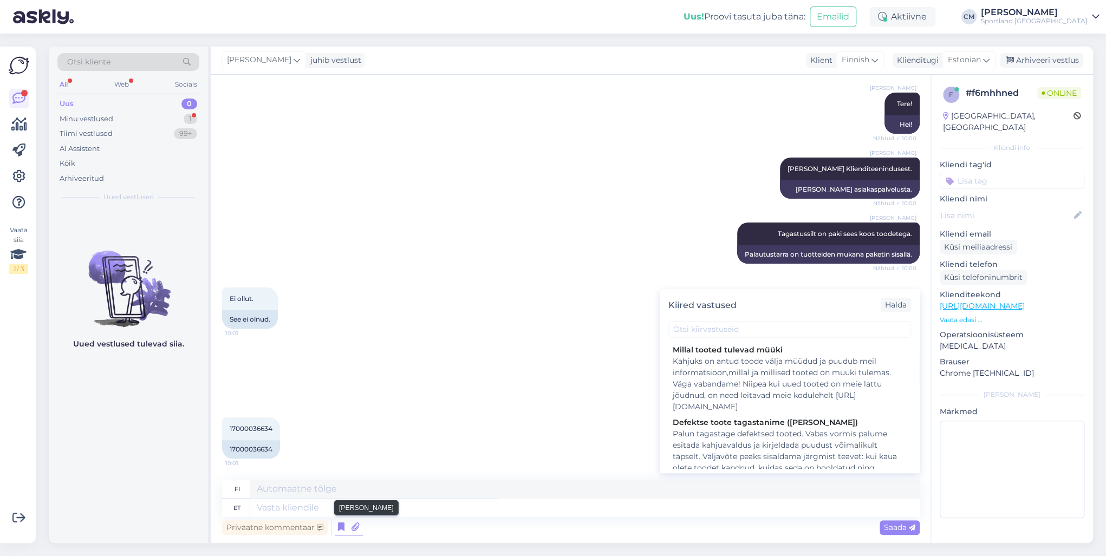
click at [348, 400] on icon at bounding box center [355, 527] width 15 height 16
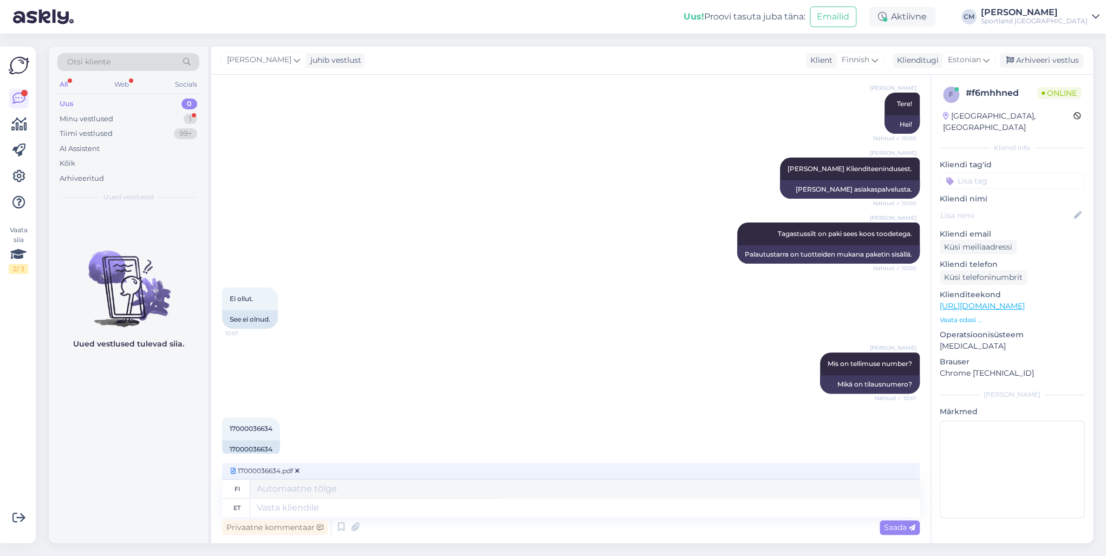
scroll to position [132, 0]
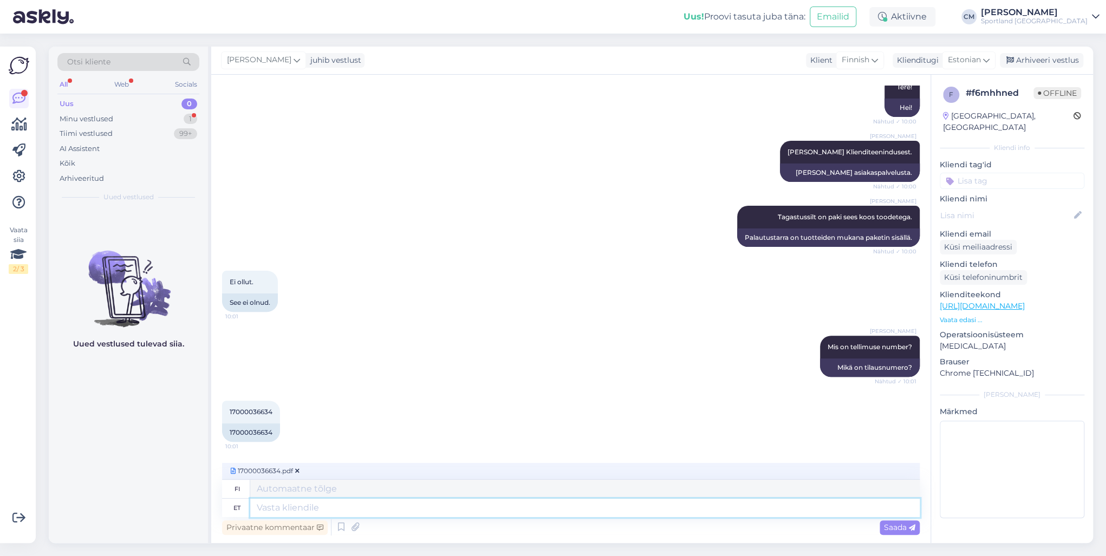
click at [288, 400] on textarea at bounding box center [584, 508] width 669 height 18
type textarea "Teie"
type textarea "Sinun"
type textarea "Teie tagastussilt on"
type textarea "Palautustarrasi"
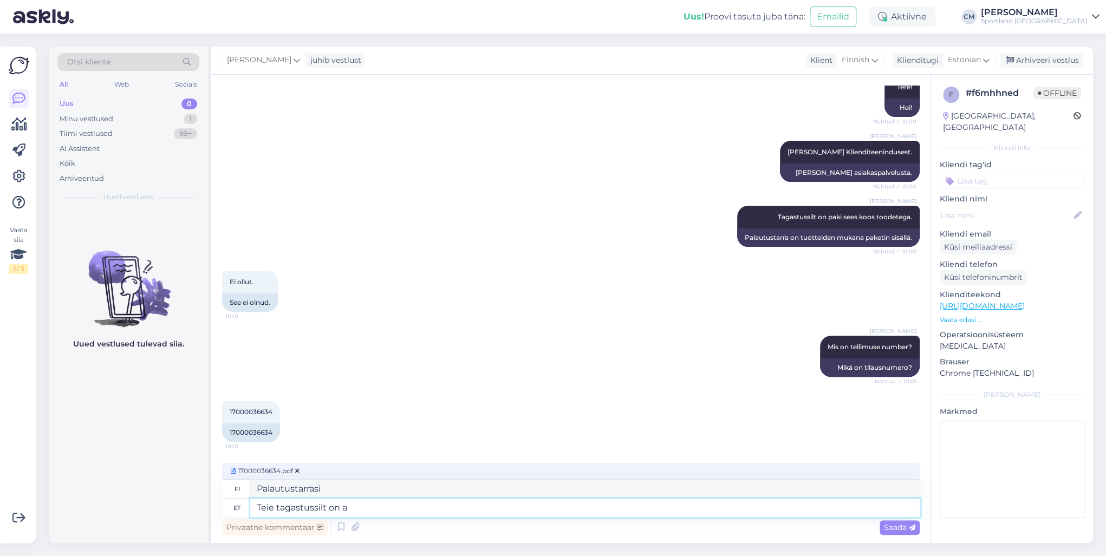
type textarea "Teie tagastussilt on al"
type textarea "Palautustarrasi on"
type textarea "Teie tagastussilt on alumine le"
type textarea "Palautustarrasi on alla."
type textarea "Teie tagastussilt on alumine leht."
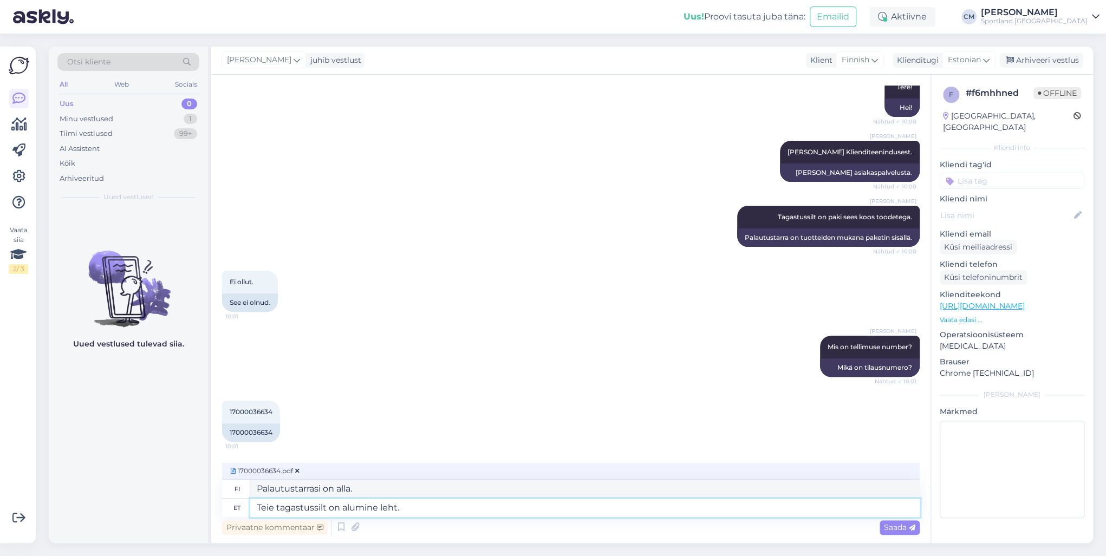
type textarea "Palautustarrasi on sivun alareunassa."
type textarea "Teie tagastussilt on alumine leht, s"
type textarea "Palautustarrasi on pohja-arkki,"
type textarea "Teie tagastussilt on alumine leht, seal ku"
type textarea "Palautustarrasi on sivun alareunassa, siellä"
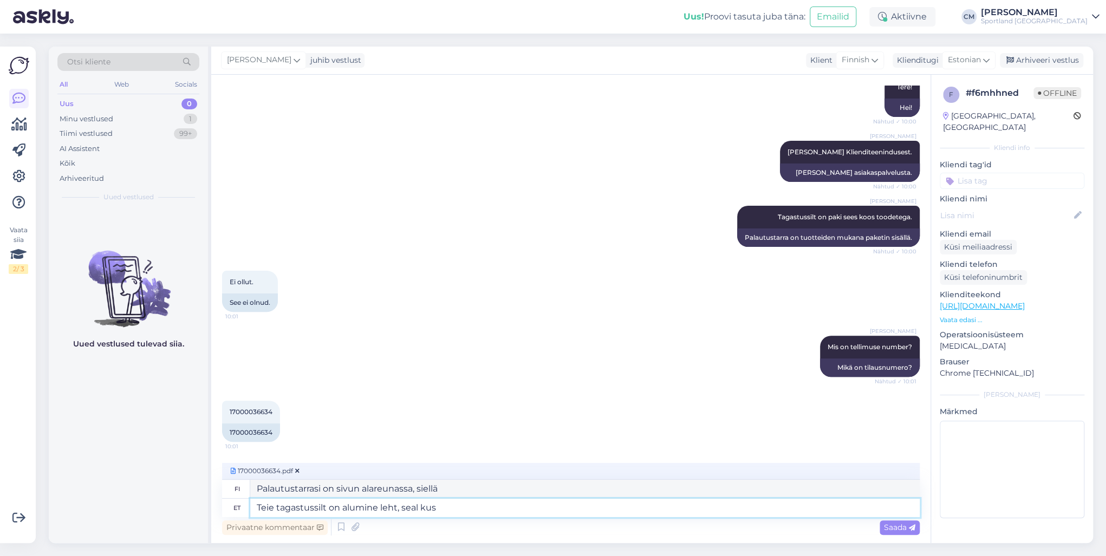
type textarea "Teie tagastussilt on alumine leht, seal kus"
type textarea "Palautustarrasi on sivun alareunassa, jossa"
type textarea "Teie tagastussilt on alumine leht, seal kus üleval ki"
type textarea "Palautustarrasi on sivun alareunassa, jossa yläreunassa"
type textarea "Teie tagastussilt on alumine leht, seal kus üleval kirjas"
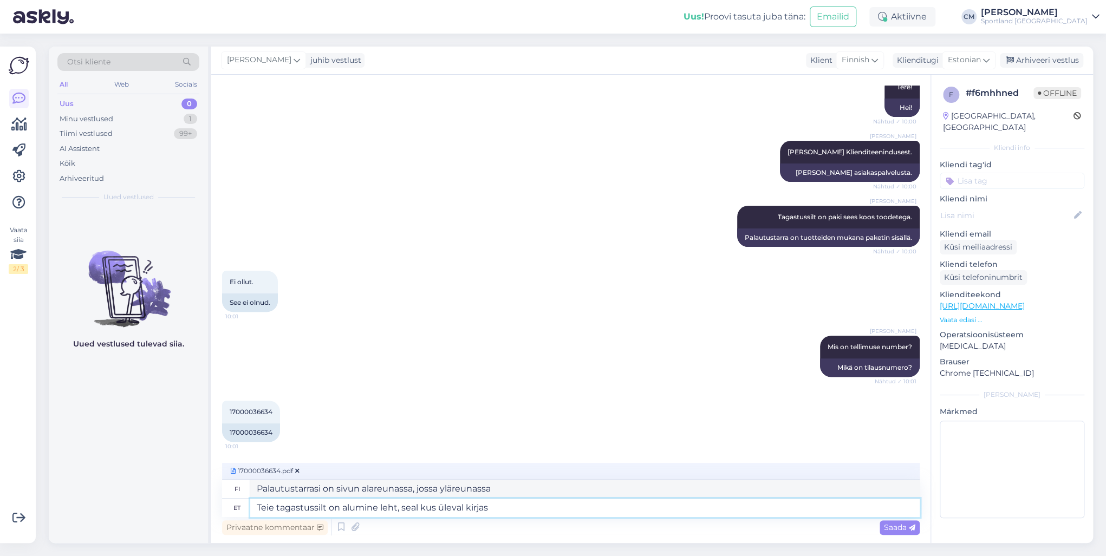
type textarea "Palautustarra on sivun alareunassa, missä se lukee yläreunassa."
type textarea "Teie tagastussilt on alumine leht, seal kus üleval kirjas -"
type textarea "Palautustarrasi on sivun alareunassa, jossa lukee -"
type textarea "Teie tagastussilt on alumine leht, seal kus üleval kirjas - Parcel"
type textarea "Palautustarra on sivun alareunassa, jossa yläreunassa lukee Paketti."
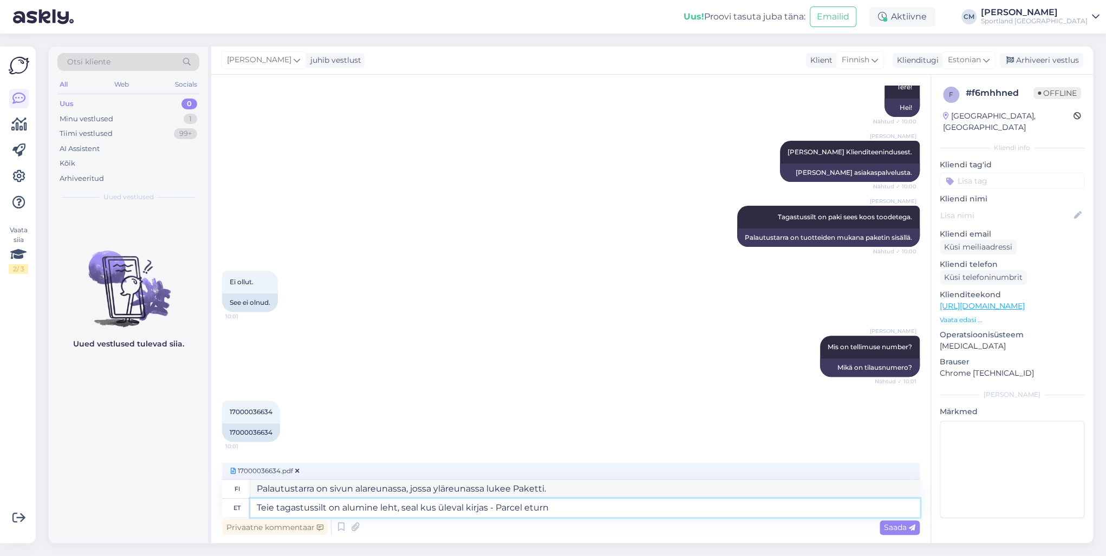
type textarea "Teie tagastussilt on alumine leht, seal kus üleval kirjas - Parcel eturn C"
type textarea "Palautustarra on sivun alareunassa, jonka yläreunassa lukee Parcel return."
type textarea "Teie tagastussilt on alumine leht, seal kus üleval kirjas - Parcel eturn Connec…"
type textarea "Palautustarra on sivun alareunassa, jonka yläreunassa lukee Parcel return Conne…"
type textarea "Teie tagastussilt on alumine leht, seal kus üleval kirjas - Parcel eturn Connec…"
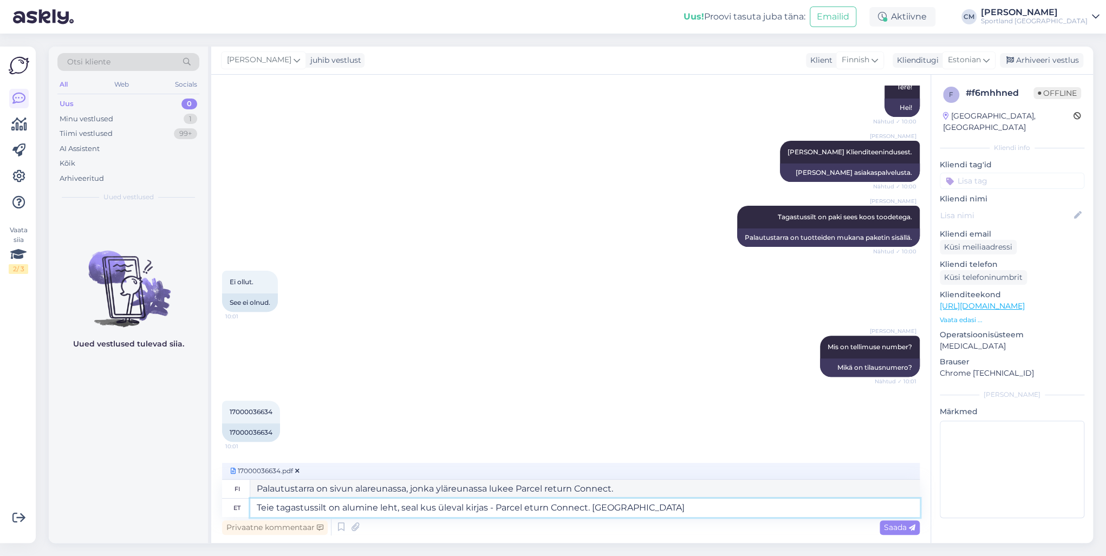
type textarea "Palautustarrasi on sivun alareunassa, jonka yläreunassa lukee Parcel eturn Conn…"
type textarea "Teie tagastussilt on alumine leht, seal kus üleval kirjas - Parcel eturn Connec…"
type textarea "Palautustarra on sivun alareunassa, jonka yläreunassa lukee Parcel return Conne…"
click at [526, 400] on textarea "Teie tagastussilt on alumine leht, seal kus üleval kirjas - Parcel eturn Connec…" at bounding box center [584, 508] width 669 height 18
type textarea "Teie tagastussilt on alumine leht, seal kus üleval kirjas - Parcel Return Conne…"
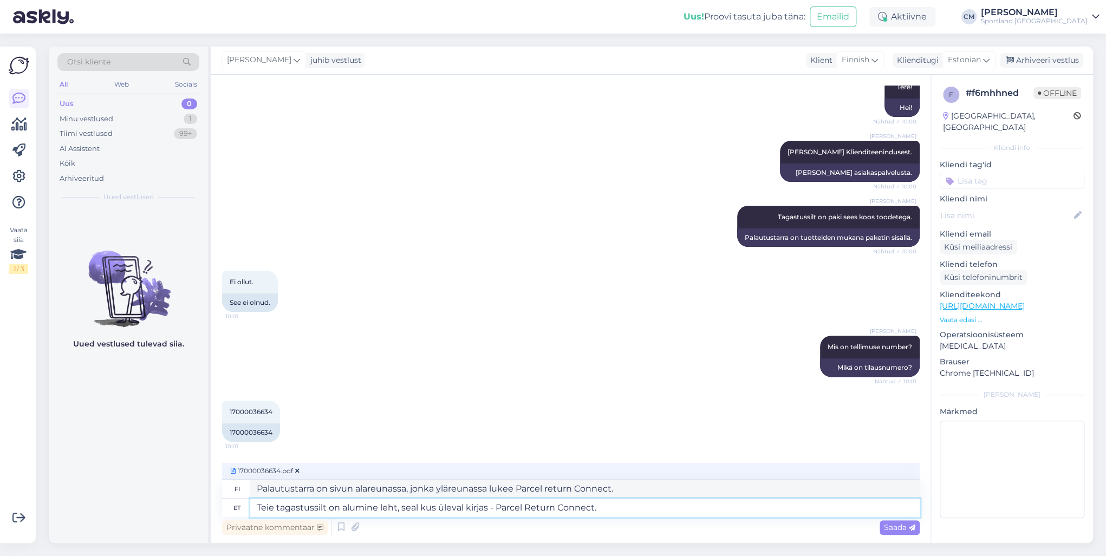
type textarea "Palautustarra on sivun alareunassa, jonka yläreunassa lukee Parcel Return Conne…"
drag, startPoint x: 297, startPoint y: 472, endPoint x: 311, endPoint y: 478, distance: 16.0
click at [297, 400] on icon at bounding box center [297, 471] width 4 height 6
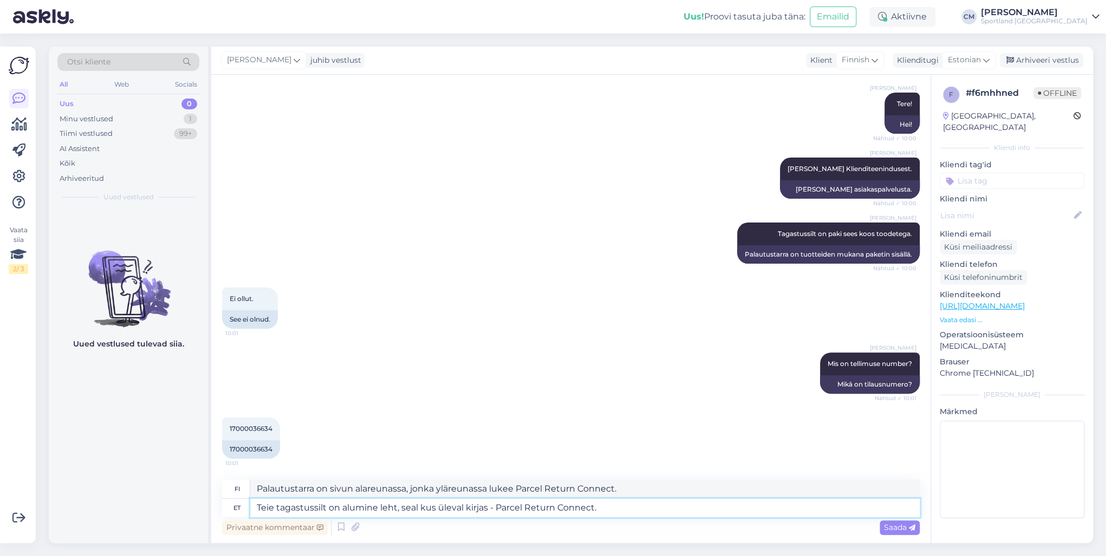
drag, startPoint x: 341, startPoint y: 511, endPoint x: 395, endPoint y: 512, distance: 54.2
click at [395, 400] on textarea "Teie tagastussilt on alumine leht, seal kus üleval kirjas - Parcel Return Conne…" at bounding box center [584, 508] width 669 height 18
type textarea "Teie tagastussilt on see, seal kus üleval kirjas - Parcel Return Connect."
type textarea "Palautustarra on se, jonka yläreunassa lukee Parcel Return Connect."
drag, startPoint x: 560, startPoint y: 509, endPoint x: 355, endPoint y: 517, distance: 205.9
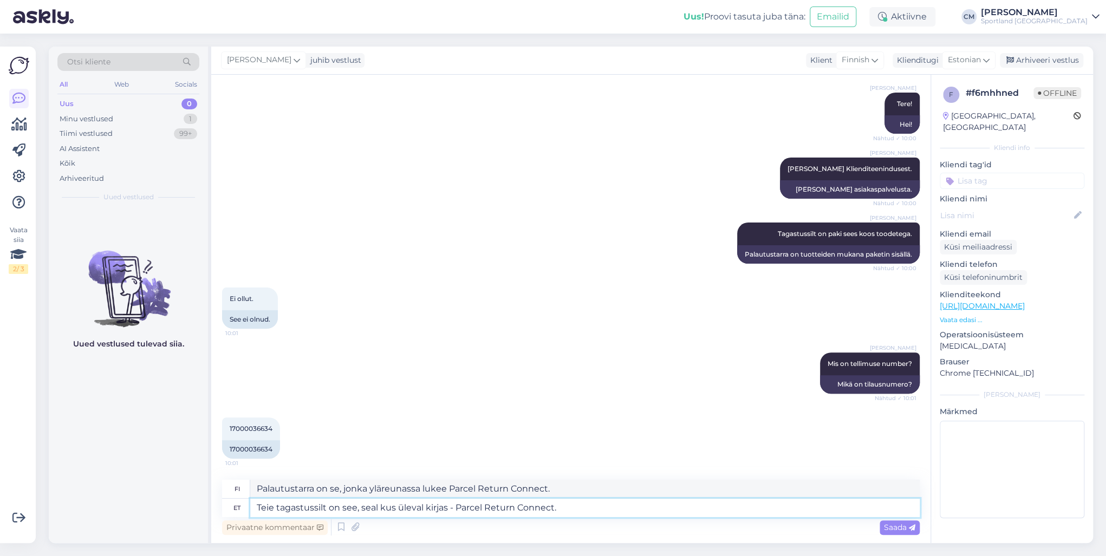
click at [355, 400] on textarea "Teie tagastussilt on see, seal kus üleval kirjas - Parcel Return Connect." at bounding box center [584, 508] width 669 height 18
type textarea "Teie tagastussilt on see."
type textarea "Tämä on palautustarrasi."
paste textarea
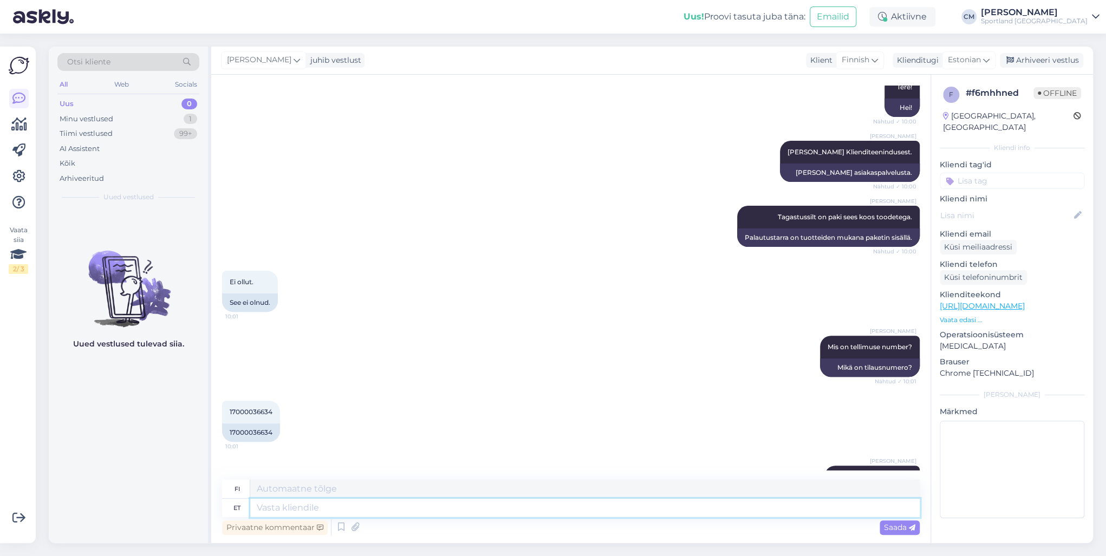
scroll to position [249, 0]
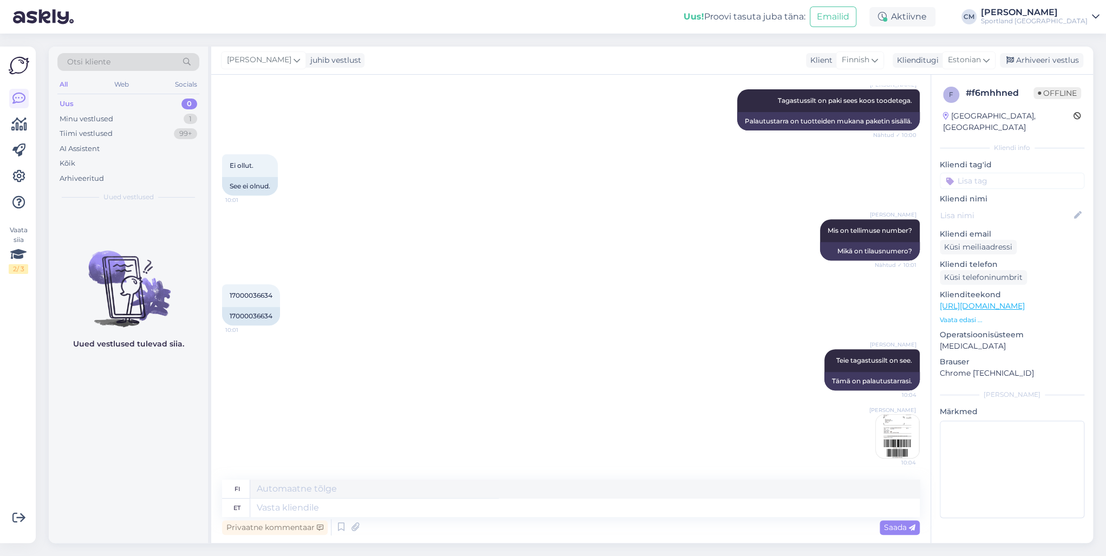
click at [828, 400] on img at bounding box center [896, 436] width 43 height 43
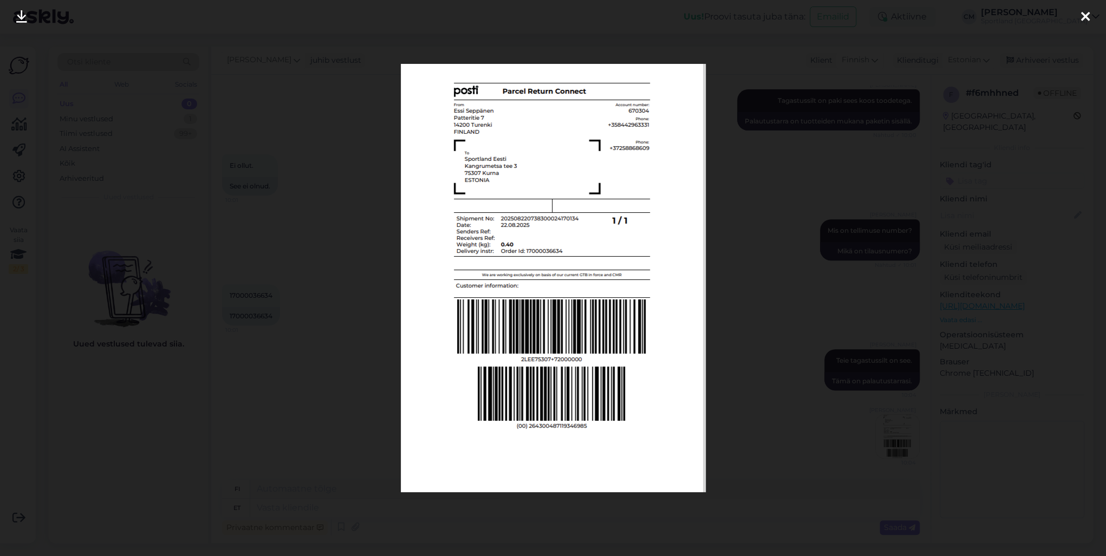
click at [335, 253] on div at bounding box center [553, 278] width 1106 height 556
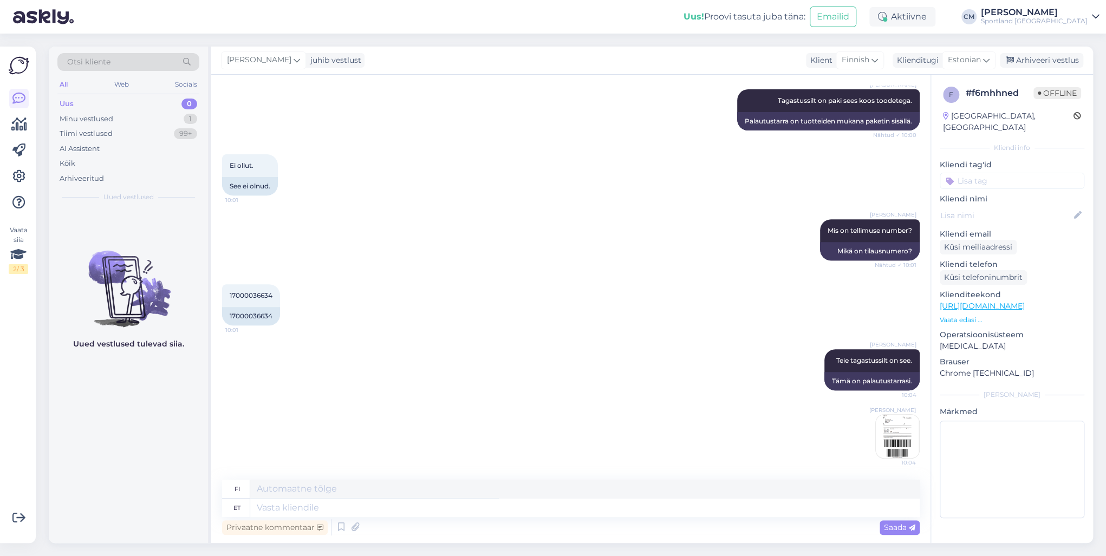
click at [828, 400] on img at bounding box center [896, 436] width 43 height 43
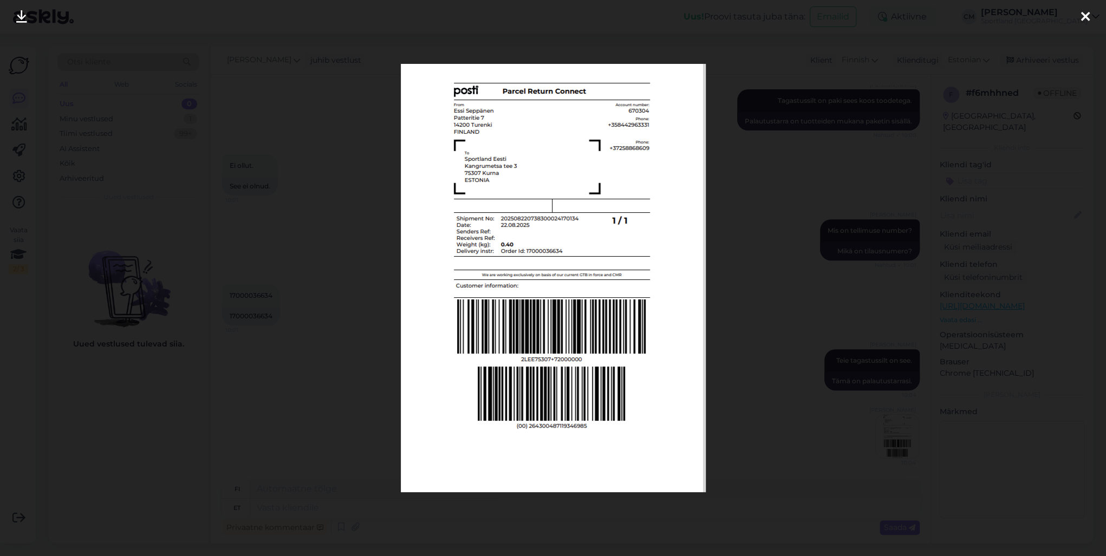
click at [756, 332] on div at bounding box center [553, 278] width 1106 height 556
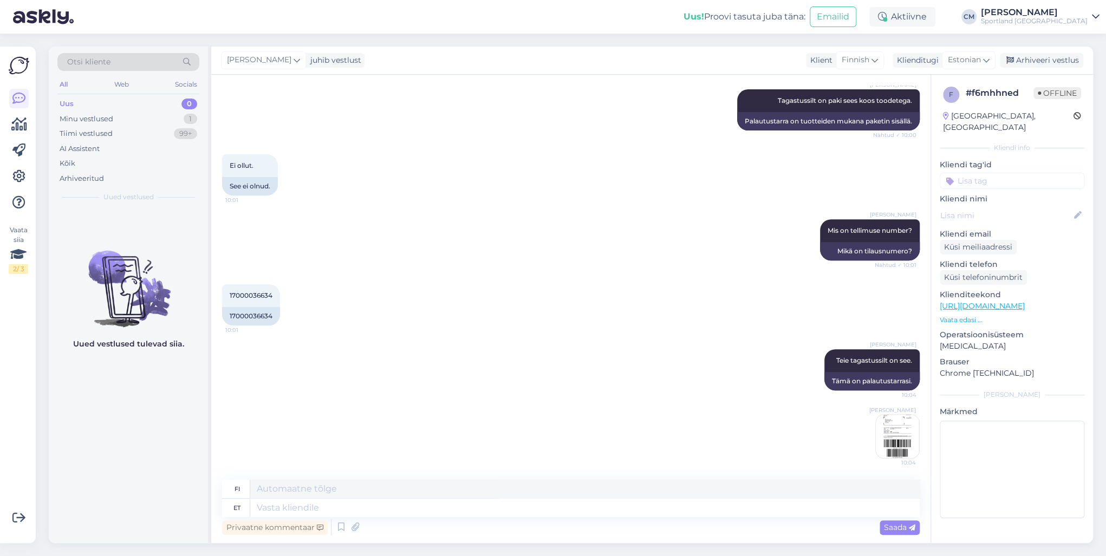
click at [828, 173] on input at bounding box center [1011, 181] width 145 height 16
type input "tagast"
click at [828, 209] on div "E-[PERSON_NAME] tagastus" at bounding box center [1011, 209] width 145 height 30
click at [828, 206] on span "E-[PERSON_NAME] tagastus" at bounding box center [1012, 209] width 87 height 6
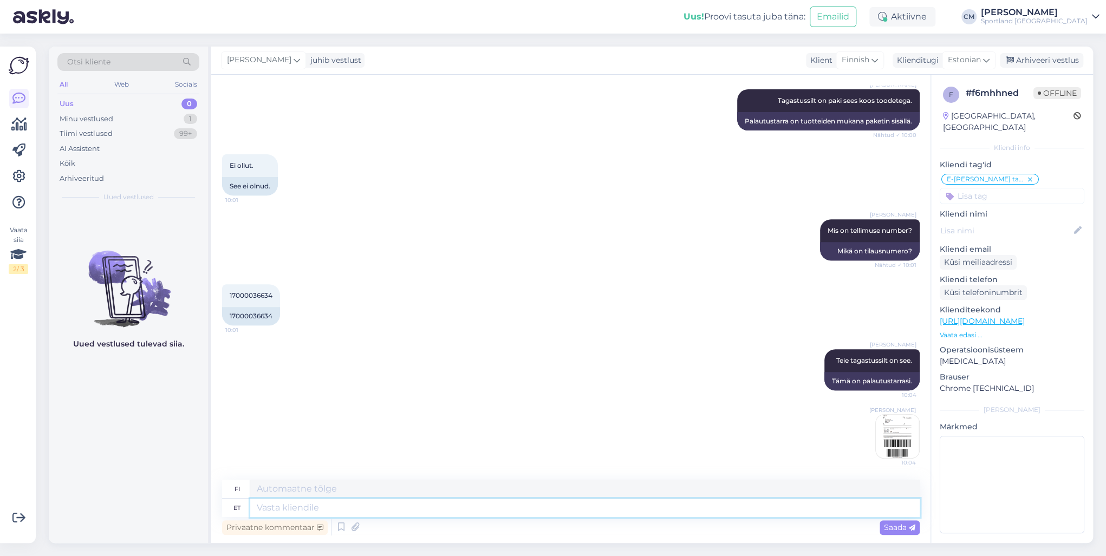
click at [435, 400] on textarea at bounding box center [584, 508] width 669 height 18
type textarea "Kas s"
type textarea "On"
type textarea "Kas saan ve"
type textarea "Voinko"
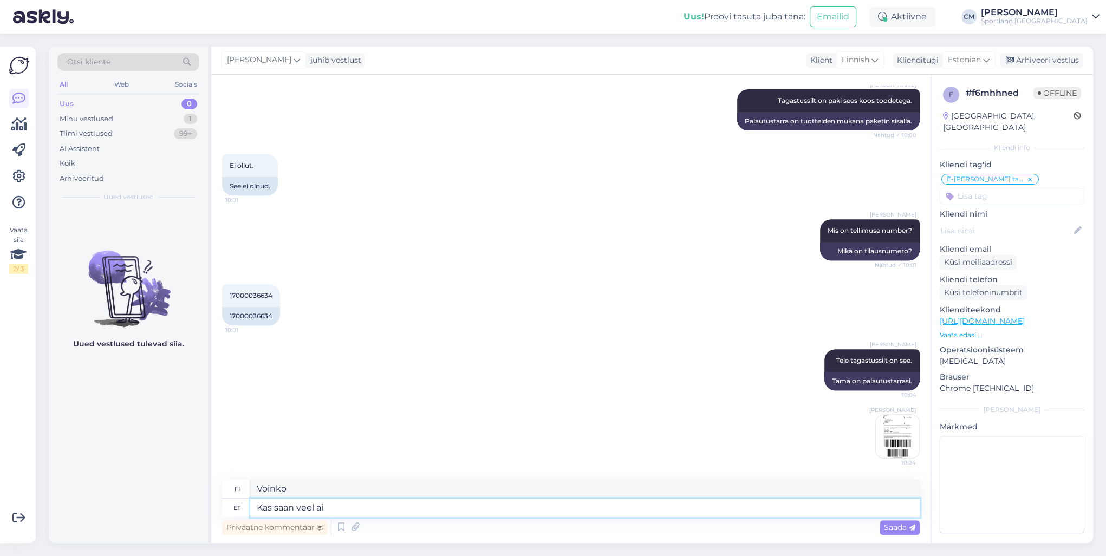
type textarea "Kas saan veel aid"
type textarea "Voinko saada lisää?"
type textarea "Kas saan veel aidata"
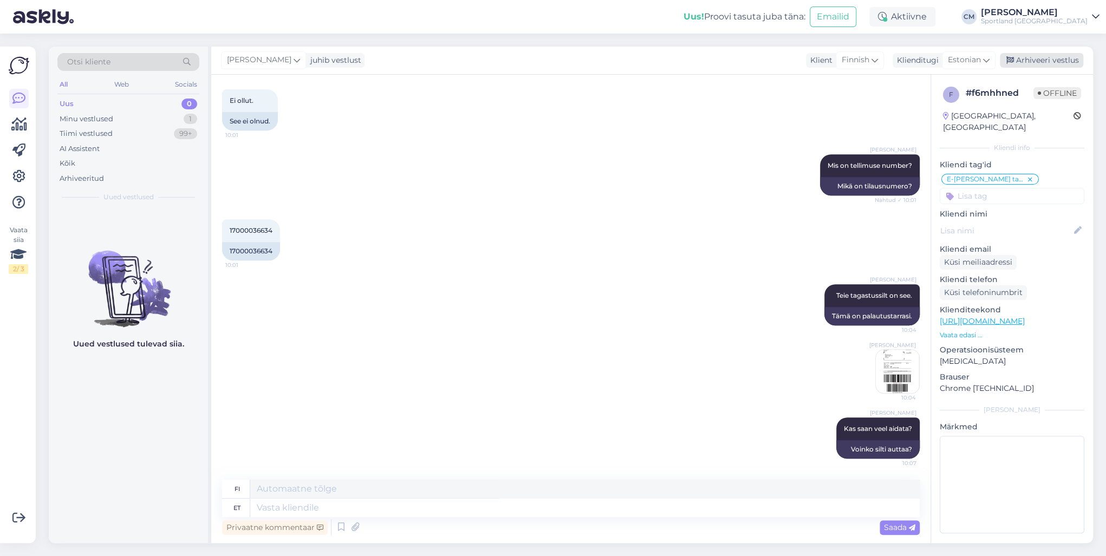
click at [828, 59] on div "Arhiveeri vestlus" at bounding box center [1040, 60] width 83 height 15
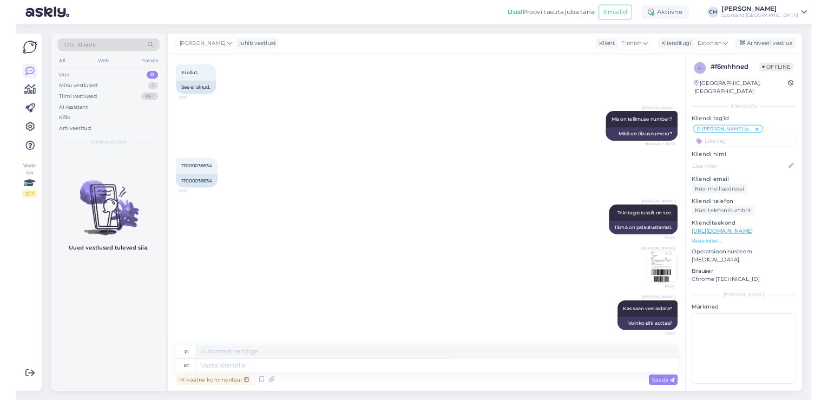
scroll to position [303, 0]
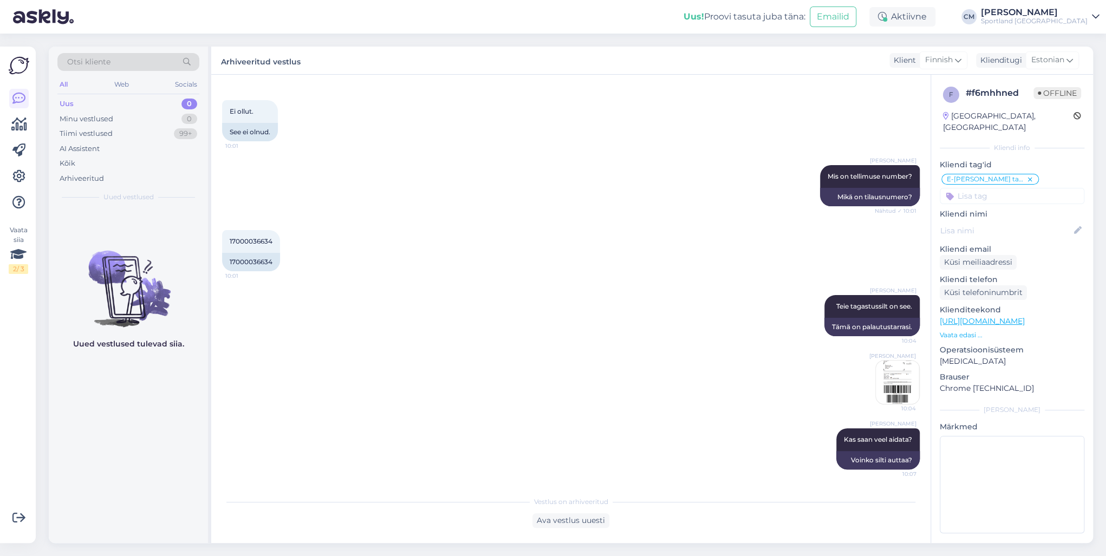
click at [828, 27] on div "Uus! Proovi tasuta [PERSON_NAME]: Emailid Aktiivne [PERSON_NAME] Sportland [GEO…" at bounding box center [553, 17] width 1106 height 34
click at [828, 22] on div "Sportland [GEOGRAPHIC_DATA]" at bounding box center [1034, 21] width 107 height 9
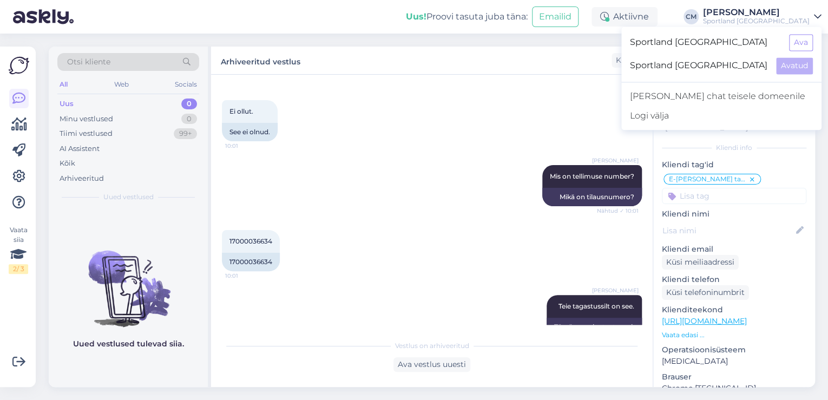
scroll to position [313, 0]
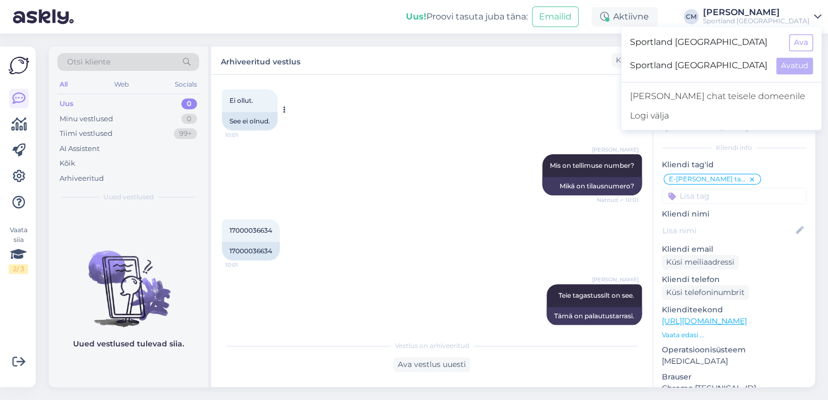
drag, startPoint x: 260, startPoint y: 134, endPoint x: 226, endPoint y: 110, distance: 41.9
click at [260, 134] on span "10:01" at bounding box center [245, 135] width 41 height 8
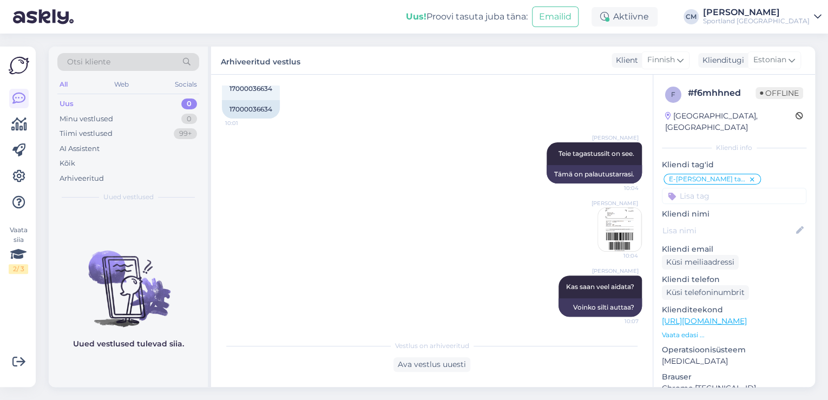
scroll to position [459, 0]
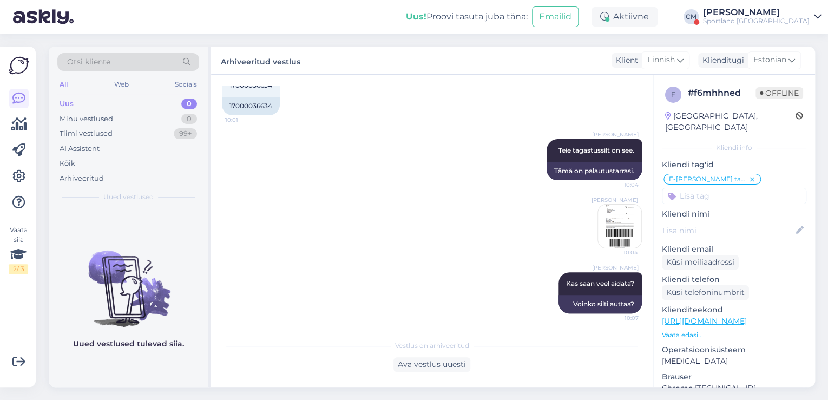
click at [772, 19] on div "Sportland [GEOGRAPHIC_DATA]" at bounding box center [756, 21] width 107 height 9
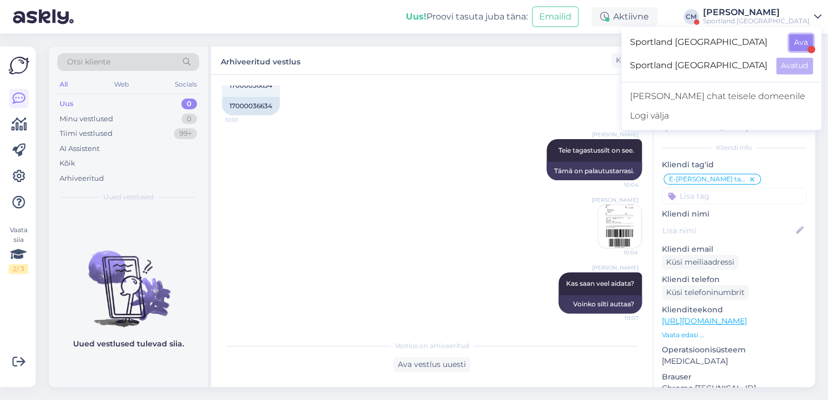
click at [810, 40] on button "Ava" at bounding box center [801, 42] width 24 height 17
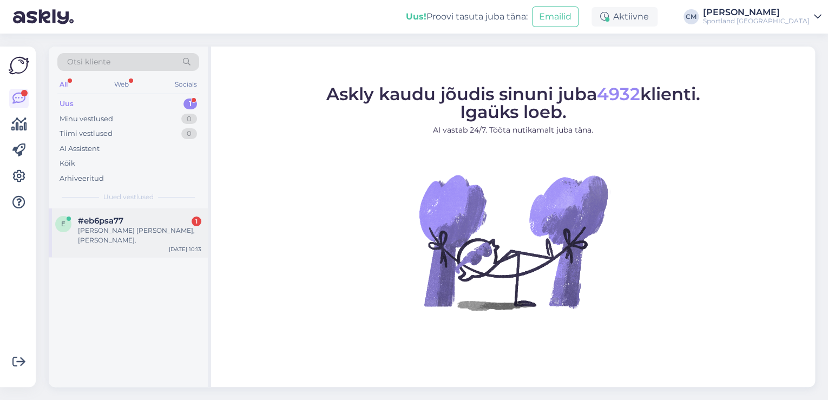
click at [166, 219] on div "#eb6psa77 1" at bounding box center [139, 221] width 123 height 10
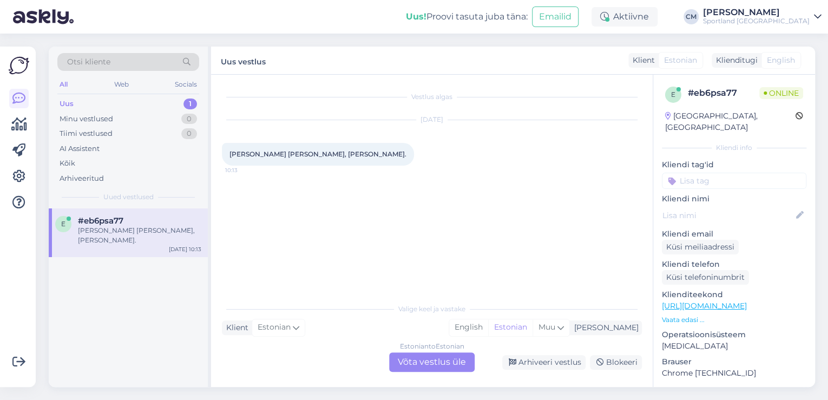
click at [445, 360] on div "Estonian to Estonian Võta vestlus üle" at bounding box center [432, 361] width 86 height 19
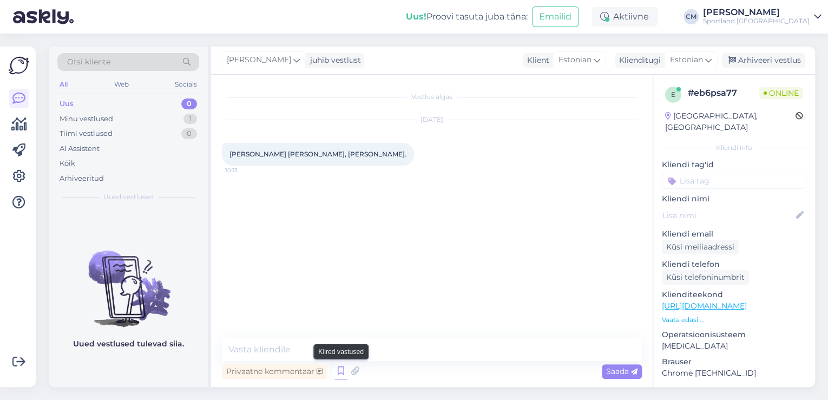
click at [342, 369] on icon at bounding box center [341, 371] width 13 height 16
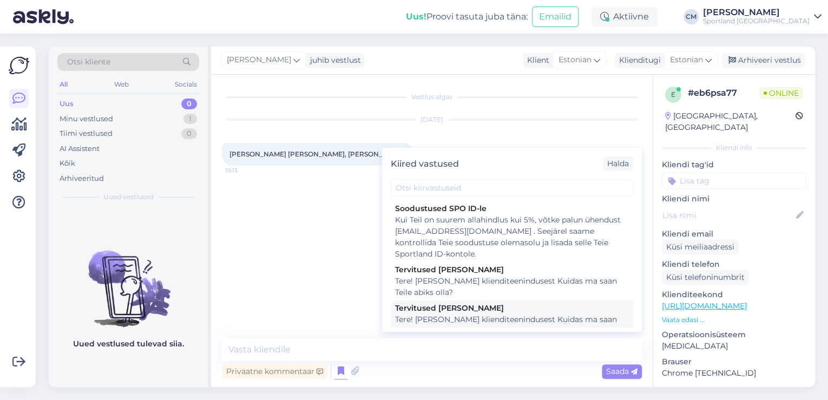
click at [492, 325] on div "Tere! [PERSON_NAME] klienditeenindusest Kuidas ma saan Teile abiks olla?" at bounding box center [512, 325] width 234 height 23
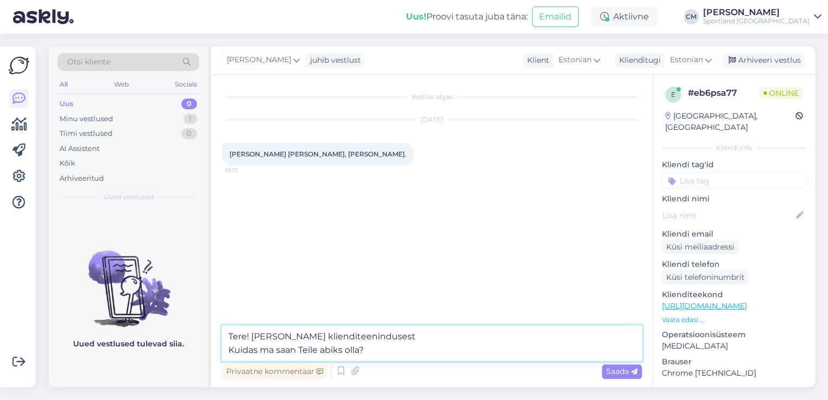
drag, startPoint x: 384, startPoint y: 351, endPoint x: 167, endPoint y: 357, distance: 216.6
click at [167, 357] on div "Otsi kliente All Web Socials Uus 0 Minu vestlused 1 Tiimi vestlused 0 AI Assist…" at bounding box center [432, 217] width 767 height 341
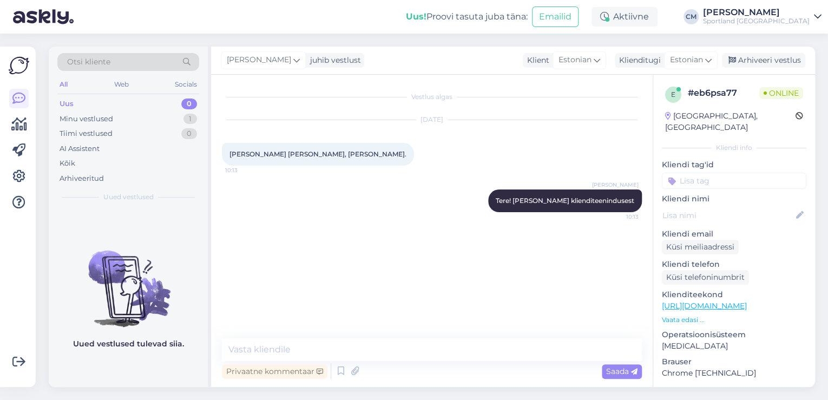
click at [114, 61] on div "Otsi kliente" at bounding box center [128, 62] width 142 height 18
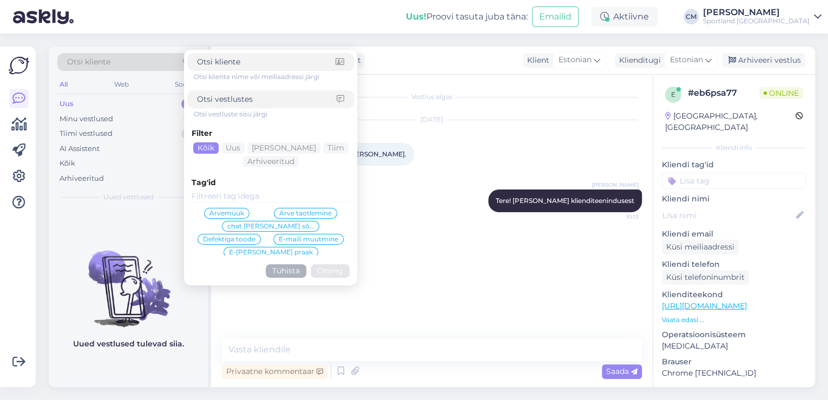
click at [224, 103] on input at bounding box center [267, 99] width 140 height 11
click button "Otsing" at bounding box center [330, 271] width 39 height 14
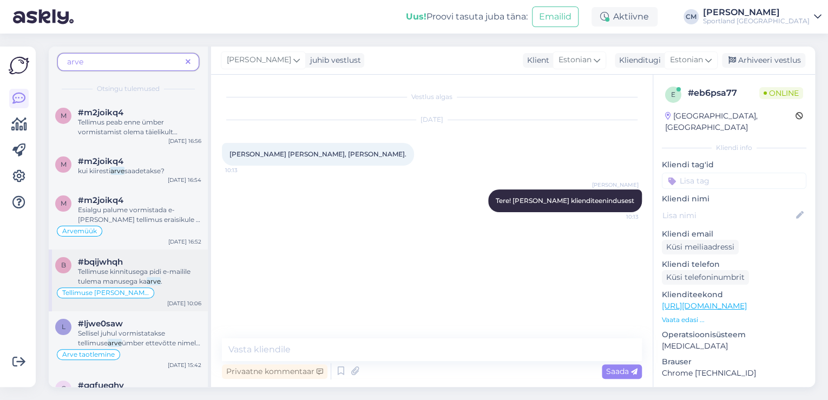
click at [158, 264] on div "#bqijwhqh" at bounding box center [139, 262] width 123 height 10
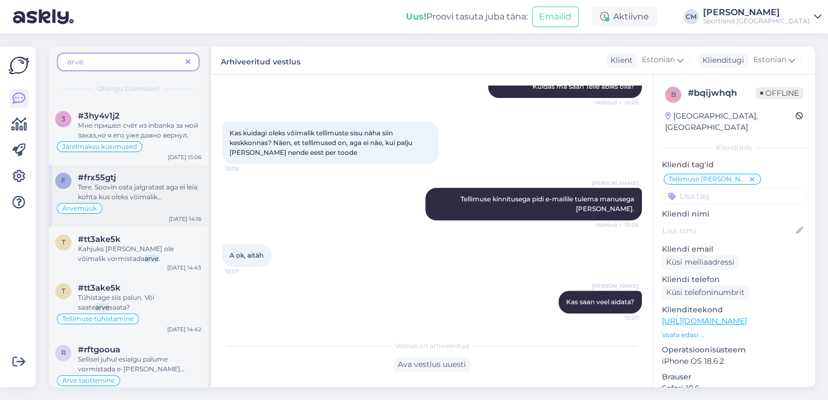
scroll to position [347, 0]
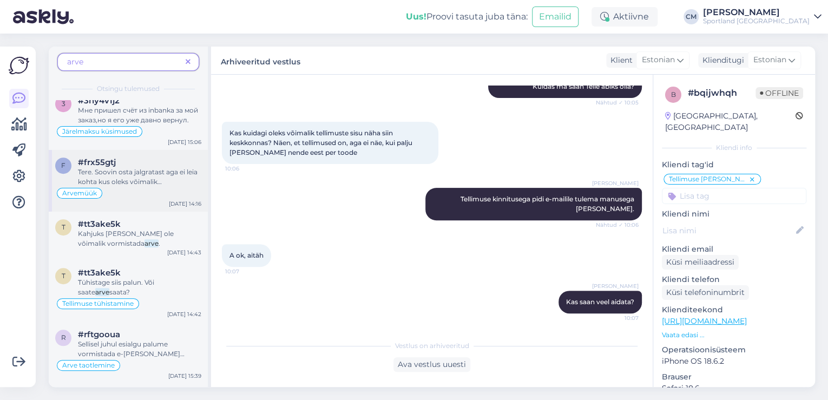
click at [153, 185] on div "Tere. Soovin osta jalgratast aga ei leia kohta kus oleks võimalik maksta arve a…" at bounding box center [139, 176] width 123 height 19
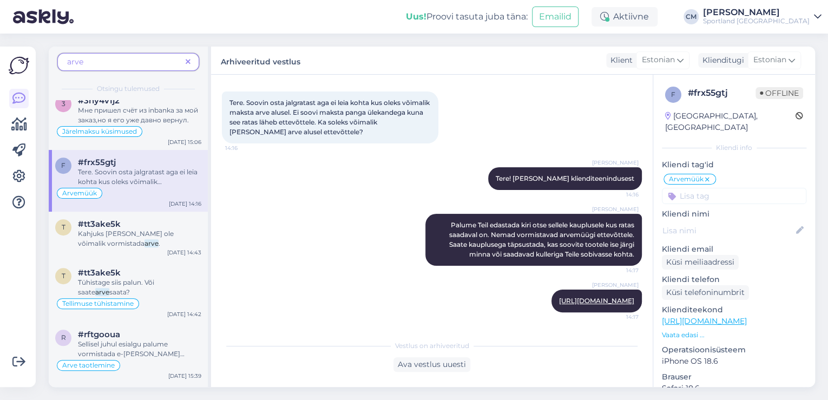
scroll to position [66, 0]
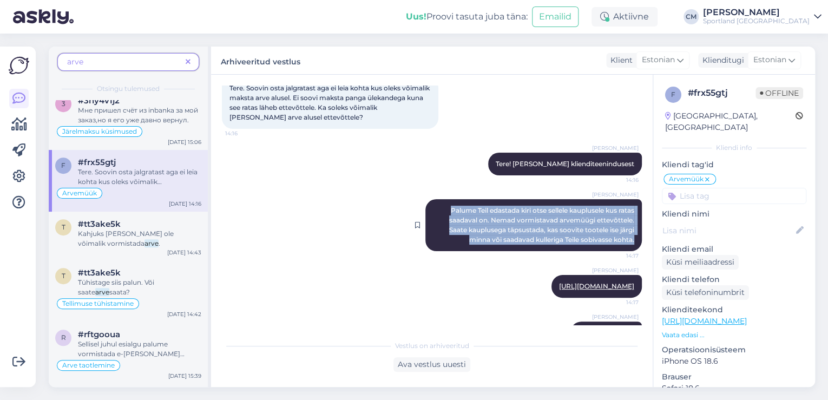
drag, startPoint x: 437, startPoint y: 210, endPoint x: 627, endPoint y: 238, distance: 191.5
click at [627, 238] on div "[PERSON_NAME] Palume Teil edastada kiri otse sellele kauplusele kus ratas saada…" at bounding box center [534, 225] width 217 height 52
copy span "Palume Teil edastada kiri otse sellele kauplusele kus ratas saadaval on. Nemad …"
click at [187, 67] on div "arve" at bounding box center [128, 62] width 142 height 18
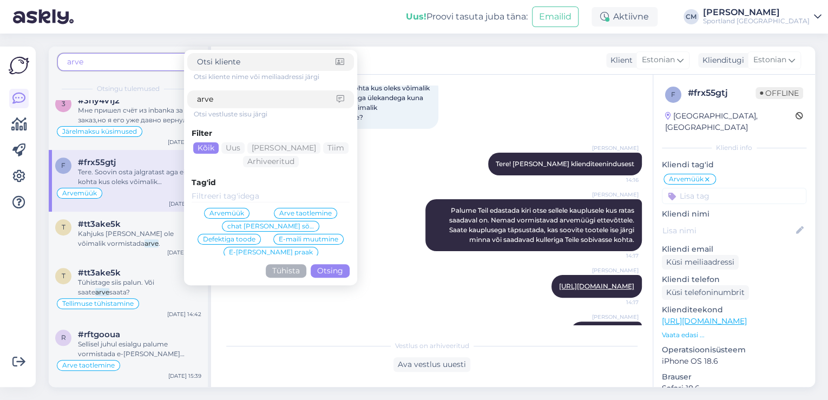
drag, startPoint x: 227, startPoint y: 99, endPoint x: 193, endPoint y: 102, distance: 34.8
click at [193, 102] on div "arve" at bounding box center [270, 99] width 167 height 18
click at [284, 265] on button "Tühista" at bounding box center [286, 271] width 41 height 14
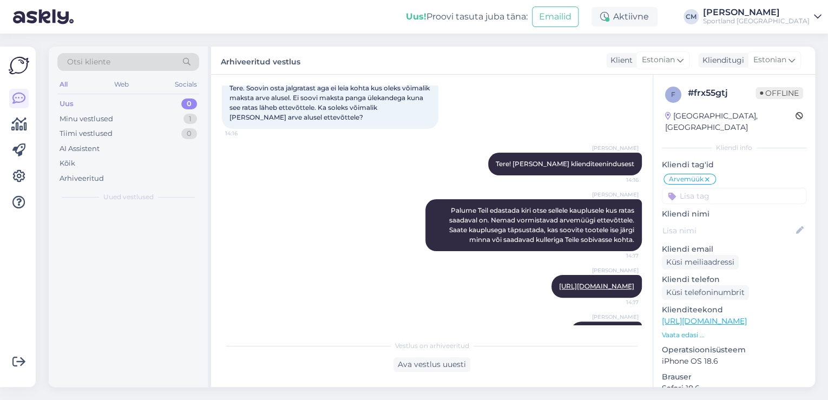
scroll to position [0, 0]
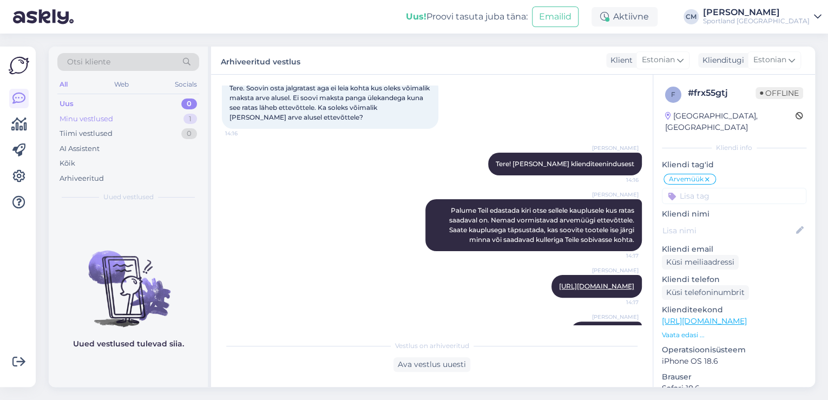
click at [170, 113] on div "Minu vestlused 1" at bounding box center [128, 119] width 142 height 15
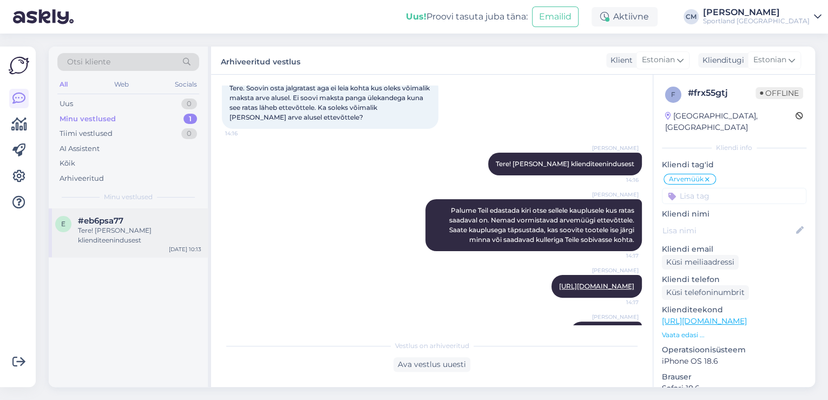
click at [161, 218] on div "#eb6psa77" at bounding box center [139, 221] width 123 height 10
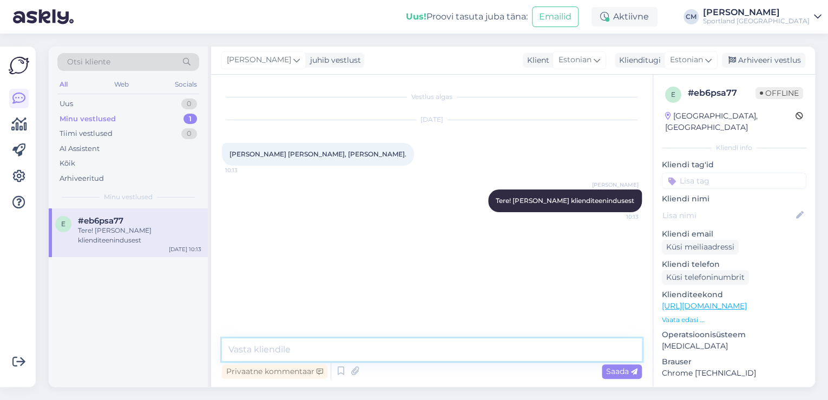
click at [347, 348] on textarea at bounding box center [432, 349] width 420 height 23
paste textarea "Palume Teil edastada kiri otse sellele kauplusele kus ratas saadaval on. Nemad …"
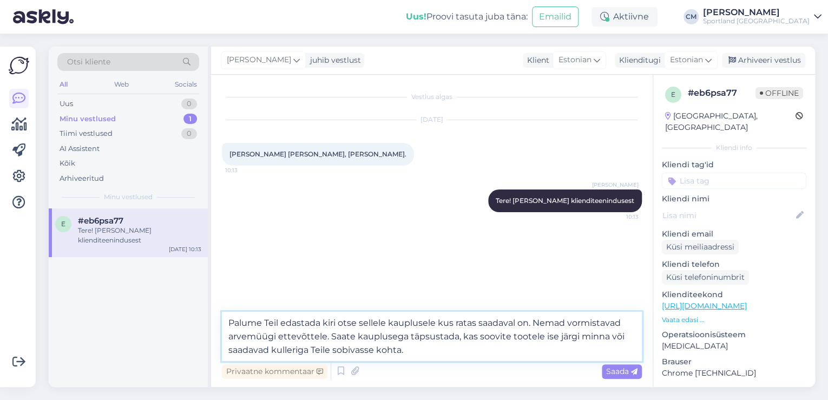
drag, startPoint x: 456, startPoint y: 323, endPoint x: 476, endPoint y: 323, distance: 20.0
click at [476, 323] on textarea "Palume Teil edastada kiri otse sellele kauplusele kus ratas saadaval on. Nemad …" at bounding box center [432, 336] width 420 height 49
click at [368, 338] on textarea "Palume Teil edastada kiri otse sellele kauplusele kus [PERSON_NAME] soovitud to…" at bounding box center [432, 336] width 420 height 49
click at [365, 338] on textarea "Palume Teil edastada kiri otse sellele kauplusele kus [PERSON_NAME] soovitud to…" at bounding box center [432, 336] width 420 height 49
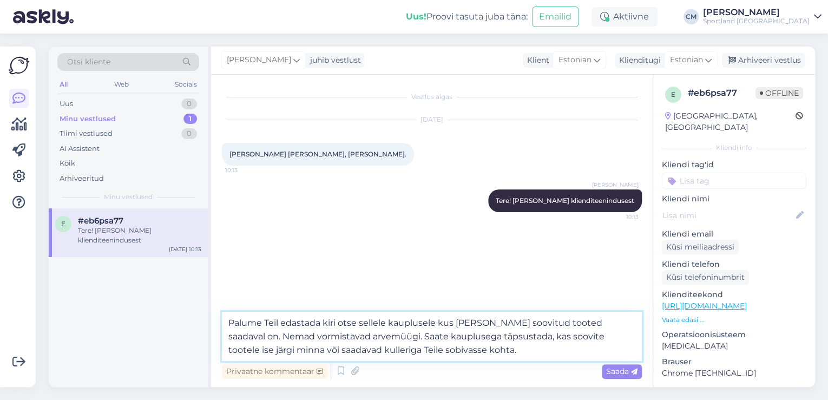
click at [452, 356] on textarea "Palume Teil edastada kiri otse sellele kauplusele kus [PERSON_NAME] soovitud to…" at bounding box center [432, 336] width 420 height 49
click at [311, 345] on textarea "Palume Teil edastada kiri otse sellele kauplusele kus [PERSON_NAME] soovitud to…" at bounding box center [432, 336] width 420 height 49
click at [292, 345] on textarea "Palume Teil edastada kiri otse sellele kauplusele kus [PERSON_NAME] soovitud to…" at bounding box center [432, 336] width 420 height 49
click at [452, 354] on textarea "Palume Teil edastada kiri otse sellele kauplusele kus [PERSON_NAME] soovitud to…" at bounding box center [432, 336] width 420 height 49
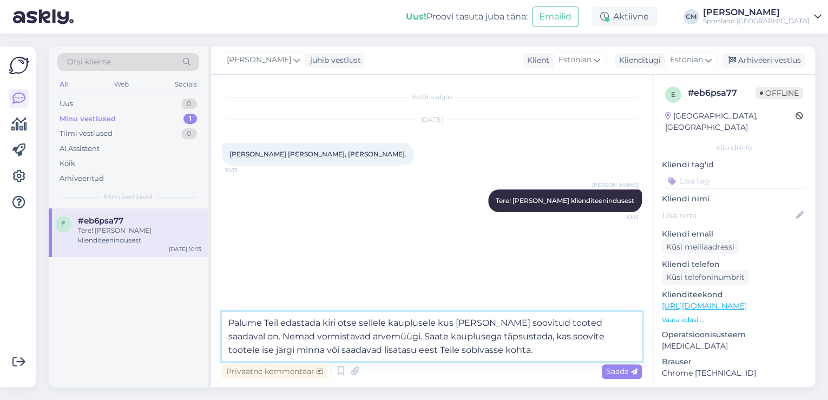
drag, startPoint x: 452, startPoint y: 354, endPoint x: 221, endPoint y: 324, distance: 233.1
click at [221, 324] on div "Vestlus algas [DATE] Soovin arvet meilile, maksan ülekandega. 10:13 [PERSON_NAM…" at bounding box center [432, 231] width 442 height 312
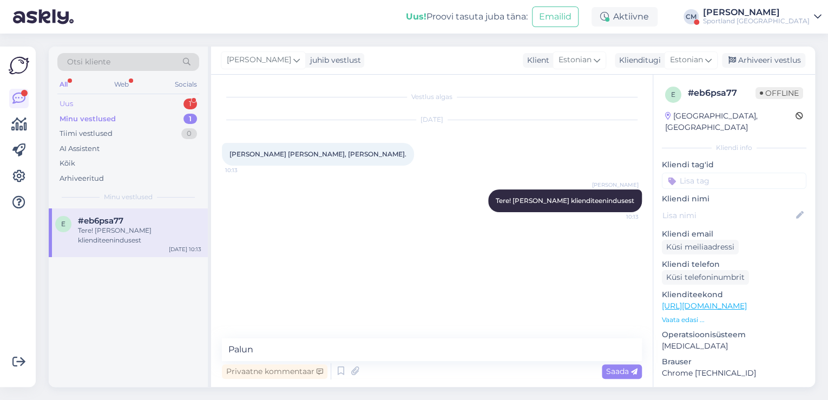
click at [78, 97] on div "Uus 1" at bounding box center [128, 103] width 142 height 15
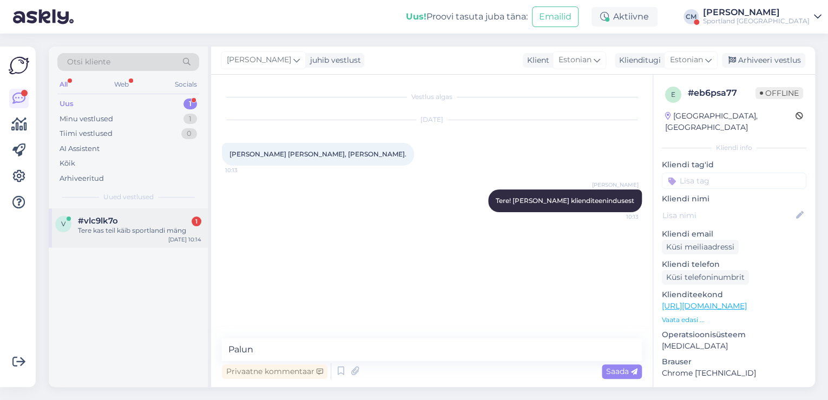
click at [101, 234] on div "Tere kas teil käib sportlandi mäng" at bounding box center [139, 231] width 123 height 10
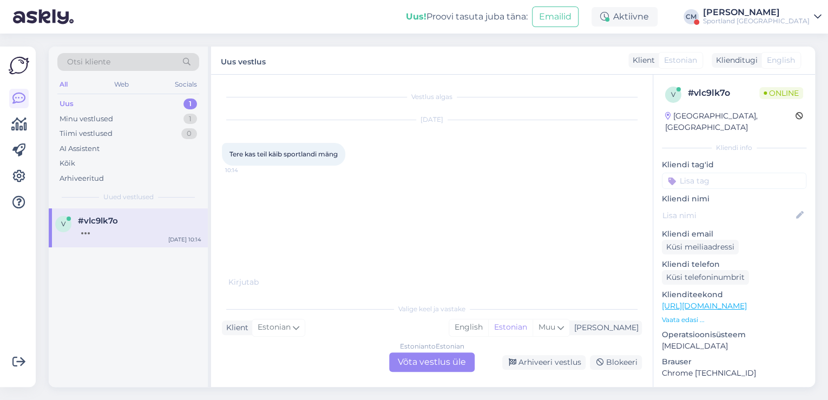
click at [457, 361] on div "Estonian to Estonian Võta vestlus üle" at bounding box center [432, 361] width 86 height 19
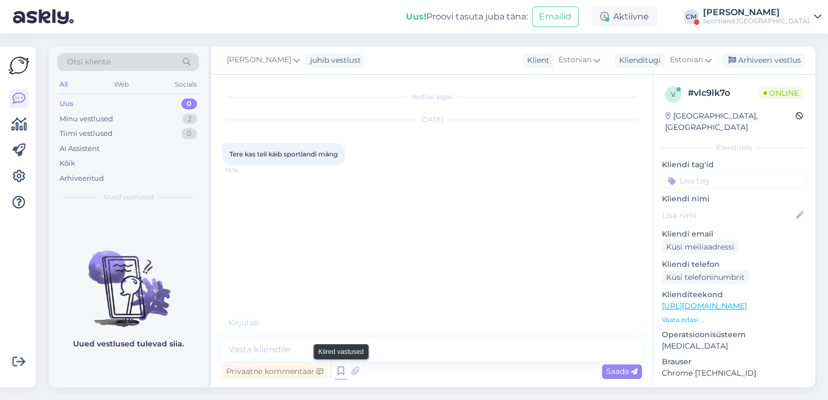
click at [339, 372] on icon at bounding box center [341, 371] width 13 height 16
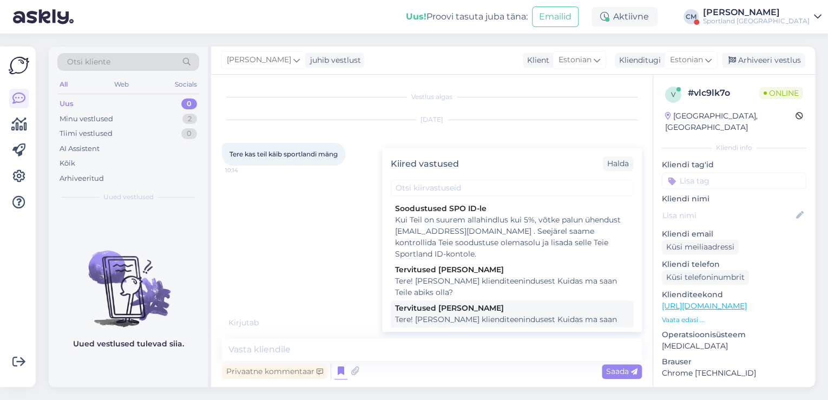
click at [454, 324] on div "Tere! [PERSON_NAME] klienditeenindusest Kuidas ma saan Teile abiks olla?" at bounding box center [512, 325] width 234 height 23
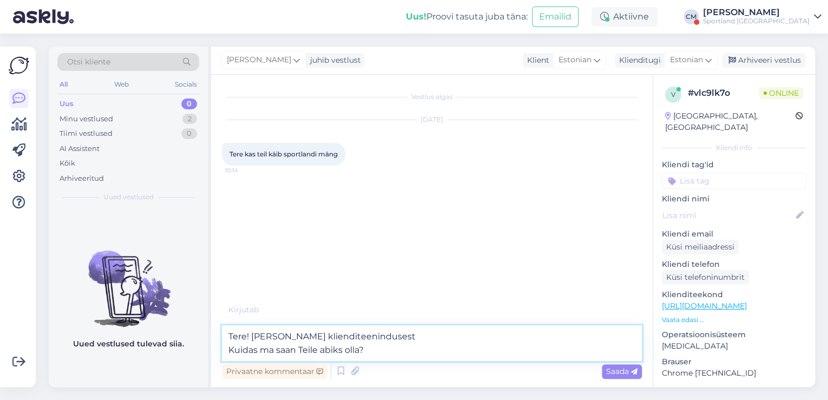
drag, startPoint x: 394, startPoint y: 353, endPoint x: 227, endPoint y: 353, distance: 167.3
click at [227, 353] on textarea "Tere! [PERSON_NAME] klienditeenindusest Kuidas ma saan Teile abiks olla?" at bounding box center [432, 343] width 420 height 36
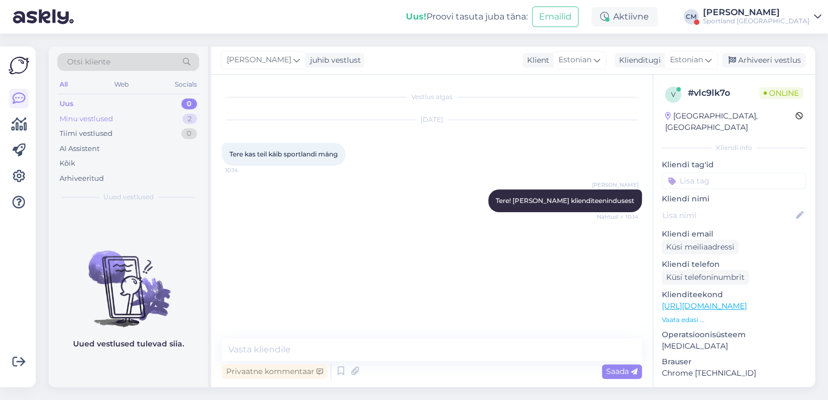
click at [171, 117] on div "Minu vestlused 2" at bounding box center [128, 119] width 142 height 15
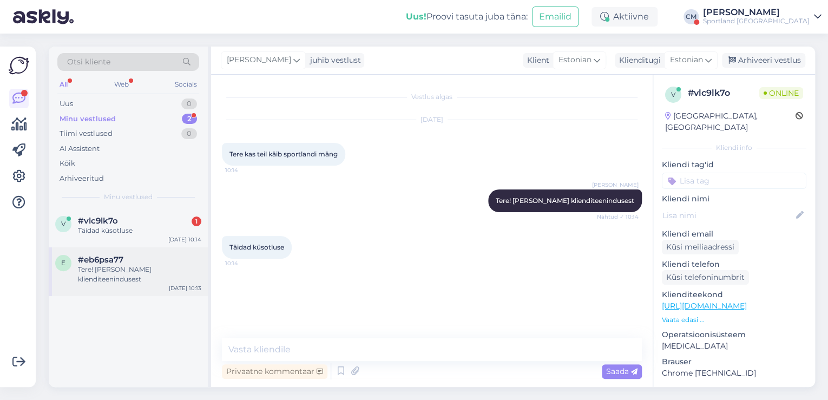
click at [135, 273] on div "Tere! [PERSON_NAME] klienditeenindusest" at bounding box center [139, 274] width 123 height 19
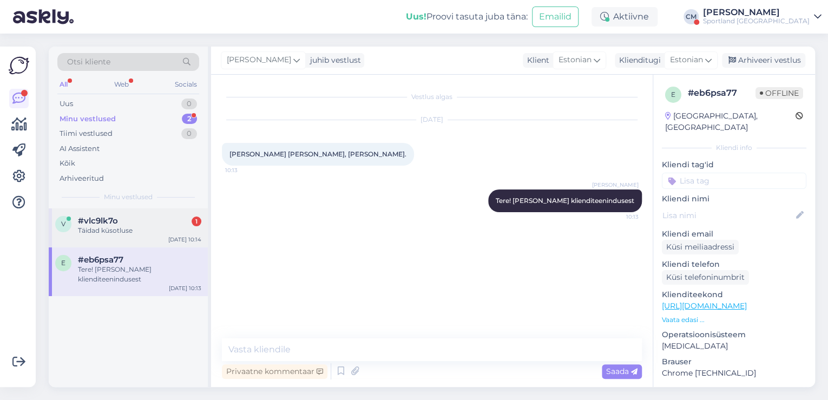
click at [148, 240] on div "v #vlc9lk7o 1 Täidad küsotluse [DATE] 10:14" at bounding box center [128, 227] width 159 height 39
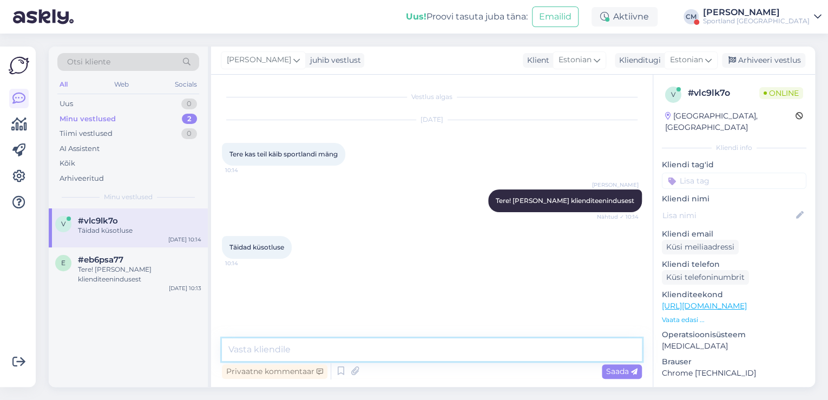
click at [279, 345] on textarea at bounding box center [432, 349] width 420 height 23
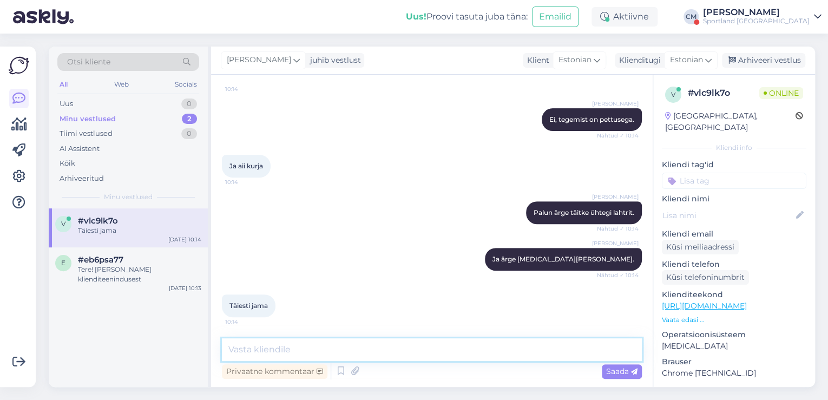
scroll to position [221, 0]
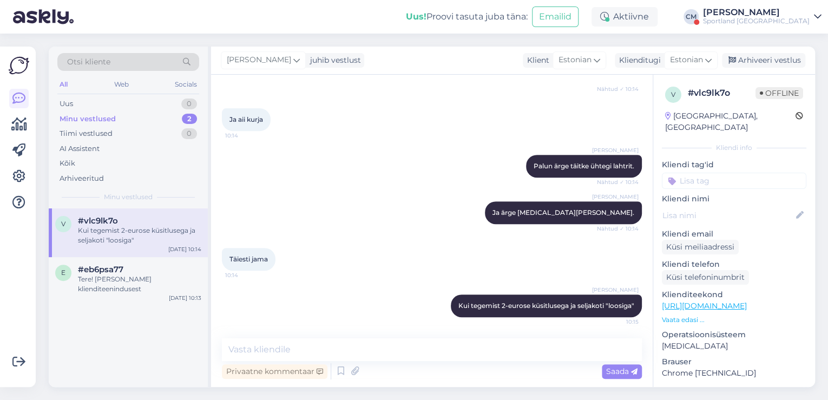
click at [742, 19] on div "Sportland [GEOGRAPHIC_DATA]" at bounding box center [756, 21] width 107 height 9
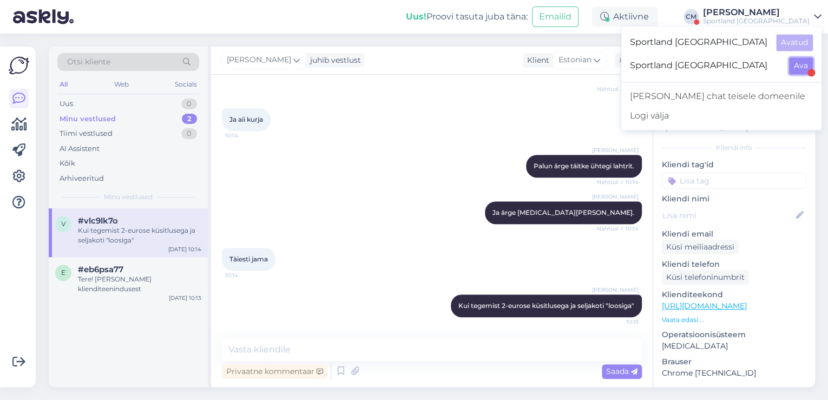
click at [795, 60] on button "Ava" at bounding box center [801, 65] width 24 height 17
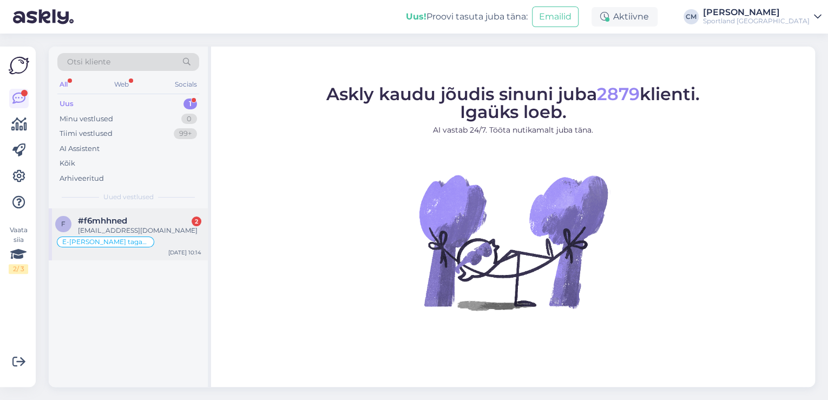
click at [135, 213] on div "f #f6mhhned 2 [EMAIL_ADDRESS][DOMAIN_NAME] E-[PERSON_NAME] tagastus [DATE] 10:14" at bounding box center [128, 234] width 159 height 52
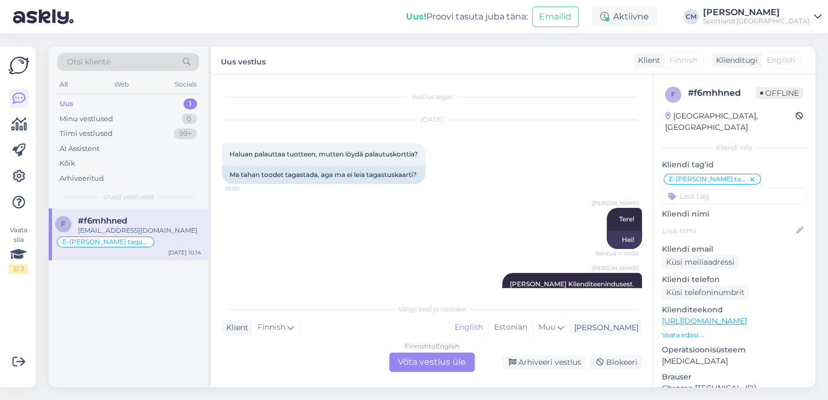
scroll to position [589, 0]
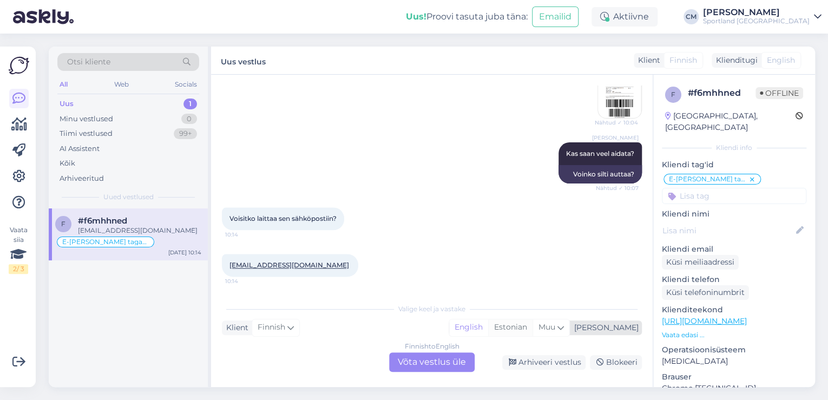
click at [533, 335] on div "Estonian" at bounding box center [510, 327] width 44 height 16
click at [426, 364] on div "Finnish to Estonian Võta vestlus üle" at bounding box center [432, 361] width 86 height 19
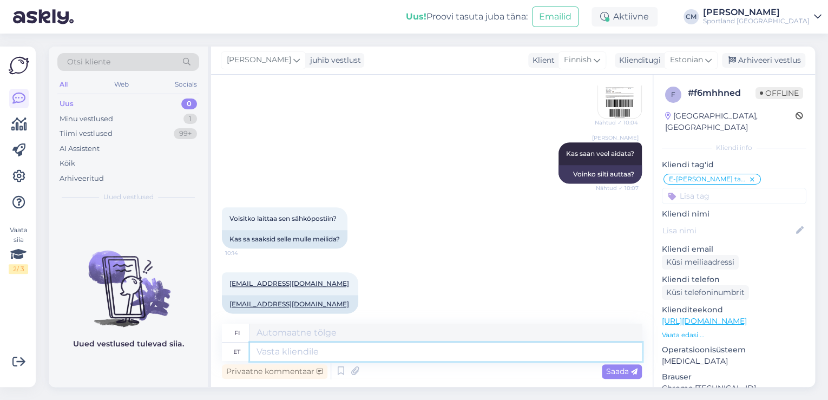
click at [386, 357] on textarea at bounding box center [446, 352] width 392 height 18
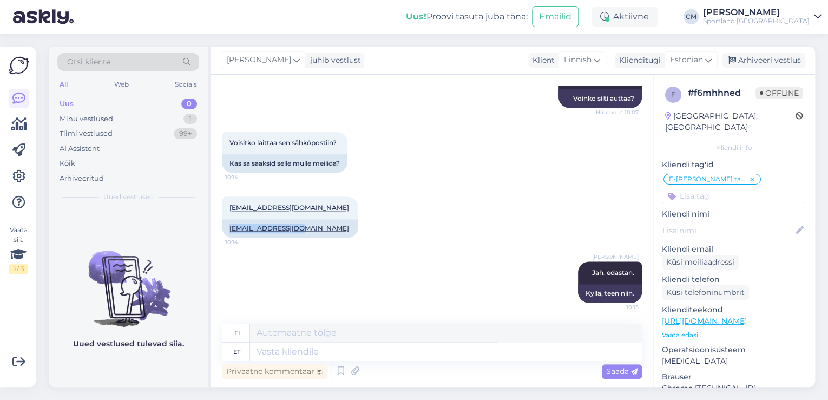
drag, startPoint x: 303, startPoint y: 230, endPoint x: 218, endPoint y: 230, distance: 85.0
click at [218, 230] on div "Vestlus algas [DATE] Haluan palauttaa tuotteen, mutten löydä palautuskorttia? 1…" at bounding box center [432, 231] width 442 height 312
copy link "[EMAIL_ADDRESS][DOMAIN_NAME]"
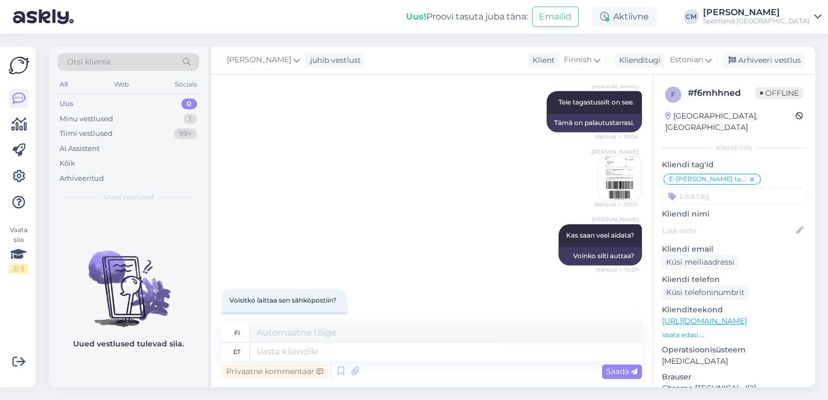
scroll to position [491, 0]
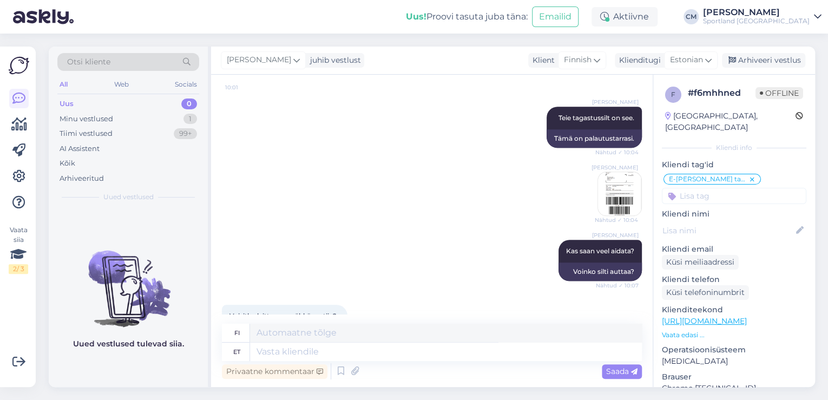
click at [617, 193] on img at bounding box center [619, 193] width 43 height 43
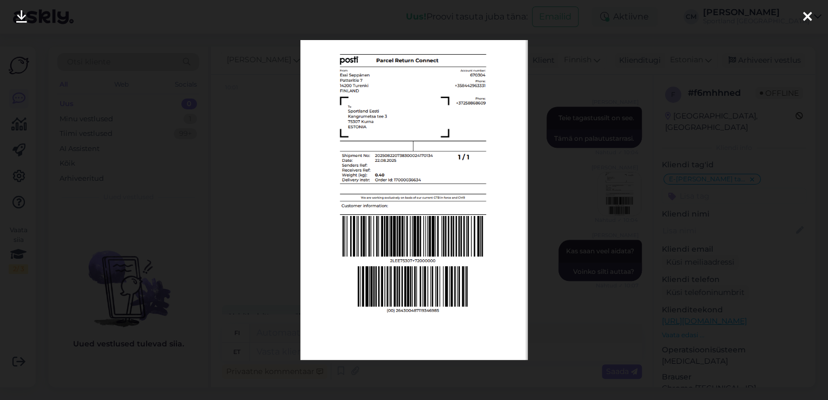
click at [270, 240] on div at bounding box center [414, 200] width 828 height 400
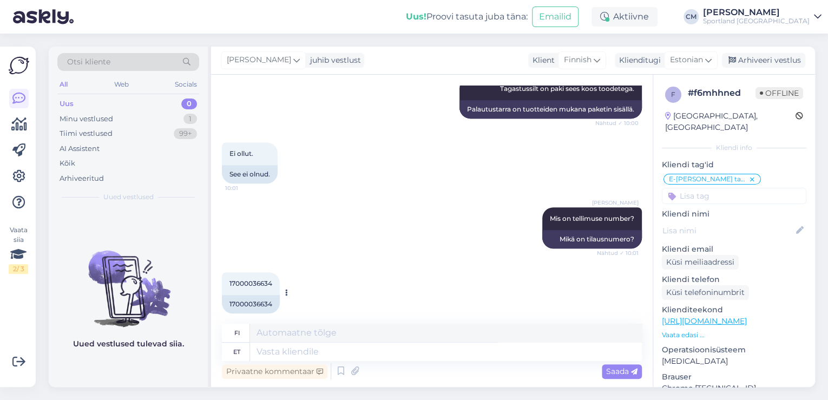
scroll to position [318, 0]
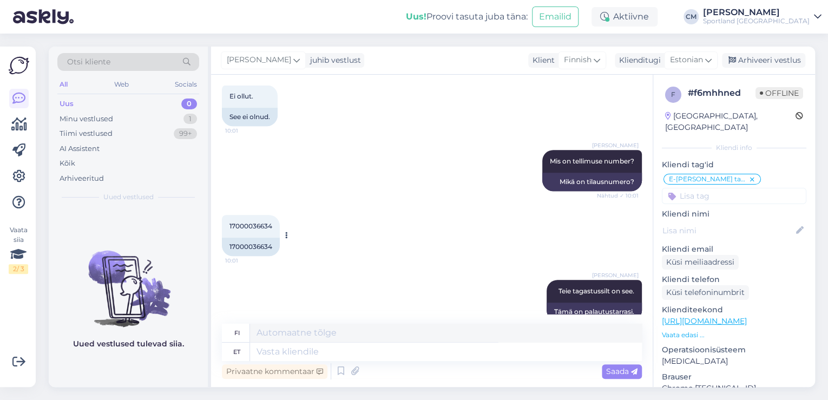
click at [250, 247] on div "17000036634" at bounding box center [251, 247] width 58 height 18
copy div "17000036634"
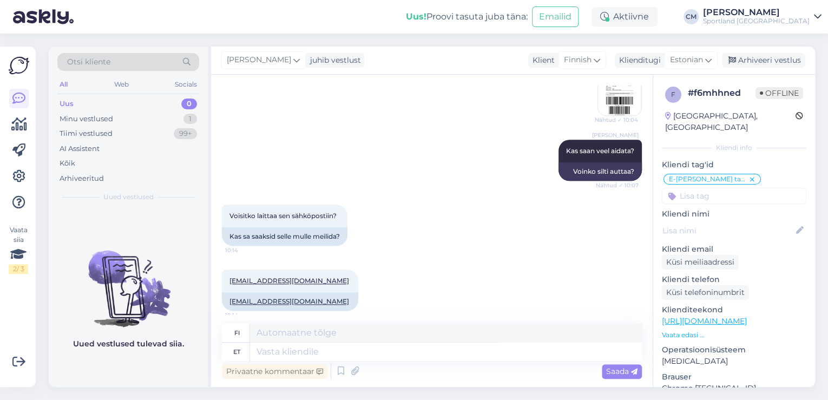
scroll to position [664, 0]
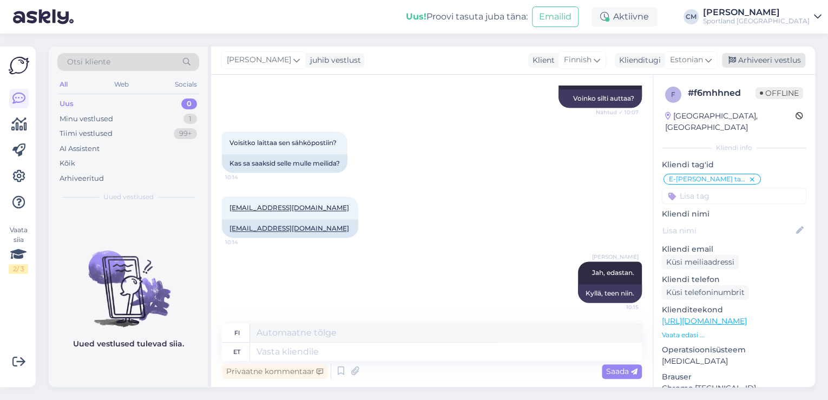
click at [736, 61] on icon at bounding box center [733, 61] width 8 height 8
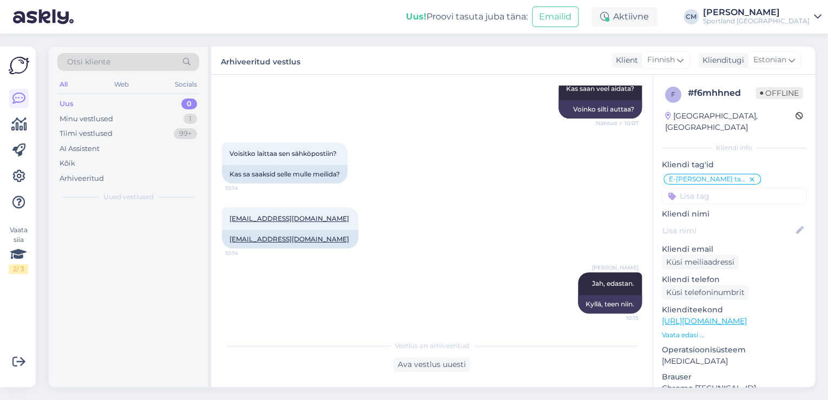
click at [770, 15] on div "[PERSON_NAME]" at bounding box center [756, 12] width 107 height 9
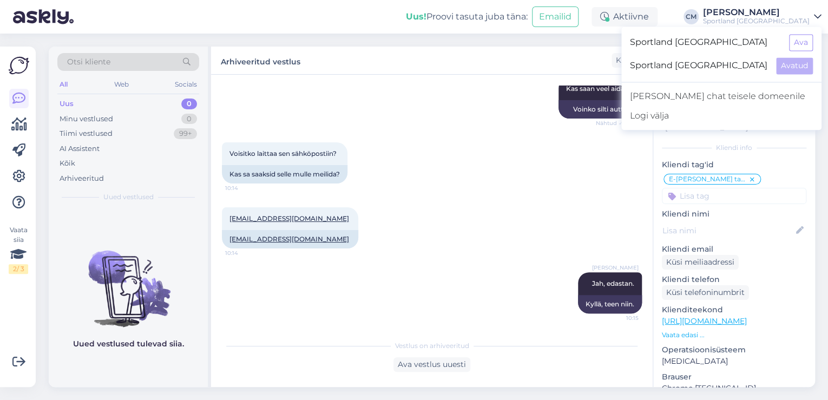
click at [808, 52] on div "Sportland [GEOGRAPHIC_DATA] Ava" at bounding box center [722, 42] width 200 height 23
click at [801, 45] on button "Ava" at bounding box center [801, 42] width 24 height 17
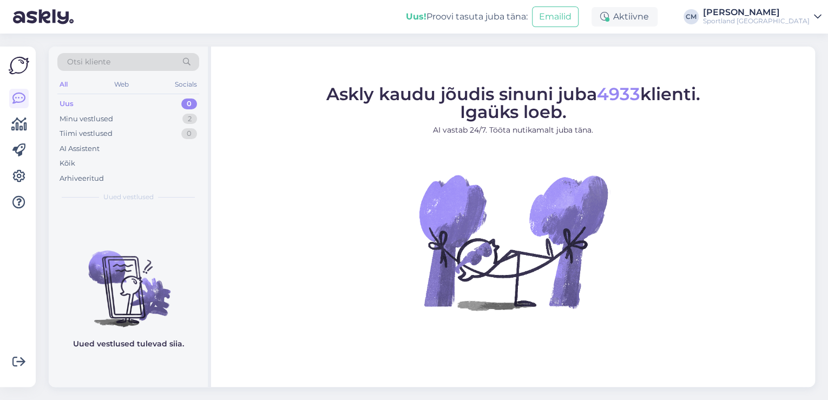
click at [761, 25] on div "Sportland [GEOGRAPHIC_DATA]" at bounding box center [756, 21] width 107 height 9
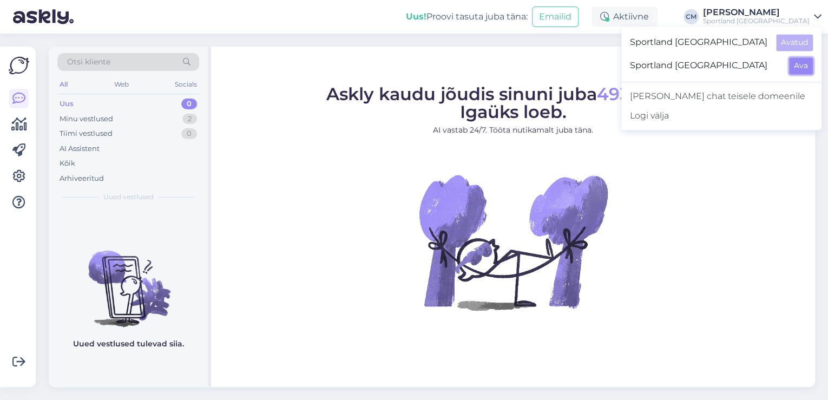
click at [797, 60] on button "Ava" at bounding box center [801, 65] width 24 height 17
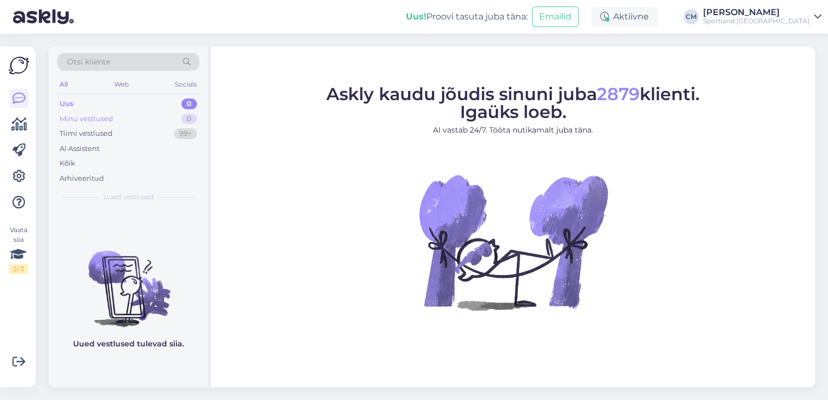
click at [167, 125] on div "Minu vestlused 0" at bounding box center [128, 119] width 142 height 15
click at [802, 26] on div "Uus! Proovi tasuta [PERSON_NAME]: Emailid Aktiivne [PERSON_NAME] Sportland [GEO…" at bounding box center [414, 17] width 828 height 34
click at [789, 23] on div "Sportland [GEOGRAPHIC_DATA]" at bounding box center [756, 21] width 107 height 9
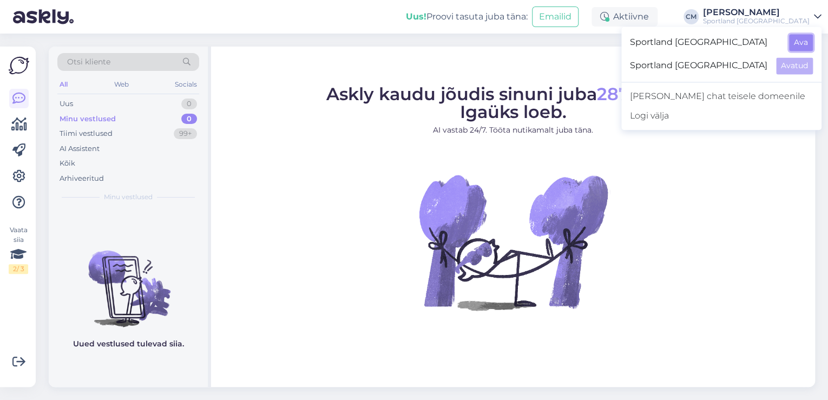
click at [805, 43] on button "Ava" at bounding box center [801, 42] width 24 height 17
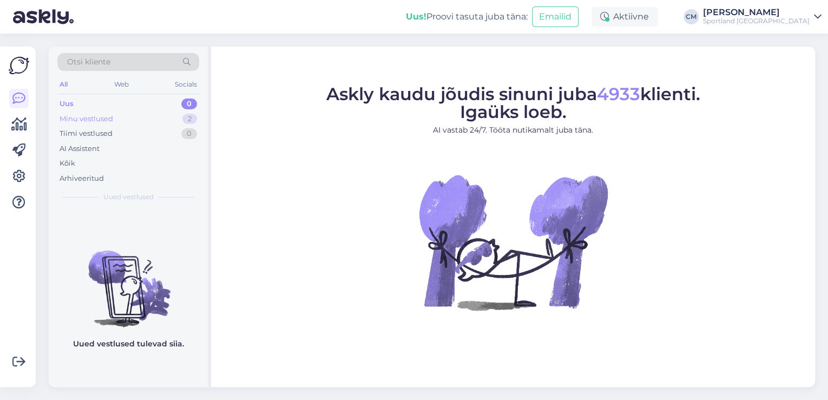
click at [130, 118] on div "Minu vestlused 2" at bounding box center [128, 119] width 142 height 15
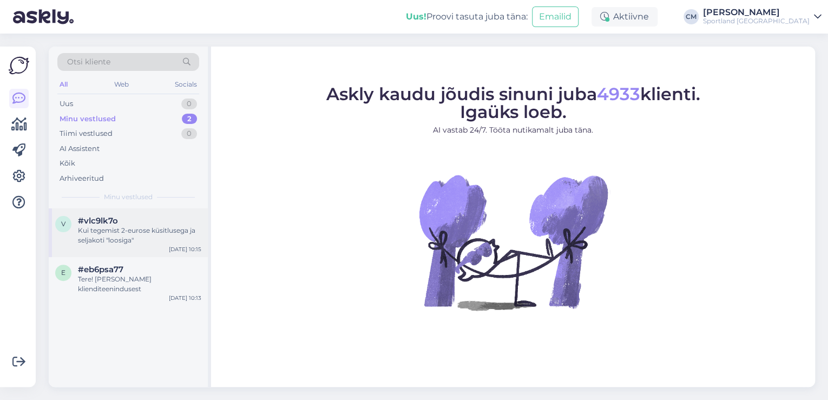
click at [152, 235] on div "Kui tegemist 2-eurose küsitlusega ja seljakoti "loosiga"" at bounding box center [139, 235] width 123 height 19
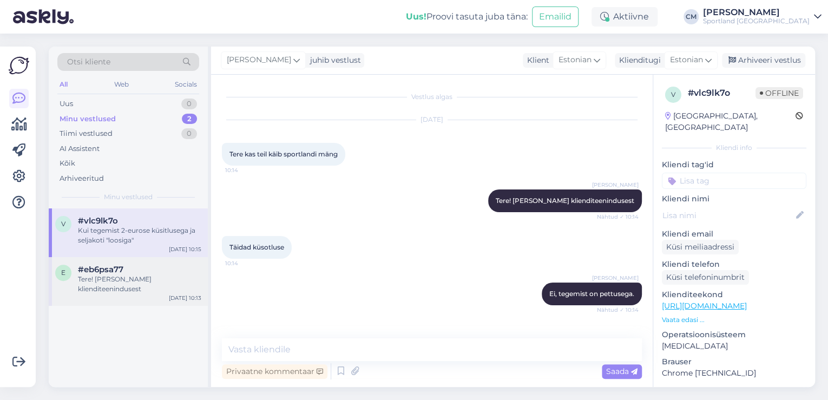
scroll to position [221, 0]
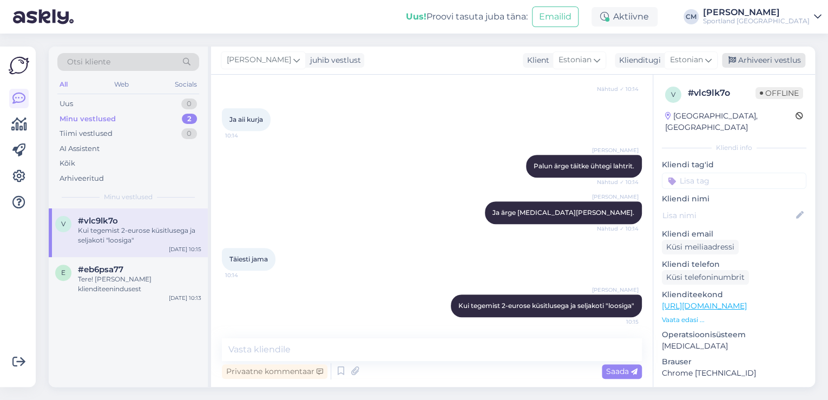
click at [760, 60] on div "Arhiveeri vestlus" at bounding box center [763, 60] width 83 height 15
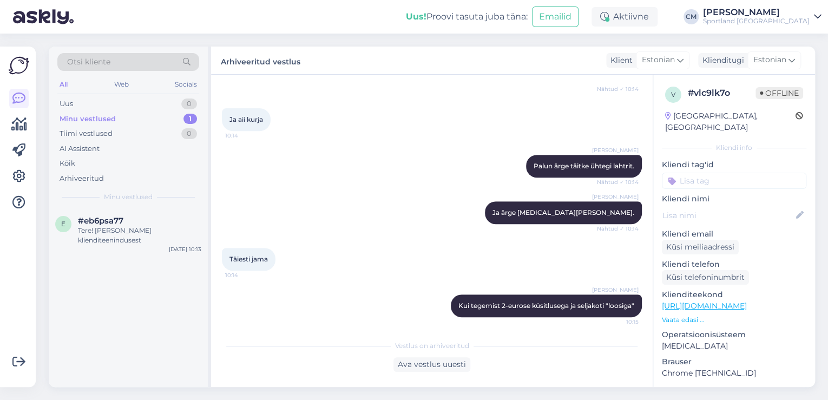
click at [728, 180] on div "v # vlc9lk7o Offline [GEOGRAPHIC_DATA], [GEOGRAPHIC_DATA] Kliendi info Kliendi …" at bounding box center [734, 305] width 162 height 460
click at [723, 173] on input at bounding box center [734, 181] width 145 height 16
click at [733, 206] on span "Petuskeemid" at bounding box center [734, 209] width 43 height 6
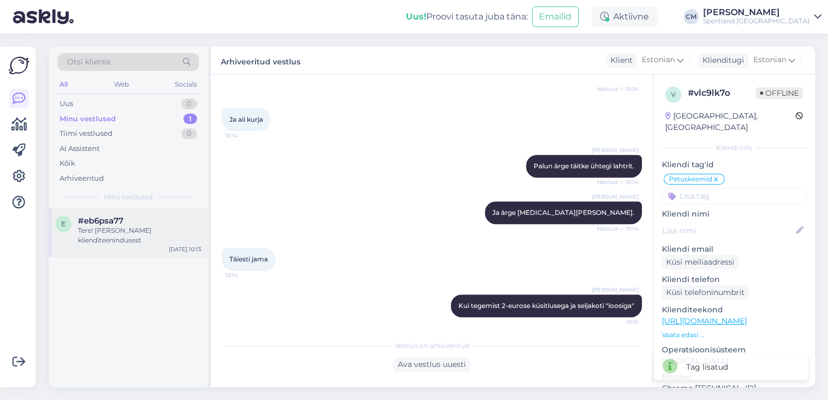
click at [113, 224] on span "#eb6psa77" at bounding box center [100, 221] width 45 height 10
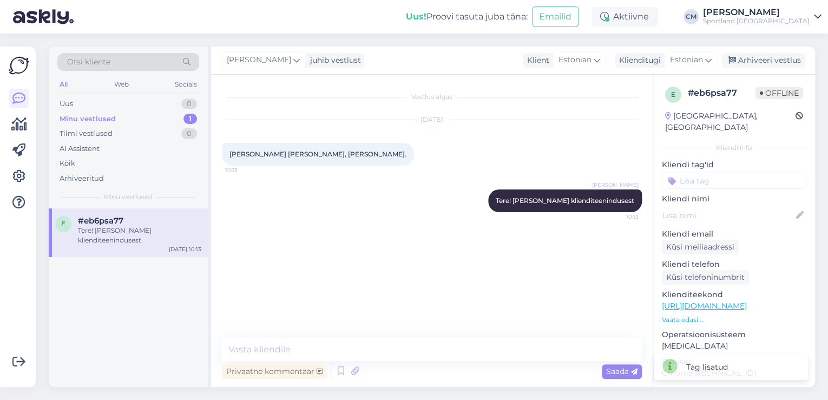
scroll to position [0, 0]
click at [330, 344] on textarea at bounding box center [432, 349] width 420 height 23
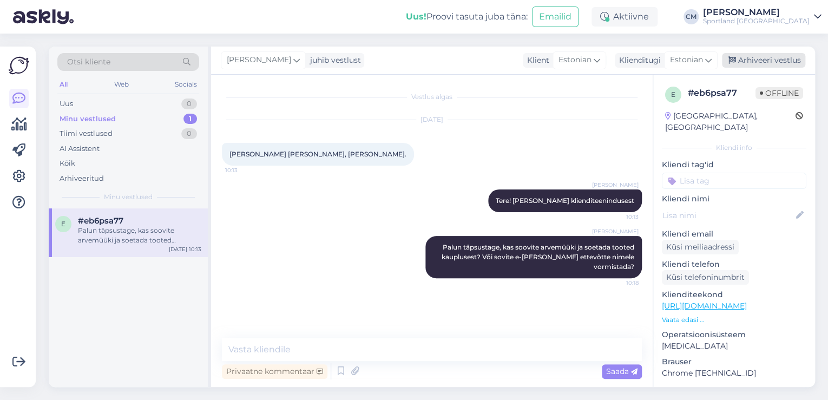
click at [756, 59] on div "Arhiveeri vestlus" at bounding box center [763, 60] width 83 height 15
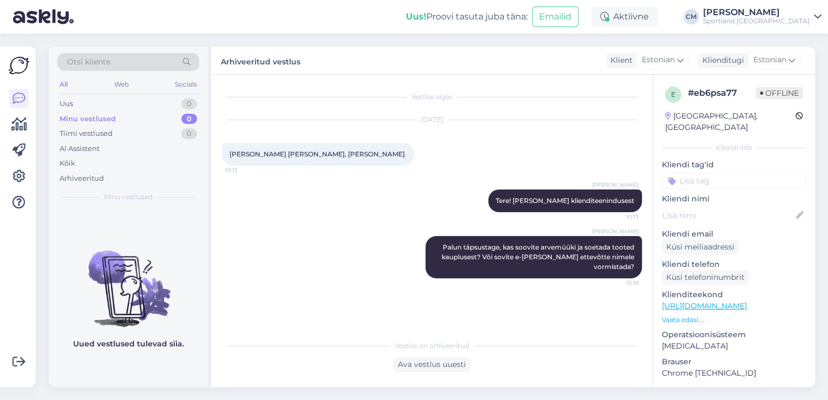
click at [736, 173] on input at bounding box center [734, 181] width 145 height 16
click at [729, 204] on div "Arve taotlemine" at bounding box center [709, 209] width 63 height 11
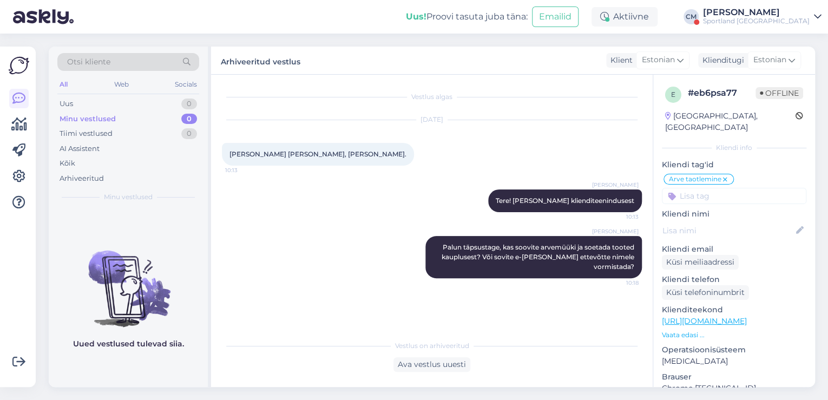
click at [755, 15] on div "[PERSON_NAME]" at bounding box center [756, 12] width 107 height 9
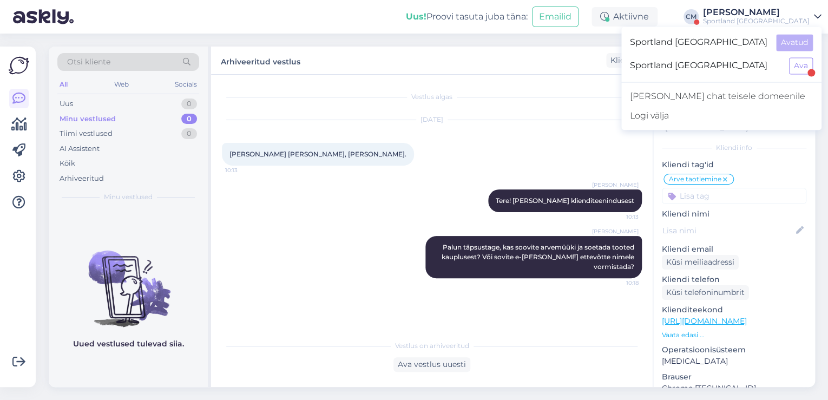
click at [813, 63] on div "Sportland [GEOGRAPHIC_DATA] Ava" at bounding box center [722, 65] width 200 height 23
click at [797, 61] on button "Ava" at bounding box center [801, 65] width 24 height 17
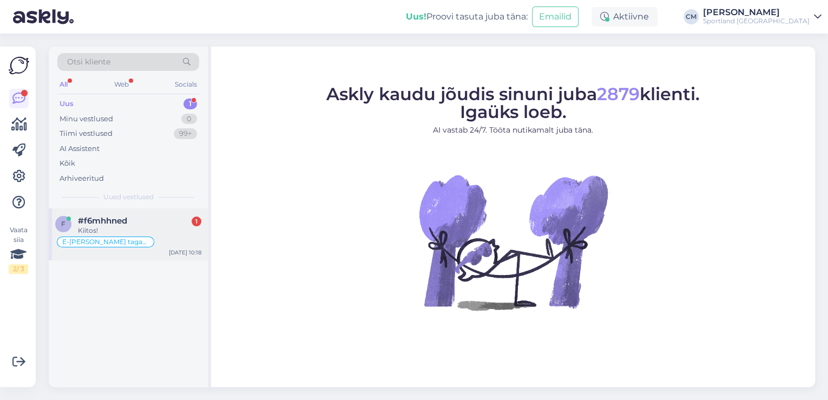
click at [144, 243] on div "E-[PERSON_NAME] tagastus" at bounding box center [128, 242] width 146 height 13
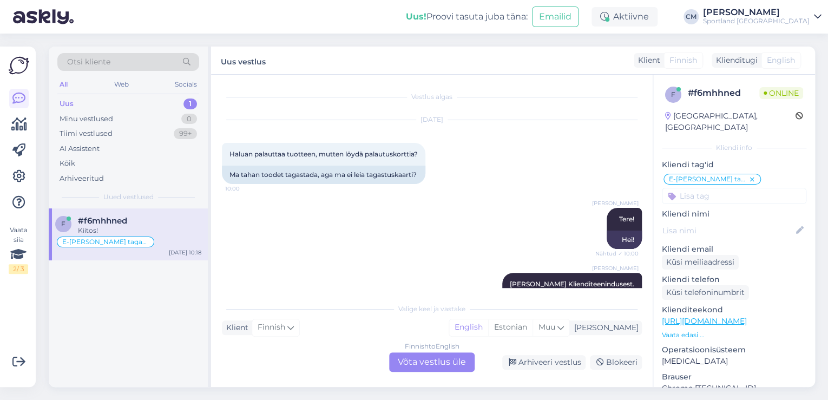
scroll to position [737, 0]
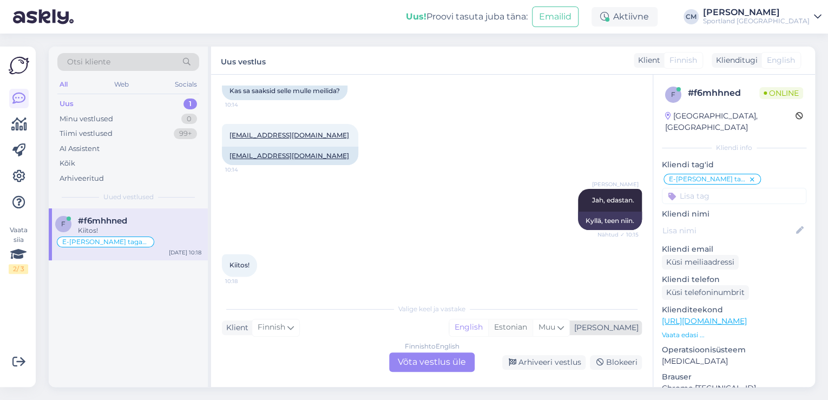
click at [533, 332] on div "Estonian" at bounding box center [510, 327] width 44 height 16
drag, startPoint x: 489, startPoint y: 356, endPoint x: 457, endPoint y: 356, distance: 32.5
click at [488, 356] on div "Arhiveeri vestlus Blokeeri" at bounding box center [560, 362] width 163 height 15
click at [457, 356] on div "Finnish to Estonian Võta vestlus üle" at bounding box center [432, 361] width 86 height 19
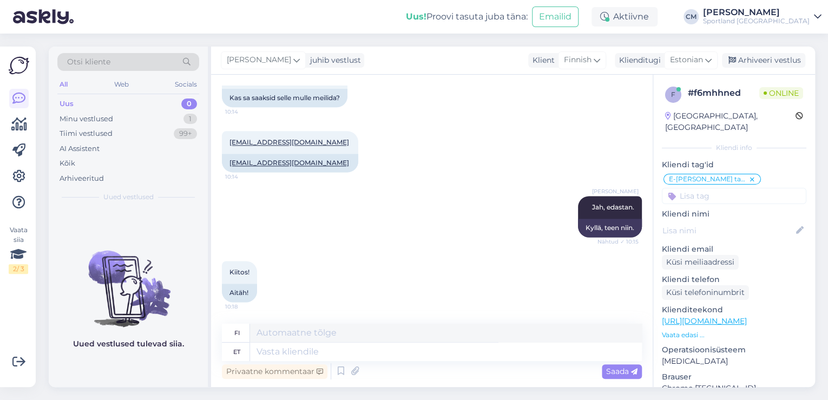
scroll to position [729, 0]
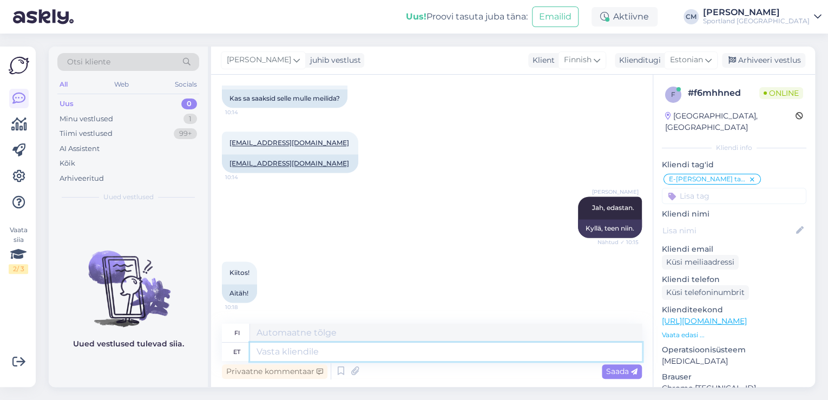
click at [412, 349] on textarea at bounding box center [446, 352] width 392 height 18
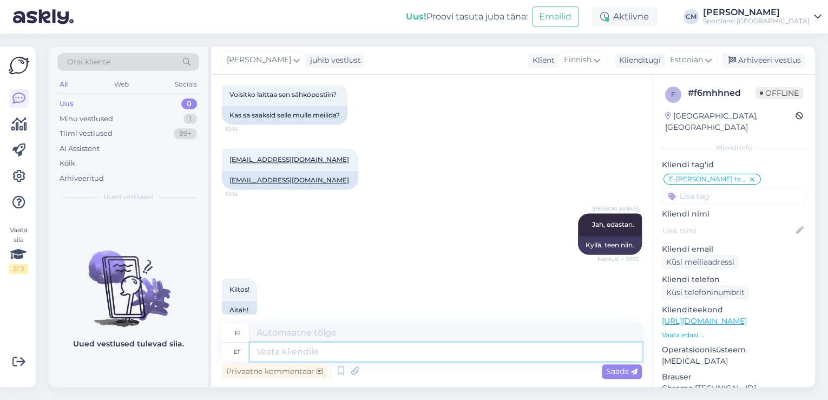
scroll to position [794, 0]
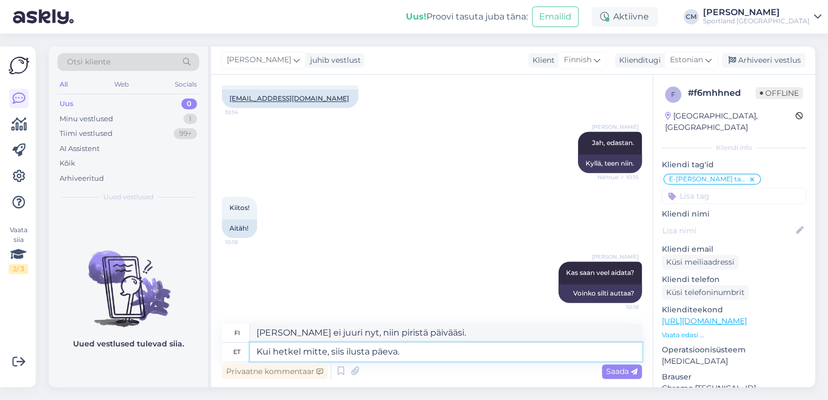
click at [365, 353] on textarea "Kui hetkel mitte, siis ilusta päeva." at bounding box center [446, 352] width 392 height 18
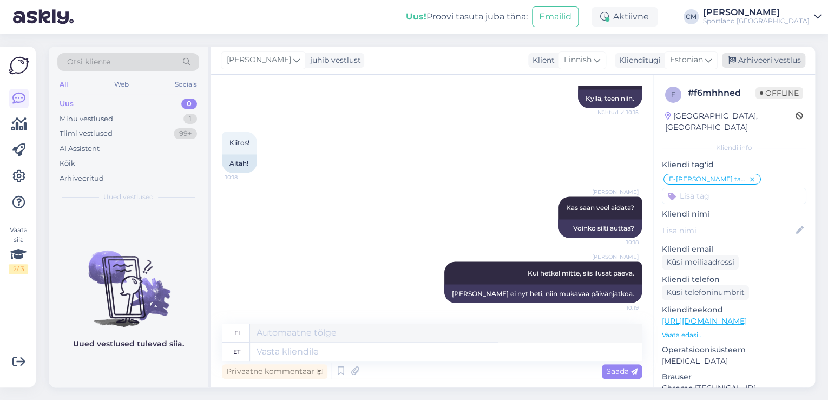
click at [767, 62] on div "Arhiveeri vestlus" at bounding box center [763, 60] width 83 height 15
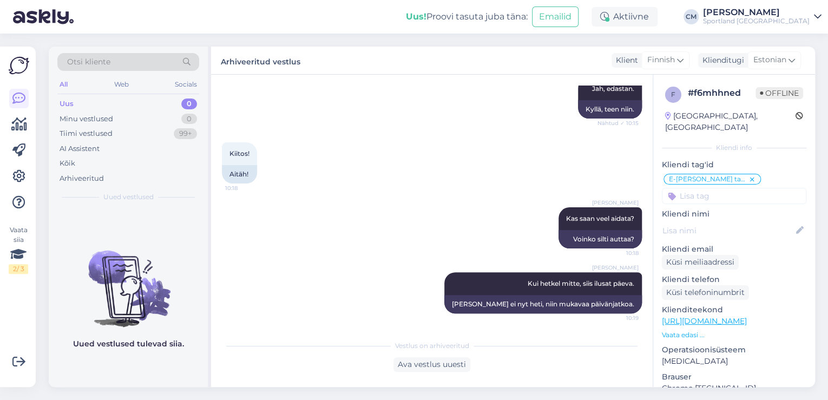
click at [764, 24] on div "Sportland [GEOGRAPHIC_DATA]" at bounding box center [756, 21] width 107 height 9
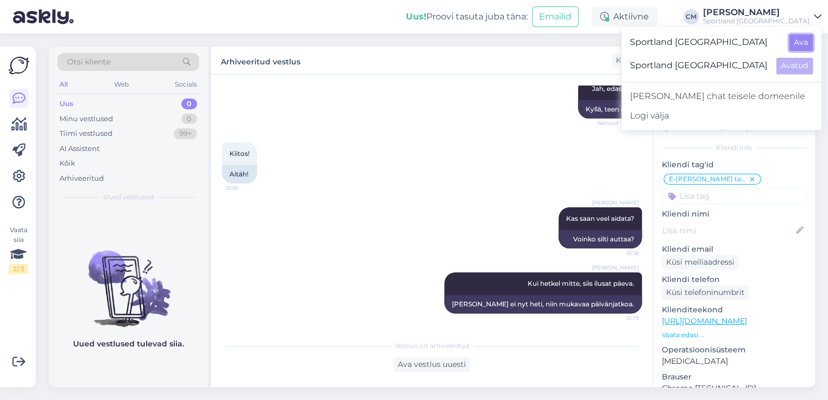
click at [798, 45] on button "Ava" at bounding box center [801, 42] width 24 height 17
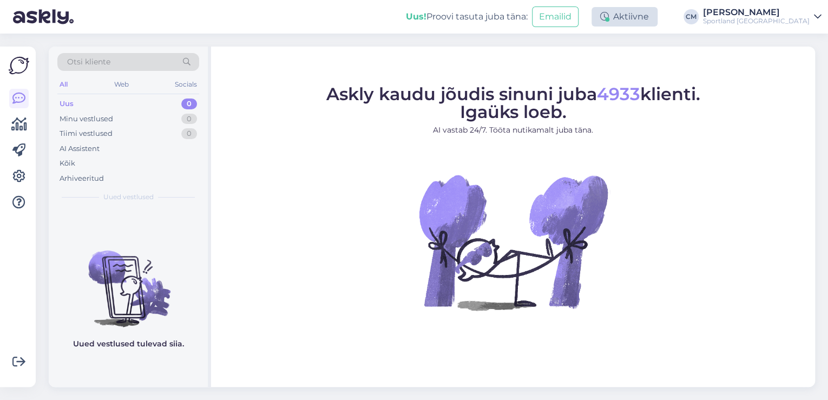
click at [609, 17] on icon at bounding box center [604, 16] width 9 height 9
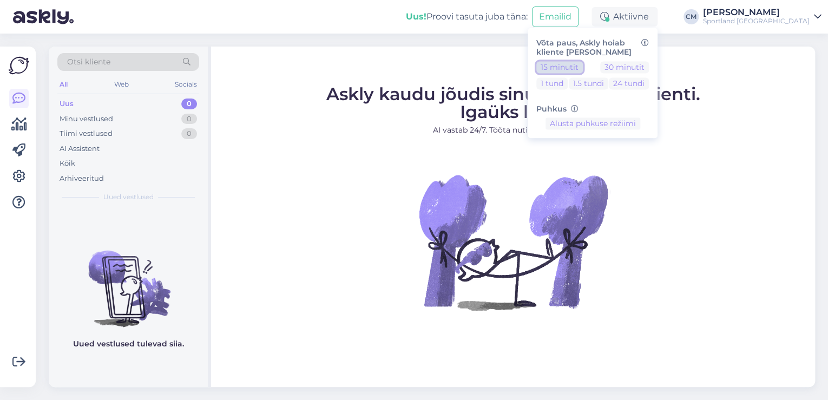
click at [583, 65] on button "15 minutit" at bounding box center [560, 67] width 47 height 12
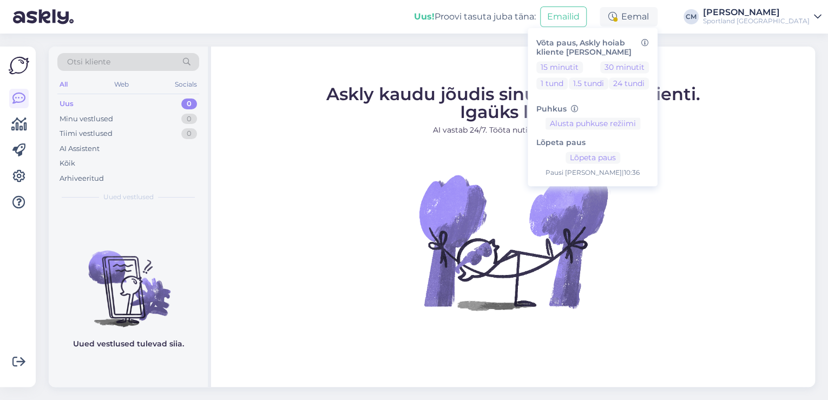
click at [799, 17] on div "Sportland [GEOGRAPHIC_DATA]" at bounding box center [756, 21] width 107 height 9
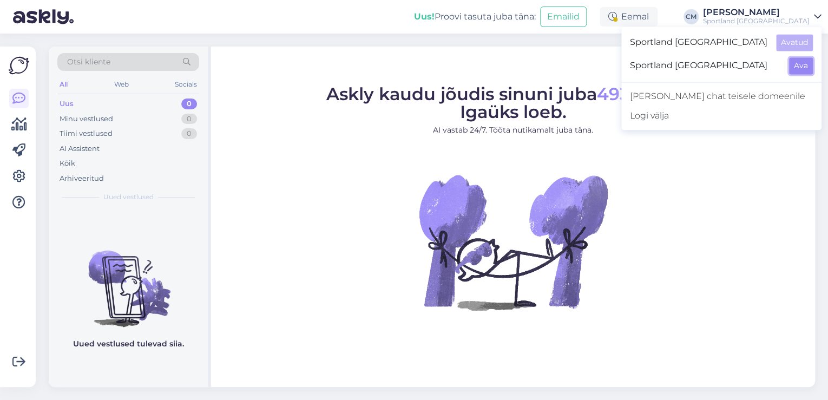
click at [795, 61] on button "Ava" at bounding box center [801, 65] width 24 height 17
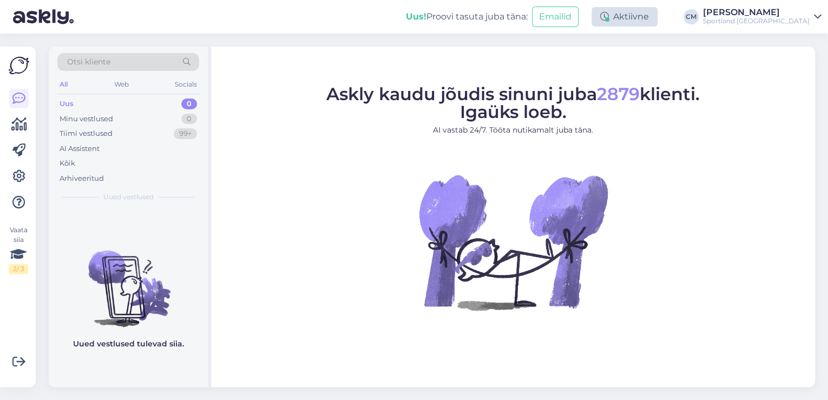
click at [655, 17] on div "Aktiivne" at bounding box center [625, 16] width 66 height 19
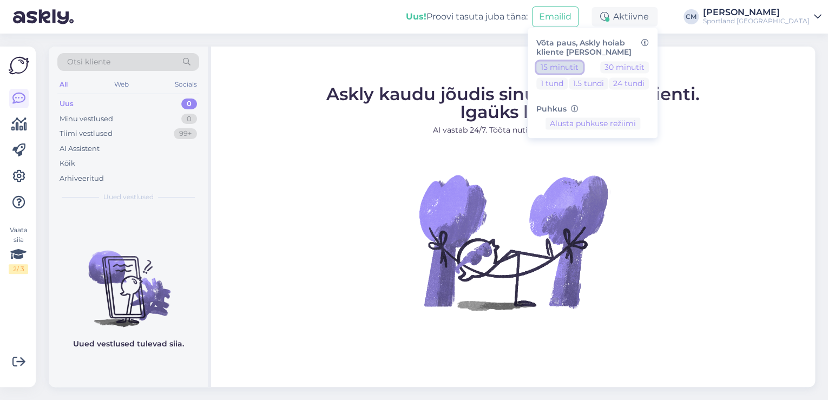
click at [583, 63] on button "15 minutit" at bounding box center [560, 67] width 47 height 12
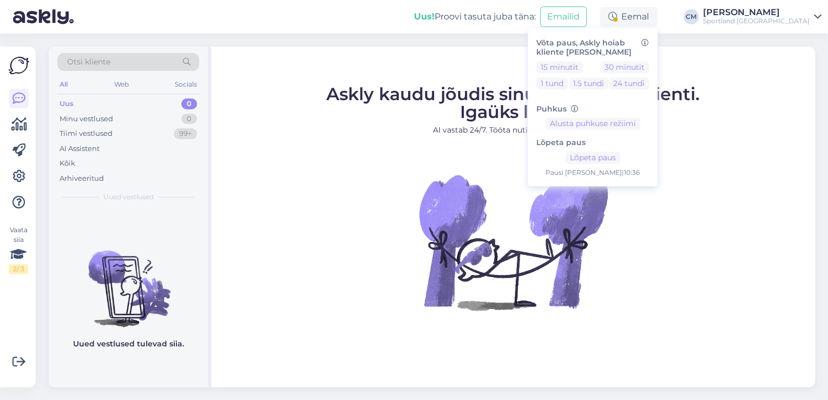
click at [759, 18] on div "Sportland [GEOGRAPHIC_DATA]" at bounding box center [756, 21] width 107 height 9
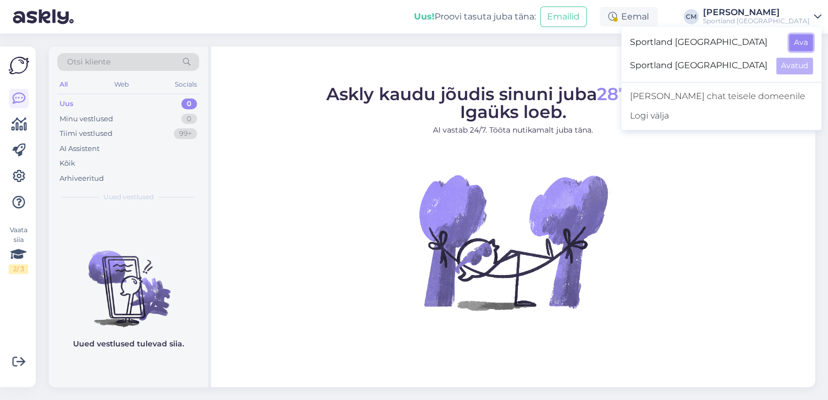
click at [796, 45] on button "Ava" at bounding box center [801, 42] width 24 height 17
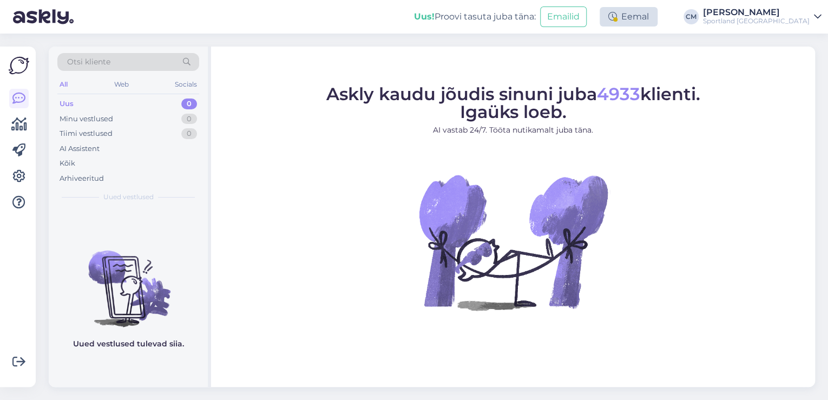
drag, startPoint x: 692, startPoint y: 15, endPoint x: 676, endPoint y: 18, distance: 17.1
click at [691, 15] on div "Uus! Proovi tasuta [PERSON_NAME]: Emailid Eemal [PERSON_NAME] Sportland [GEOGRA…" at bounding box center [414, 17] width 828 height 34
click at [658, 18] on div "Eemal" at bounding box center [629, 16] width 58 height 19
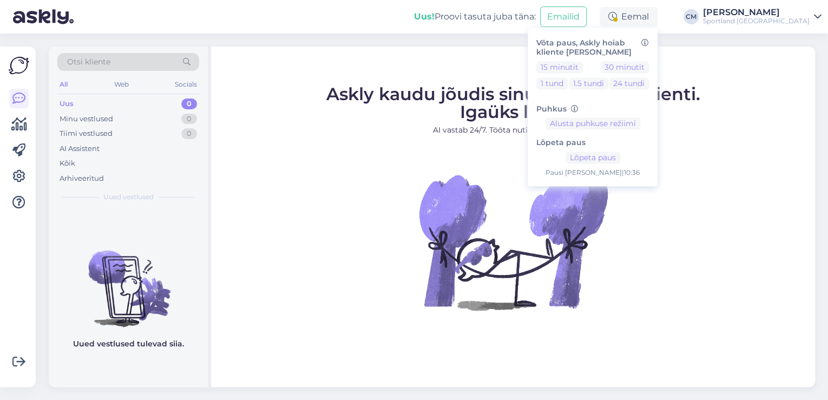
click at [604, 167] on div "Lõpeta paus Lõpeta paus Pausi [PERSON_NAME] | 10:36" at bounding box center [593, 154] width 113 height 48
click at [606, 160] on button "Lõpeta paus" at bounding box center [593, 158] width 55 height 12
click at [754, 21] on div "Sportland [GEOGRAPHIC_DATA]" at bounding box center [756, 21] width 107 height 9
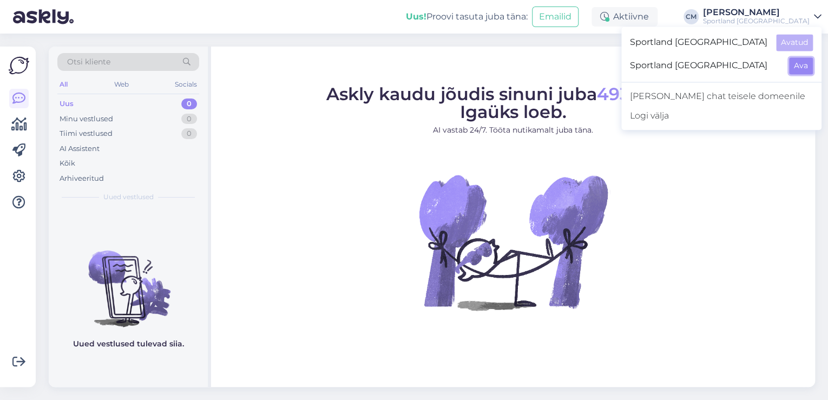
click at [797, 61] on button "Ava" at bounding box center [801, 65] width 24 height 17
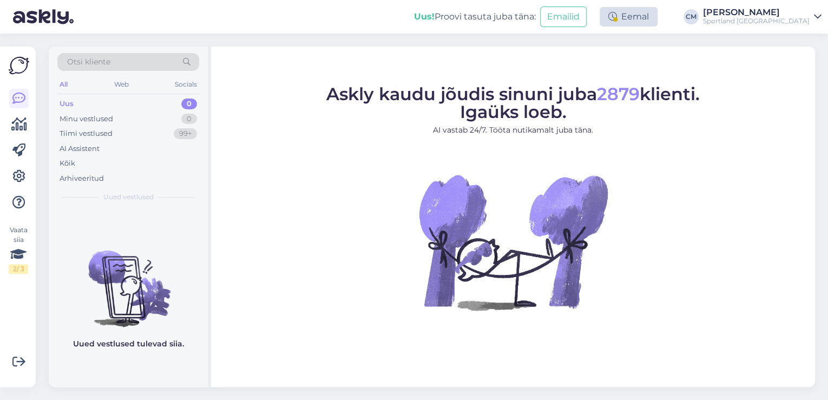
click at [656, 16] on div "Eemal" at bounding box center [629, 16] width 58 height 19
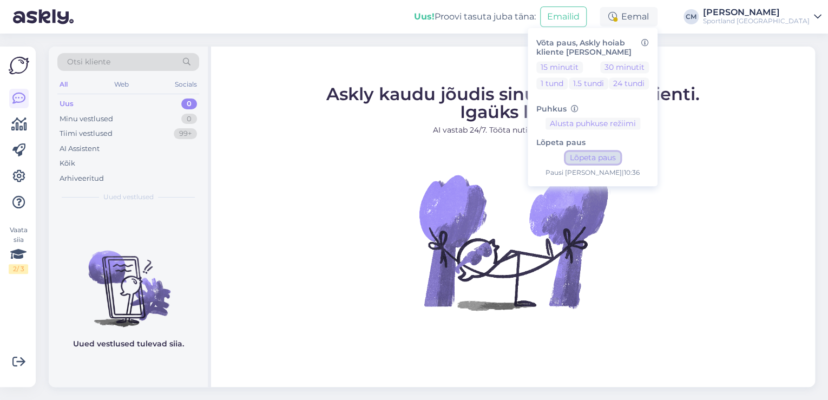
click at [614, 153] on button "Lõpeta paus" at bounding box center [593, 158] width 55 height 12
click at [760, 17] on div "Sportland [GEOGRAPHIC_DATA]" at bounding box center [756, 21] width 107 height 9
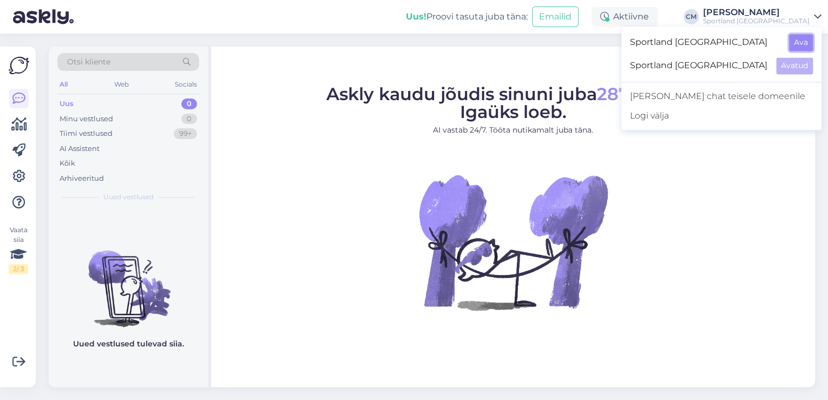
click at [796, 37] on button "Ava" at bounding box center [801, 42] width 24 height 17
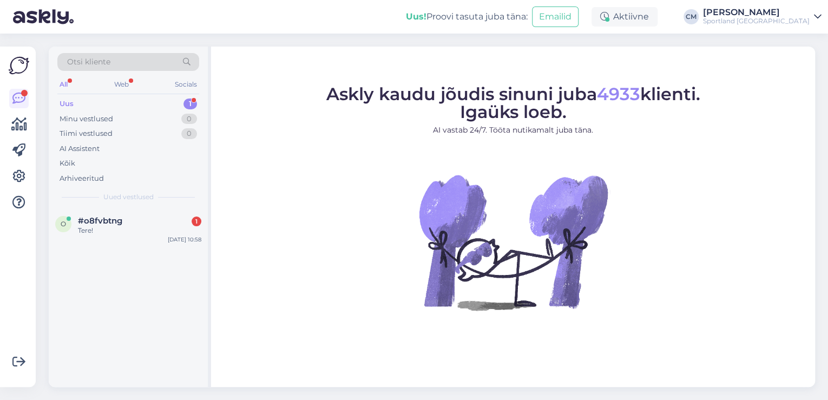
click at [166, 260] on div "o #o8fvbtng 1 Tere! [DATE] 10:58" at bounding box center [128, 297] width 159 height 179
drag, startPoint x: 173, startPoint y: 227, endPoint x: 173, endPoint y: 206, distance: 21.7
click at [173, 227] on div "Tere!" at bounding box center [139, 231] width 123 height 10
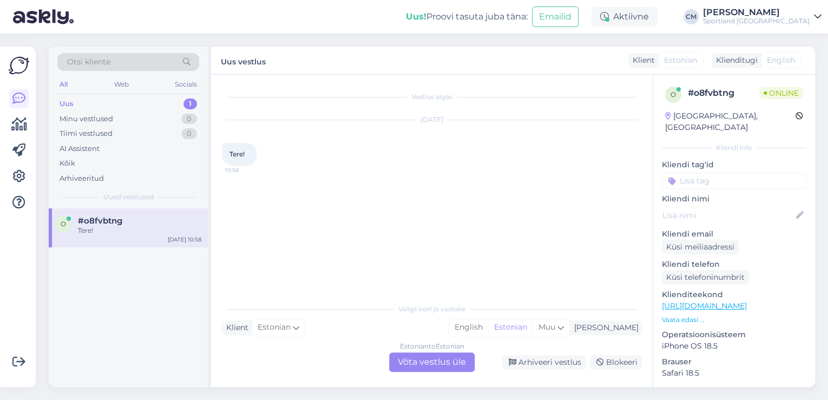
click at [429, 347] on div "Estonian to Estonian" at bounding box center [432, 347] width 64 height 10
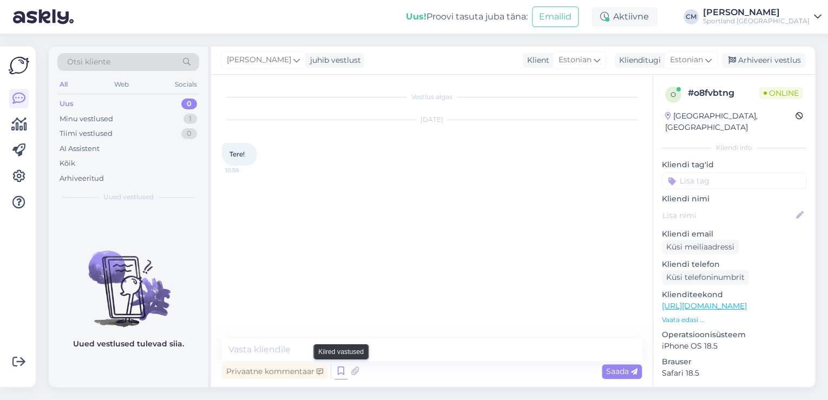
click at [340, 369] on icon at bounding box center [341, 371] width 13 height 16
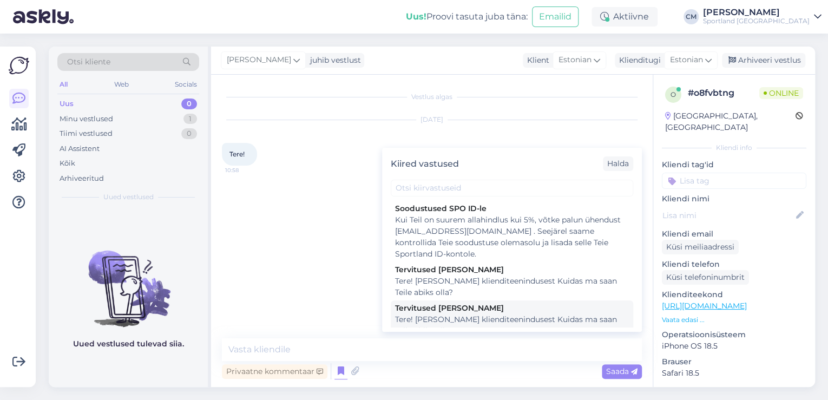
click at [531, 319] on div "Tere! [PERSON_NAME] klienditeenindusest Kuidas ma saan Teile abiks olla?" at bounding box center [512, 325] width 234 height 23
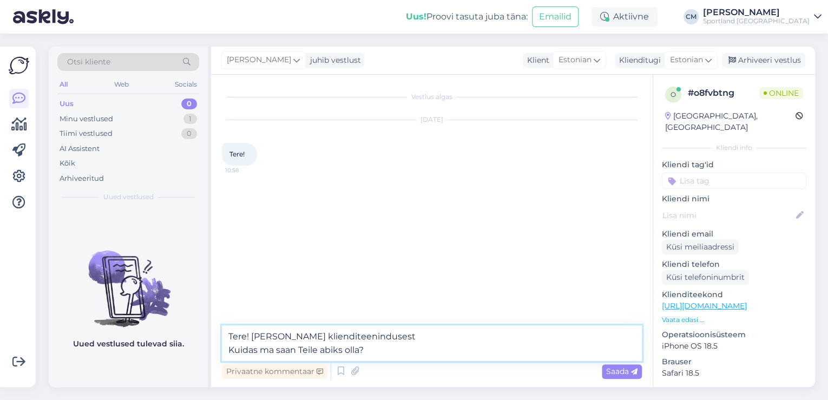
drag, startPoint x: 391, startPoint y: 350, endPoint x: 164, endPoint y: 346, distance: 228.0
click at [164, 346] on div "Otsi kliente All Web Socials Uus 0 Minu vestlused 1 Tiimi vestlused 0 AI Assist…" at bounding box center [432, 217] width 767 height 341
click at [377, 367] on div "Privaatne kommentaar Saada" at bounding box center [432, 371] width 420 height 21
click at [384, 347] on textarea "Tere! [PERSON_NAME] klienditeenindusest Kuidas ma saan Teile abiks olla?" at bounding box center [432, 343] width 420 height 36
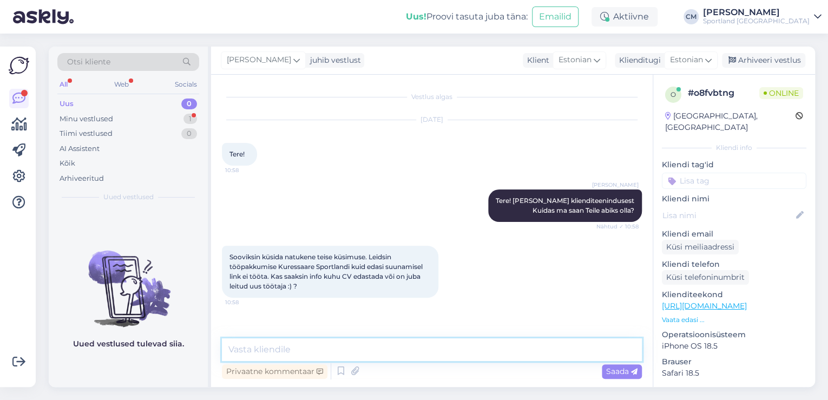
click at [281, 355] on textarea at bounding box center [432, 349] width 420 height 23
click at [379, 355] on textarea at bounding box center [432, 349] width 420 height 23
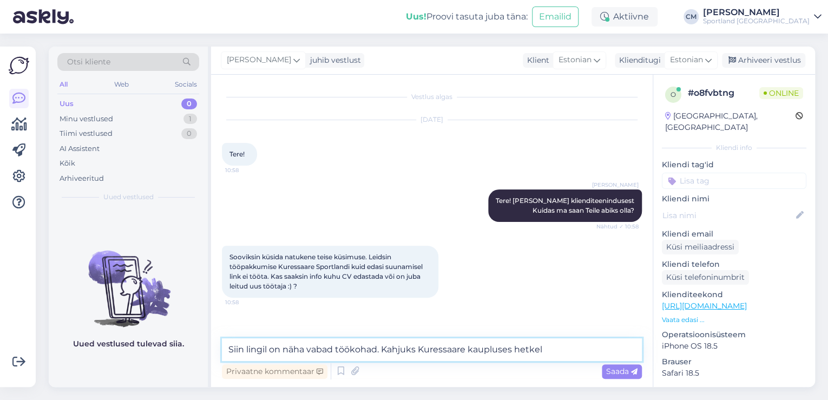
click at [550, 345] on textarea "Siin lingil on näha vabad töökohad. Kahjuks Kuressaare kaupluses hetkel" at bounding box center [432, 349] width 420 height 23
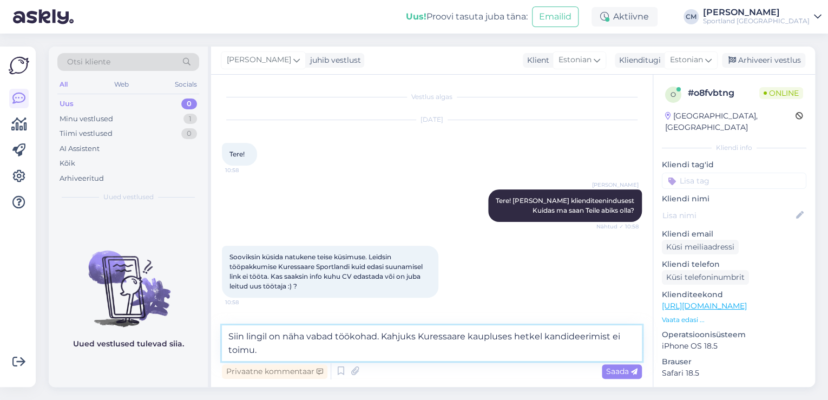
drag, startPoint x: 283, startPoint y: 351, endPoint x: 222, endPoint y: 338, distance: 62.0
click at [222, 338] on textarea "Siin lingil on näha vabad töökohad. Kahjuks Kuressaare kaupluses hetkel kandide…" at bounding box center [432, 343] width 420 height 36
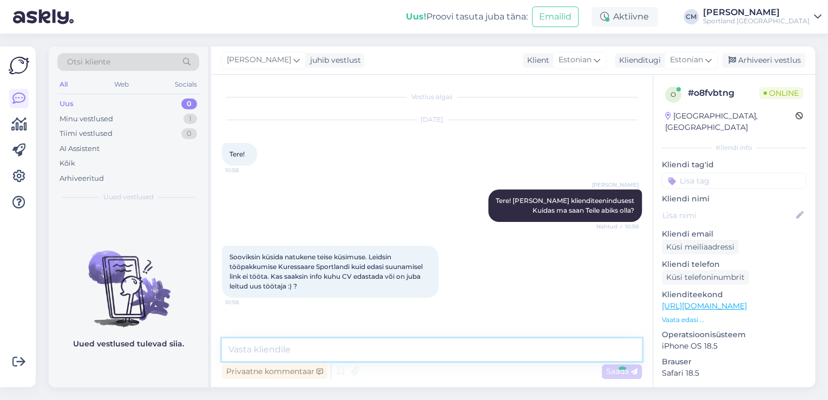
scroll to position [27, 0]
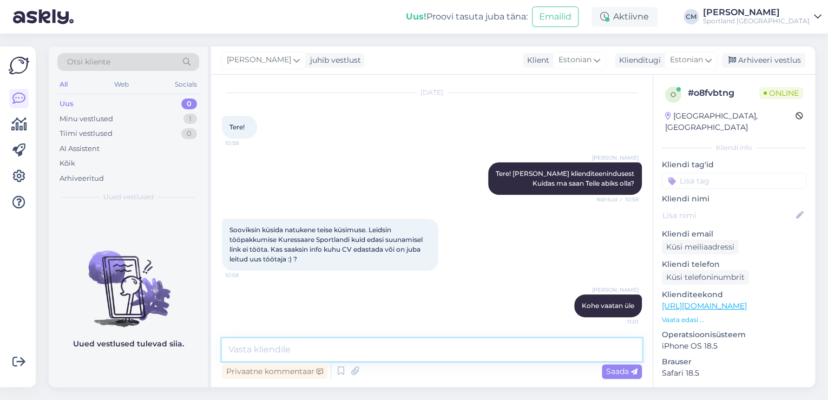
click at [398, 351] on textarea at bounding box center [432, 349] width 420 height 23
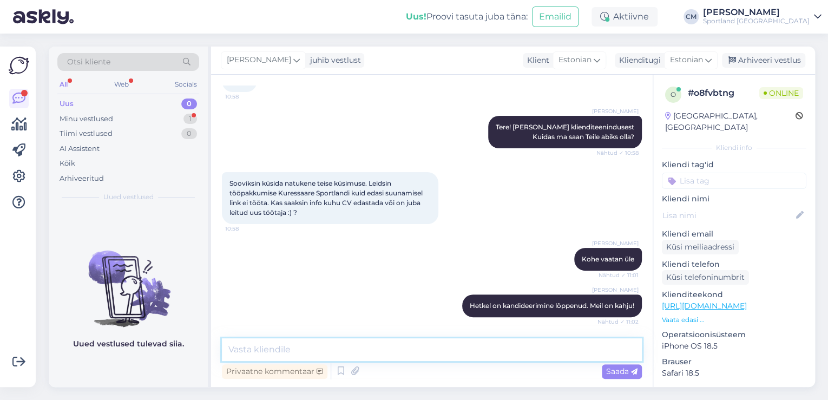
scroll to position [120, 0]
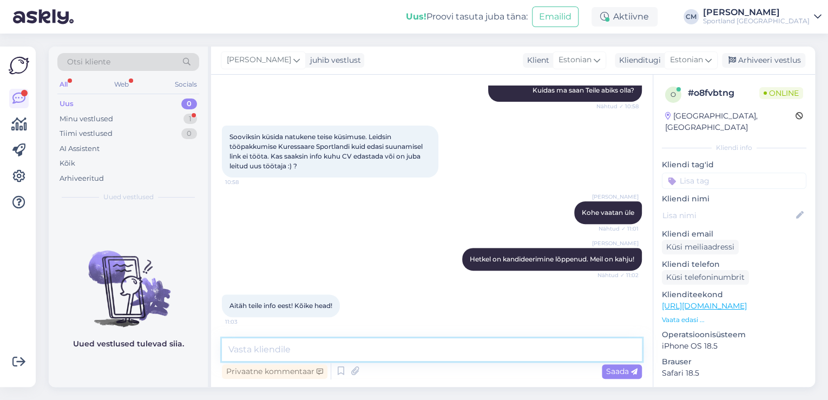
click at [277, 348] on textarea at bounding box center [432, 349] width 420 height 23
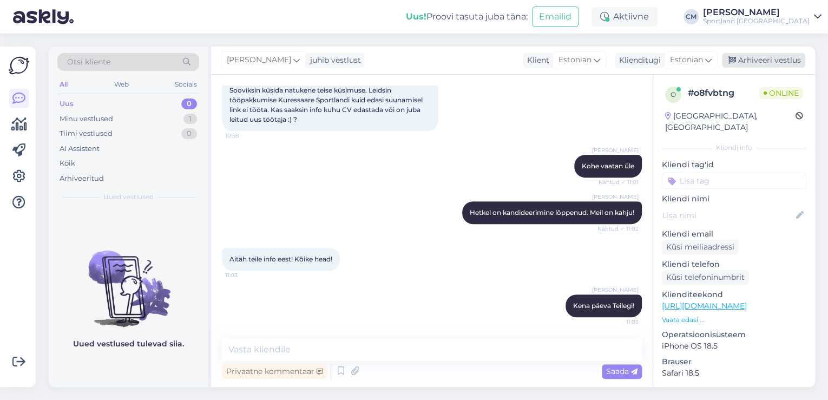
click at [760, 57] on div "Arhiveeri vestlus" at bounding box center [763, 60] width 83 height 15
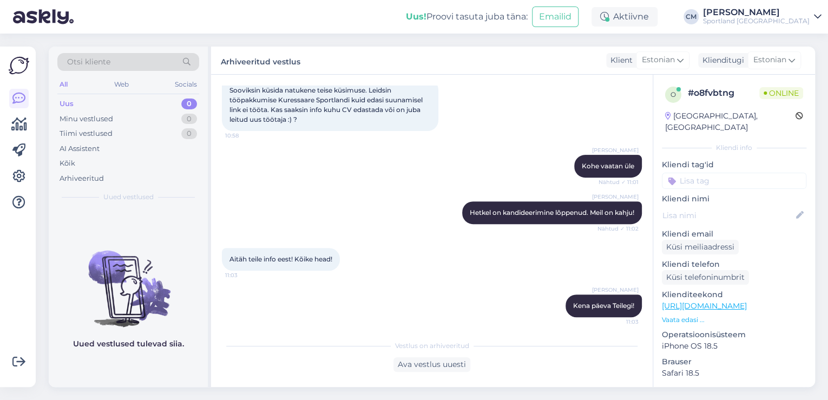
click at [759, 173] on input at bounding box center [734, 181] width 145 height 16
click at [741, 206] on span "Tööle kandideerimine" at bounding box center [735, 209] width 70 height 6
